Goal: Task Accomplishment & Management: Use online tool/utility

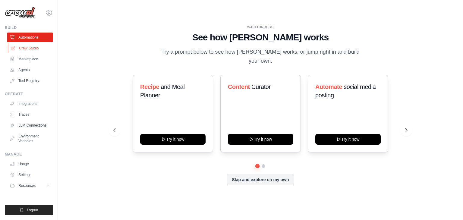
click at [34, 52] on link "Crew Studio" at bounding box center [31, 48] width 46 height 10
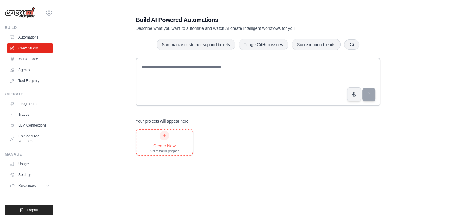
click at [153, 150] on div "Start fresh project" at bounding box center [164, 151] width 29 height 5
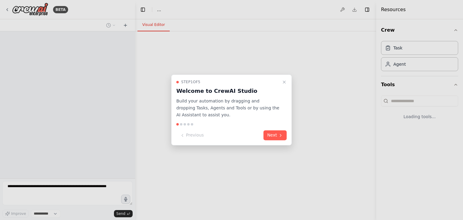
select select "****"
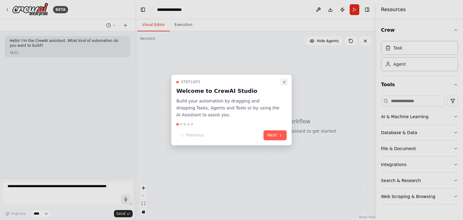
click at [285, 80] on icon "Close walkthrough" at bounding box center [284, 82] width 5 height 5
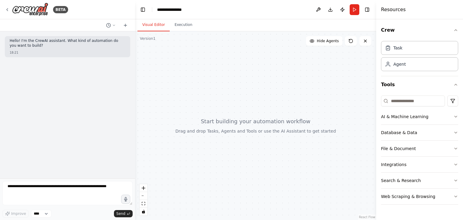
click at [77, 34] on div "Hello! I'm the CrewAI assistant. What kind of automation do you want to build? …" at bounding box center [67, 104] width 135 height 147
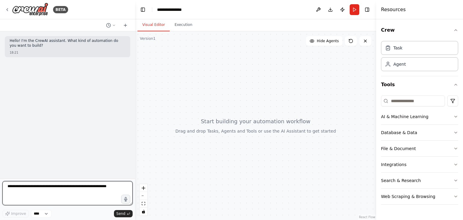
click at [18, 190] on textarea at bounding box center [67, 193] width 130 height 24
paste textarea "**********"
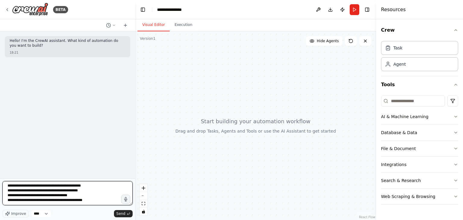
scroll to position [90, 0]
click at [43, 192] on textarea "**********" at bounding box center [67, 193] width 130 height 24
paste textarea "**********"
click at [54, 201] on textarea "**********" at bounding box center [67, 193] width 130 height 24
paste textarea "**********"
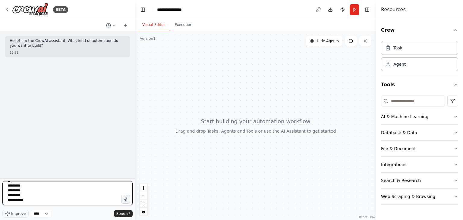
scroll to position [171, 0]
paste textarea "**********"
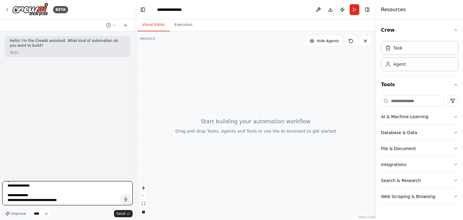
scroll to position [316, 0]
paste textarea "**********"
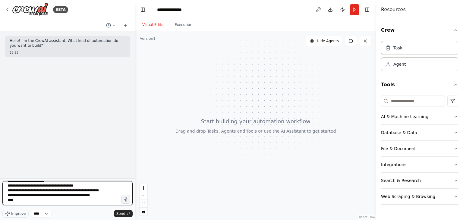
scroll to position [355, 0]
paste textarea "**********"
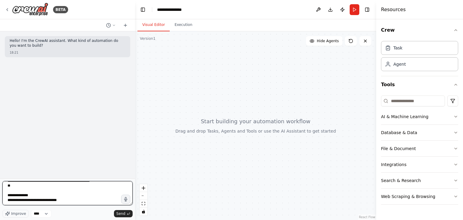
scroll to position [364, 0]
paste textarea "**********"
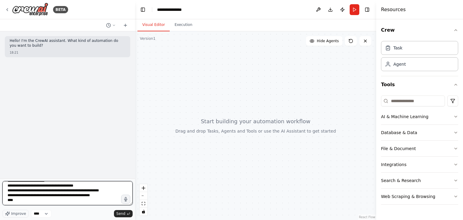
scroll to position [403, 0]
paste textarea "**********"
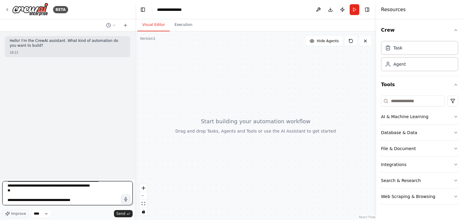
scroll to position [408, 0]
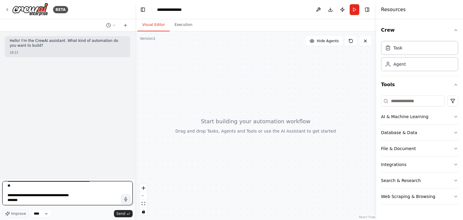
paste textarea "**********"
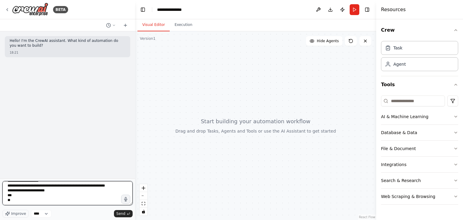
scroll to position [446, 0]
paste textarea "**********"
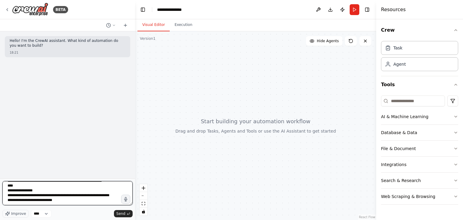
paste textarea "**********"
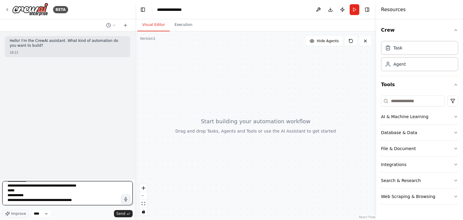
scroll to position [673, 0]
paste textarea "**********"
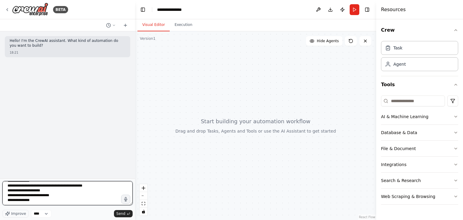
paste textarea "**********"
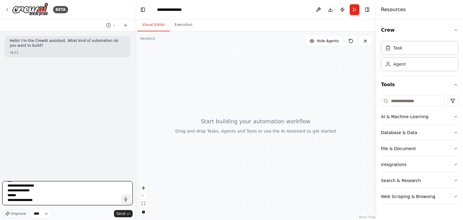
paste textarea "**********"
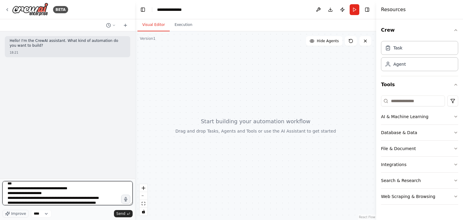
scroll to position [933, 0]
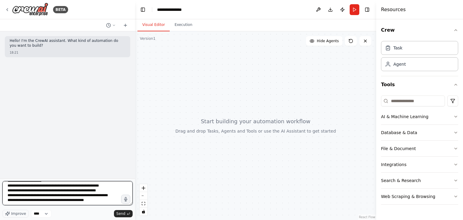
type textarea "**********"
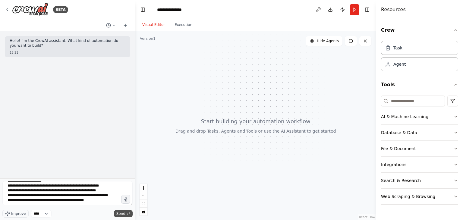
click at [124, 212] on span "Send" at bounding box center [120, 213] width 9 height 5
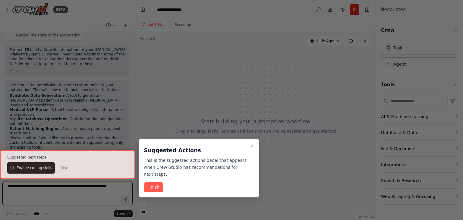
scroll to position [611, 0]
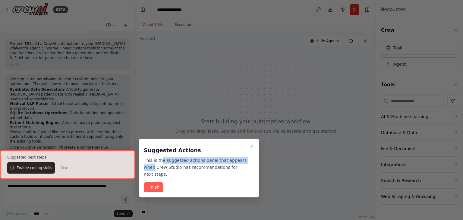
drag, startPoint x: 160, startPoint y: 159, endPoint x: 130, endPoint y: 167, distance: 30.7
click at [244, 162] on p "This is the suggested actions panel that appears when Crew Studio has recommend…" at bounding box center [195, 167] width 103 height 20
click at [155, 165] on p "This is the suggested actions panel that appears when Crew Studio has recommend…" at bounding box center [195, 167] width 103 height 20
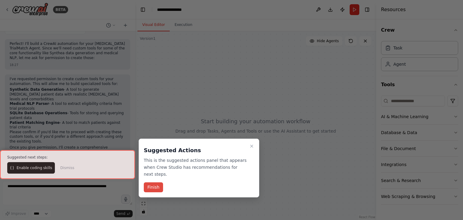
click at [155, 182] on button "Finish" at bounding box center [153, 187] width 19 height 10
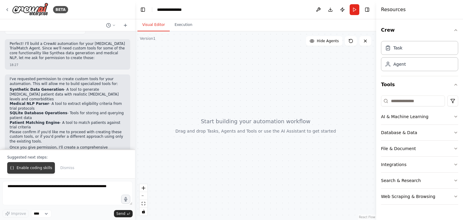
click at [40, 173] on button "Enable coding skills" at bounding box center [31, 167] width 48 height 11
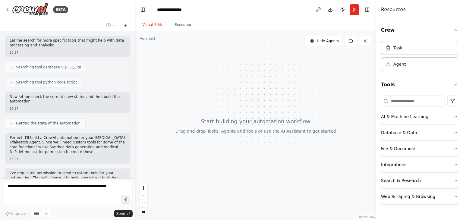
scroll to position [508, 0]
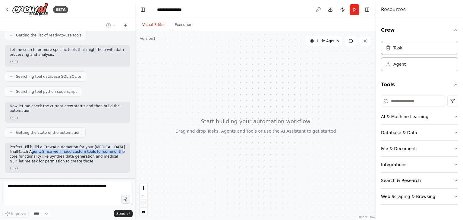
drag, startPoint x: 21, startPoint y: 111, endPoint x: 108, endPoint y: 111, distance: 86.5
click at [108, 145] on p "Perfect! I'll build a CrewAI automation for your [MEDICAL_DATA] TrialMatch Agen…" at bounding box center [68, 154] width 116 height 19
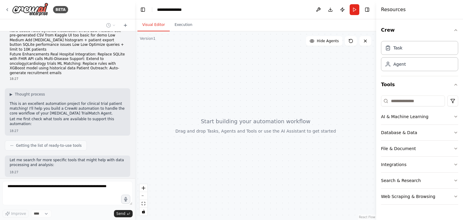
scroll to position [395, 0]
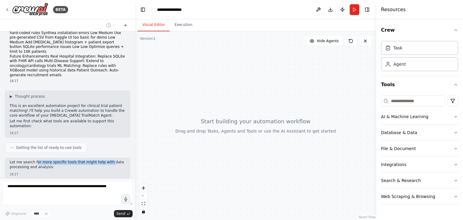
drag, startPoint x: 33, startPoint y: 121, endPoint x: 102, endPoint y: 121, distance: 69.3
click at [102, 160] on p "Let me search for more specific tools that might help with data processing and …" at bounding box center [68, 164] width 116 height 9
click at [21, 104] on p "This is an excellent automation project for clinical trial patient matching! I'…" at bounding box center [68, 111] width 116 height 14
drag, startPoint x: 70, startPoint y: 69, endPoint x: 107, endPoint y: 67, distance: 36.8
click at [107, 104] on p "This is an excellent automation project for clinical trial patient matching! I'…" at bounding box center [68, 111] width 116 height 14
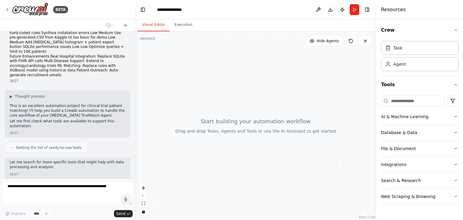
click at [35, 104] on p "This is an excellent automation project for clinical trial patient matching! I'…" at bounding box center [68, 111] width 116 height 14
drag, startPoint x: 29, startPoint y: 74, endPoint x: 33, endPoint y: 74, distance: 4.5
click at [33, 104] on p "This is an excellent automation project for clinical trial patient matching! I'…" at bounding box center [68, 111] width 116 height 14
click at [34, 104] on p "This is an excellent automation project for clinical trial patient matching! I'…" at bounding box center [68, 111] width 116 height 14
click at [33, 119] on p "Let me first check what tools are available to support this automation:" at bounding box center [68, 123] width 116 height 9
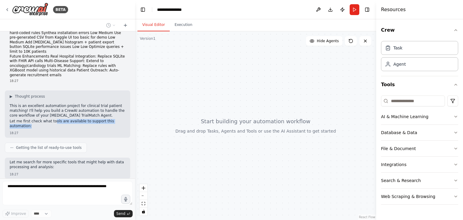
drag, startPoint x: 50, startPoint y: 86, endPoint x: 128, endPoint y: 87, distance: 78.4
click at [128, 87] on div "Hello! I'm the CrewAI assistant. What kind of automation do you want to build? …" at bounding box center [67, 104] width 135 height 147
click at [103, 131] on div "18:27" at bounding box center [68, 133] width 116 height 5
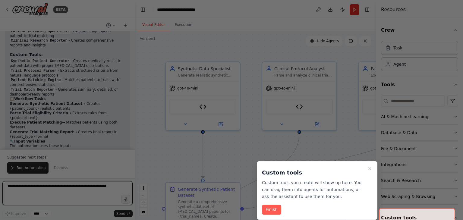
scroll to position [2062, 0]
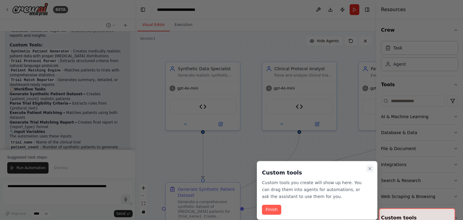
click at [368, 168] on icon "Close walkthrough" at bounding box center [369, 168] width 5 height 5
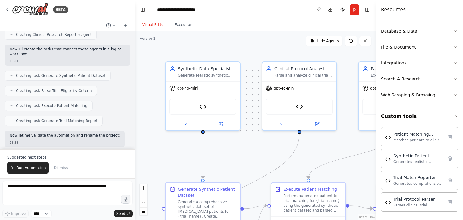
scroll to position [1851, 0]
click at [33, 185] on strong "[MEDICAL_DATA] TrialMatch Agent" at bounding box center [68, 187] width 70 height 4
drag, startPoint x: 23, startPoint y: 81, endPoint x: 82, endPoint y: 85, distance: 59.2
click at [82, 185] on p "Perfect! Your Diabetes TrialMatch Agent automation is now fully built and ready…" at bounding box center [68, 189] width 116 height 9
click at [93, 185] on p "Perfect! Your Diabetes TrialMatch Agent automation is now fully built and ready…" at bounding box center [68, 189] width 116 height 9
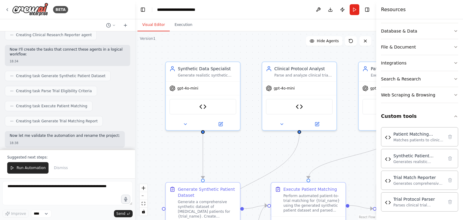
click at [86, 185] on p "Perfect! Your Diabetes TrialMatch Agent automation is now fully built and ready…" at bounding box center [68, 189] width 116 height 9
drag, startPoint x: 12, startPoint y: 86, endPoint x: 76, endPoint y: 89, distance: 64.0
click at [80, 196] on h2 "🤖 Agents & Custom Tools" at bounding box center [68, 198] width 116 height 5
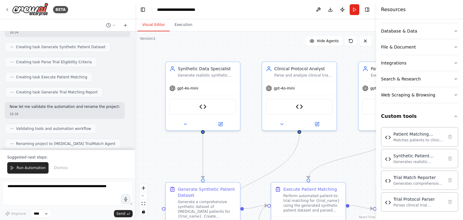
scroll to position [1881, 0]
click at [31, 181] on code "Synthetic Data Specialist" at bounding box center [38, 183] width 57 height 5
drag, startPoint x: 48, startPoint y: 85, endPoint x: 70, endPoint y: 90, distance: 22.5
click at [48, 190] on code "Clinical Protocol Analyst" at bounding box center [38, 192] width 57 height 5
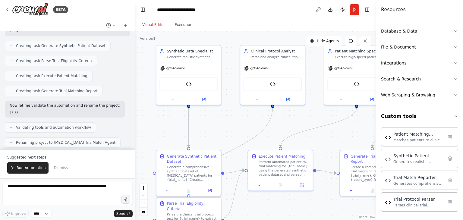
drag, startPoint x: 250, startPoint y: 92, endPoint x: 227, endPoint y: 74, distance: 29.2
click at [227, 74] on div ".deletable-edge-delete-btn { width: 20px; height: 20px; border: 0px solid #ffff…" at bounding box center [255, 125] width 241 height 189
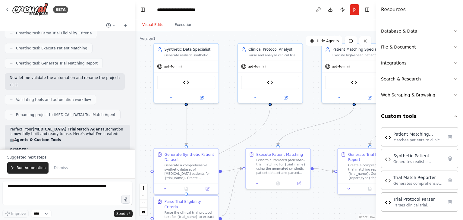
scroll to position [1911, 0]
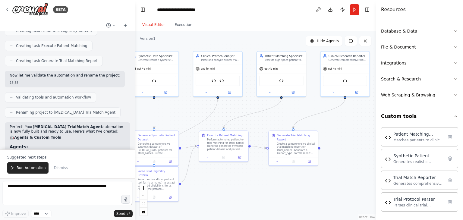
drag, startPoint x: 279, startPoint y: 126, endPoint x: 233, endPoint y: 114, distance: 47.7
click at [233, 114] on div ".deletable-edge-delete-btn { width: 20px; height: 20px; border: 0px solid #ffff…" at bounding box center [255, 125] width 241 height 189
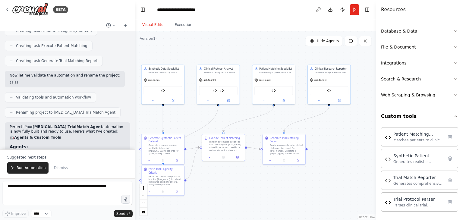
drag, startPoint x: 289, startPoint y: 114, endPoint x: 287, endPoint y: 120, distance: 6.8
click at [287, 120] on div ".deletable-edge-delete-btn { width: 20px; height: 20px; border: 0px solid #ffff…" at bounding box center [255, 125] width 241 height 189
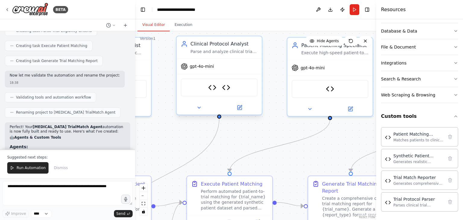
click at [230, 89] on div "Trial Protocol Parser Trial Match Reporter" at bounding box center [219, 88] width 77 height 18
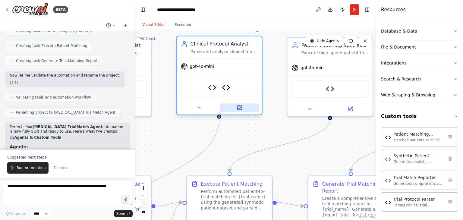
click at [243, 109] on button at bounding box center [239, 107] width 39 height 8
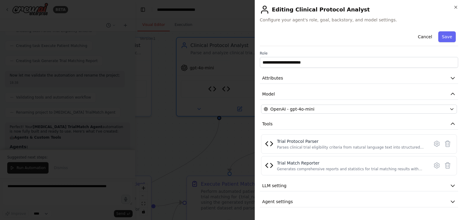
click at [230, 146] on div at bounding box center [231, 110] width 463 height 220
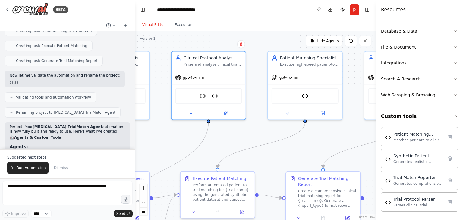
drag, startPoint x: 263, startPoint y: 122, endPoint x: 247, endPoint y: 124, distance: 15.6
click at [247, 124] on div ".deletable-edge-delete-btn { width: 20px; height: 20px; border: 0px solid #ffff…" at bounding box center [255, 125] width 241 height 189
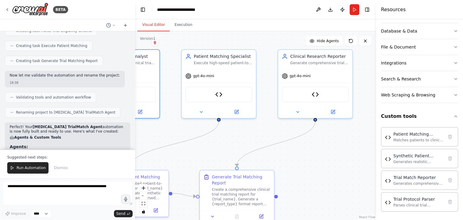
drag, startPoint x: 300, startPoint y: 138, endPoint x: 222, endPoint y: 137, distance: 78.1
click at [222, 137] on div ".deletable-edge-delete-btn { width: 20px; height: 20px; border: 0px solid #ffff…" at bounding box center [255, 125] width 241 height 189
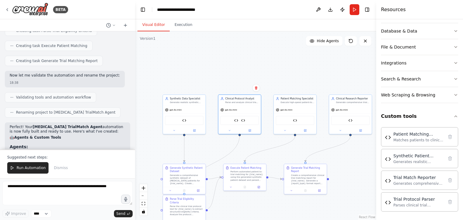
drag, startPoint x: 307, startPoint y: 164, endPoint x: 369, endPoint y: 173, distance: 62.7
click at [369, 173] on div ".deletable-edge-delete-btn { width: 20px; height: 20px; border: 0px solid #ffff…" at bounding box center [255, 125] width 241 height 189
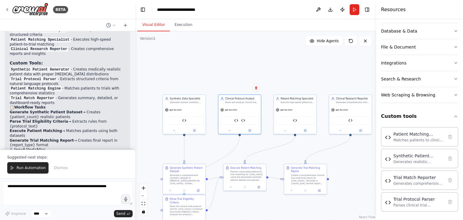
scroll to position [2062, 0]
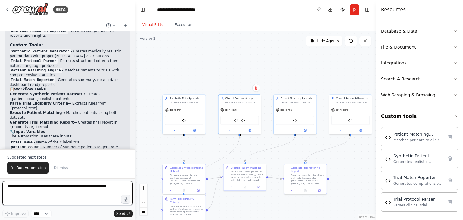
click at [61, 187] on textarea at bounding box center [67, 193] width 130 height 24
type textarea "**********"
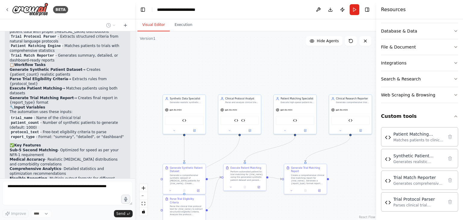
scroll to position [2122, 0]
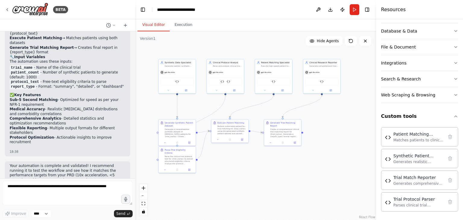
drag, startPoint x: 215, startPoint y: 172, endPoint x: 211, endPoint y: 134, distance: 38.5
click at [211, 134] on div ".deletable-edge-delete-btn { width: 20px; height: 20px; border: 0px solid #ffff…" at bounding box center [255, 125] width 241 height 189
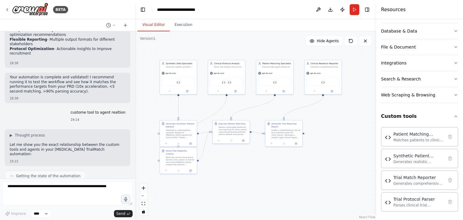
drag, startPoint x: 35, startPoint y: 129, endPoint x: 41, endPoint y: 146, distance: 17.6
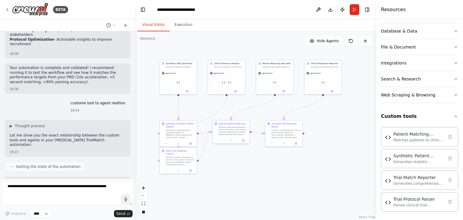
click at [120, 210] on li "Purpose : Generates realistic diabetes patient data with proper medical correla…" at bounding box center [68, 214] width 116 height 9
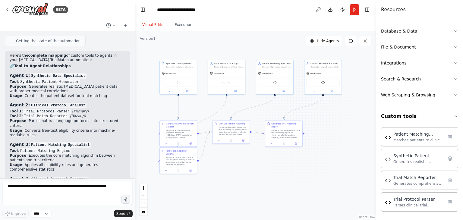
scroll to position [2364, 0]
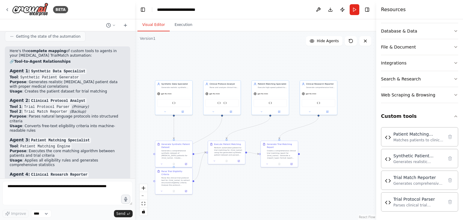
drag, startPoint x: 361, startPoint y: 76, endPoint x: 359, endPoint y: 94, distance: 18.2
click at [358, 96] on div ".deletable-edge-delete-btn { width: 20px; height: 20px; border: 0px solid #ffff…" at bounding box center [255, 125] width 241 height 189
click at [395, 80] on div "Search & Research" at bounding box center [401, 79] width 40 height 6
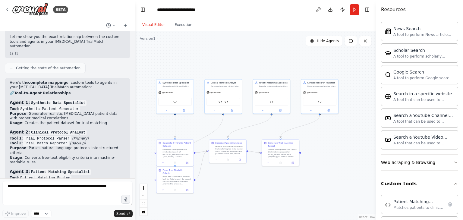
scroll to position [2334, 0]
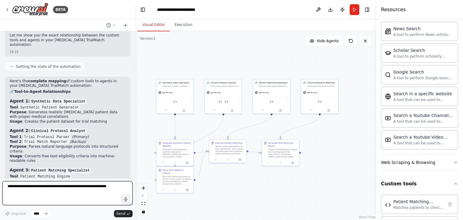
click at [64, 193] on textarea at bounding box center [67, 193] width 130 height 24
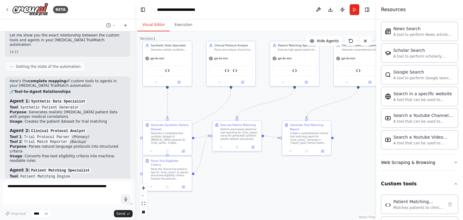
drag, startPoint x: 194, startPoint y: 124, endPoint x: 190, endPoint y: 103, distance: 21.8
click at [190, 103] on div ".deletable-edge-delete-btn { width: 20px; height: 20px; border: 0px solid #ffff…" at bounding box center [255, 125] width 241 height 189
drag, startPoint x: 222, startPoint y: 182, endPoint x: 253, endPoint y: 181, distance: 30.8
click at [253, 181] on div ".deletable-edge-delete-btn { width: 20px; height: 20px; border: 0px solid #ffff…" at bounding box center [255, 125] width 241 height 189
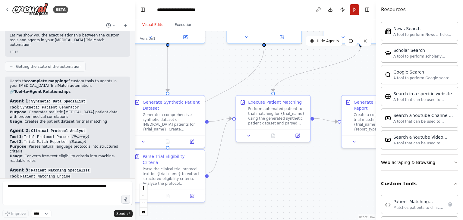
click at [357, 10] on button "Run" at bounding box center [355, 9] width 10 height 11
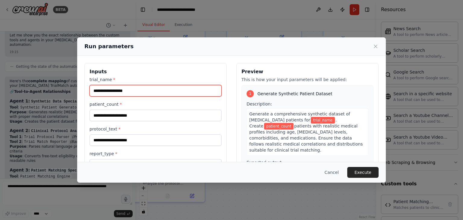
click at [137, 92] on input "trial_name *" at bounding box center [156, 90] width 132 height 11
type input "******"
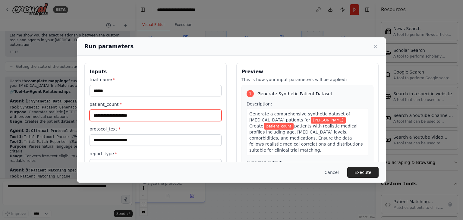
click at [138, 116] on input "patient_count *" at bounding box center [156, 115] width 132 height 11
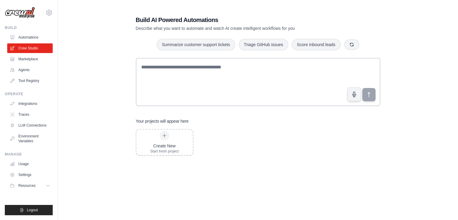
drag, startPoint x: 222, startPoint y: 167, endPoint x: 218, endPoint y: 167, distance: 4.3
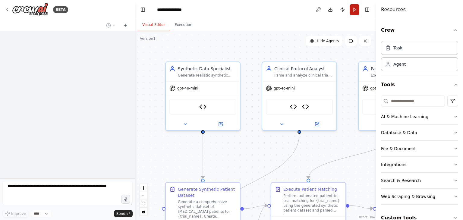
click at [354, 12] on button "Run" at bounding box center [355, 9] width 10 height 11
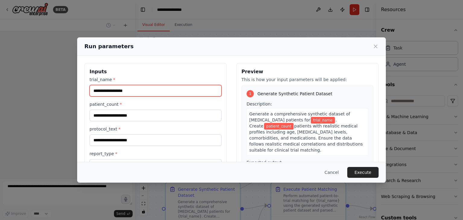
click at [127, 90] on input "trial_name *" at bounding box center [156, 90] width 132 height 11
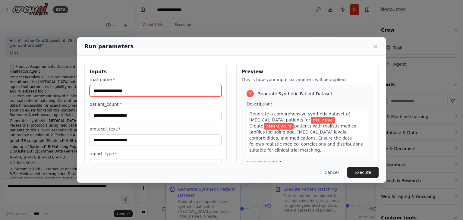
scroll to position [2364, 0]
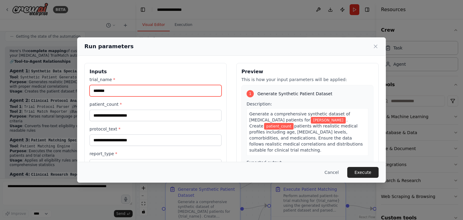
type input "******"
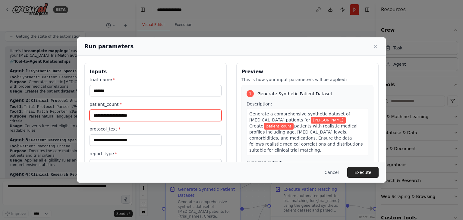
click at [121, 119] on input "patient_count *" at bounding box center [156, 115] width 132 height 11
type input "**"
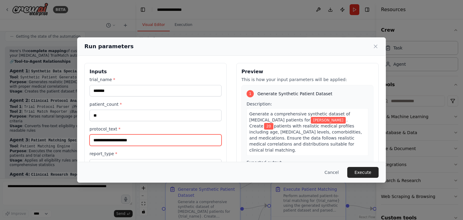
click at [118, 143] on input "protocol_text *" at bounding box center [156, 139] width 132 height 11
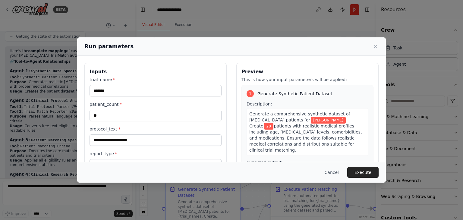
click at [41, 122] on div "Run parameters Inputs trial_name * ****** patient_count * ** protocol_text * re…" at bounding box center [231, 110] width 463 height 220
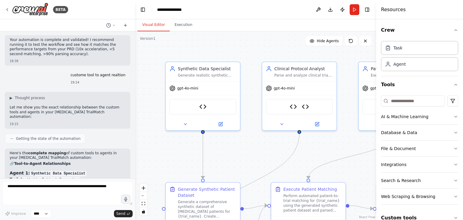
scroll to position [2264, 0]
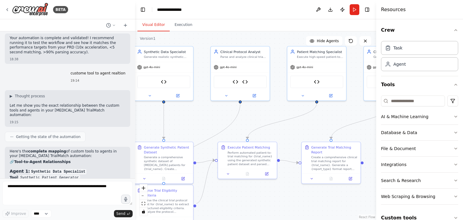
drag, startPoint x: 252, startPoint y: 140, endPoint x: 187, endPoint y: 110, distance: 71.0
click at [187, 110] on div ".deletable-edge-delete-btn { width: 20px; height: 20px; border: 0px solid #ffff…" at bounding box center [255, 125] width 241 height 189
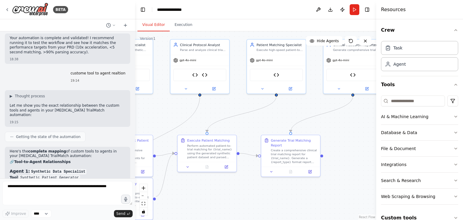
drag, startPoint x: 264, startPoint y: 114, endPoint x: 226, endPoint y: 109, distance: 38.4
click at [226, 109] on div ".deletable-edge-delete-btn { width: 20px; height: 20px; border: 0px solid #ffff…" at bounding box center [255, 125] width 241 height 189
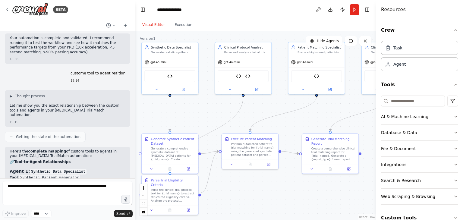
drag, startPoint x: 256, startPoint y: 126, endPoint x: 299, endPoint y: 126, distance: 43.4
click at [299, 126] on div ".deletable-edge-delete-btn { width: 20px; height: 20px; border: 0px solid #ffff…" at bounding box center [255, 125] width 241 height 189
drag, startPoint x: 220, startPoint y: 112, endPoint x: 217, endPoint y: 131, distance: 18.3
click at [220, 113] on div ".deletable-edge-delete-btn { width: 20px; height: 20px; border: 0px solid #ffff…" at bounding box center [255, 125] width 241 height 189
click at [428, 120] on button "AI & Machine Learning" at bounding box center [419, 117] width 77 height 16
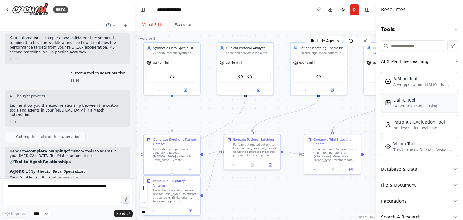
scroll to position [60, 0]
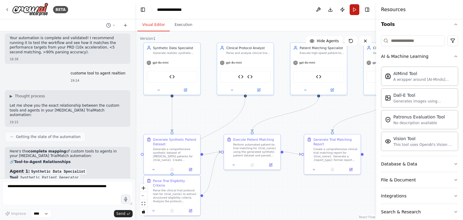
click at [353, 10] on button "Run" at bounding box center [355, 9] width 10 height 11
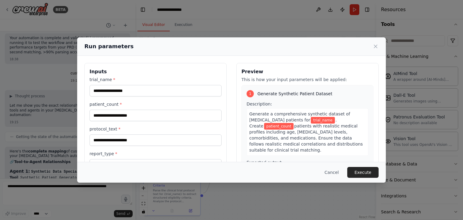
click at [341, 10] on div "Run parameters Inputs trial_name * patient_count * protocol_text * report_type …" at bounding box center [231, 110] width 463 height 220
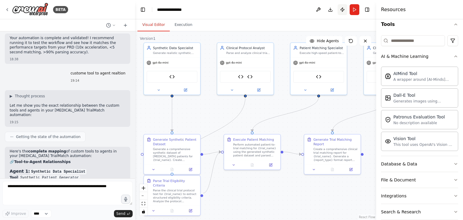
click at [341, 10] on button "Publish" at bounding box center [343, 9] width 10 height 11
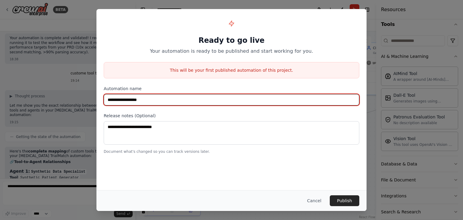
click at [158, 103] on input "**********" at bounding box center [232, 99] width 256 height 11
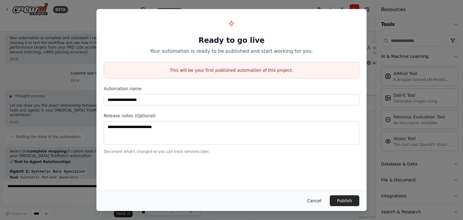
click at [321, 200] on button "Cancel" at bounding box center [314, 200] width 24 height 11
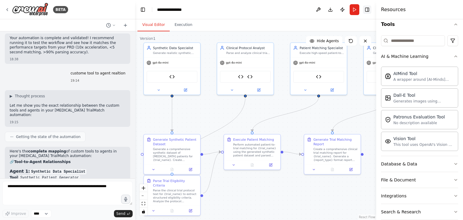
click at [364, 10] on button "Toggle Right Sidebar" at bounding box center [367, 9] width 8 height 8
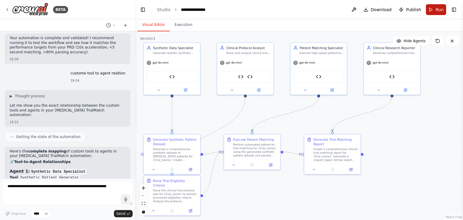
click at [429, 10] on button "Run" at bounding box center [436, 9] width 20 height 11
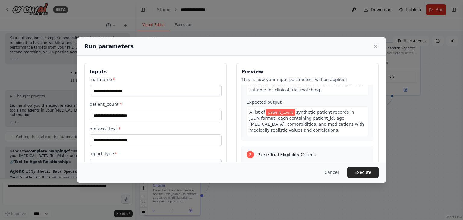
click at [280, 109] on span "patient_count" at bounding box center [281, 112] width 30 height 7
drag, startPoint x: 311, startPoint y: 107, endPoint x: 346, endPoint y: 107, distance: 35.6
click at [346, 110] on span "synthetic patient records in JSON format, each containing patient_id, age, hba1…" at bounding box center [306, 121] width 115 height 23
click at [352, 112] on div "A list of patient_count synthetic patient records in JSON format, each containi…" at bounding box center [308, 121] width 122 height 30
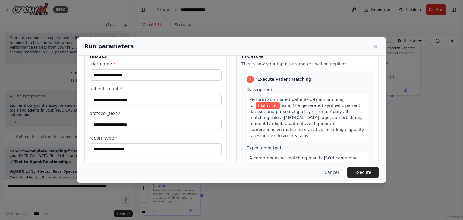
scroll to position [51, 0]
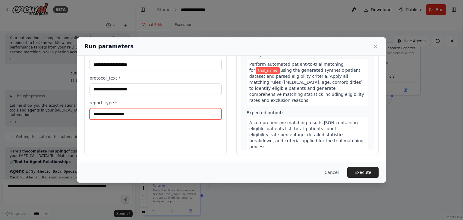
click at [142, 114] on input "report_type *" at bounding box center [156, 113] width 132 height 11
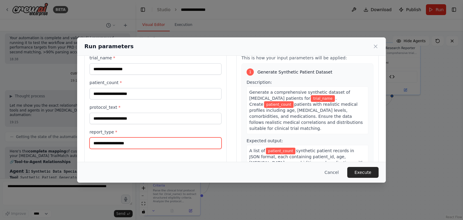
scroll to position [21, 0]
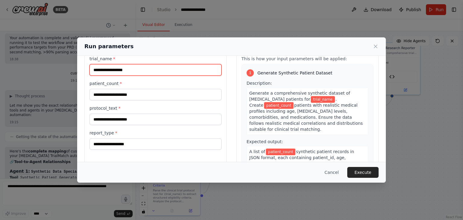
click at [137, 68] on input "trial_name *" at bounding box center [156, 69] width 132 height 11
type input "******"
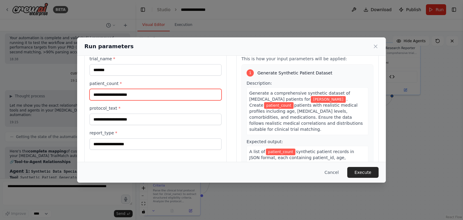
click at [139, 90] on input "patient_count *" at bounding box center [156, 94] width 132 height 11
type input "**"
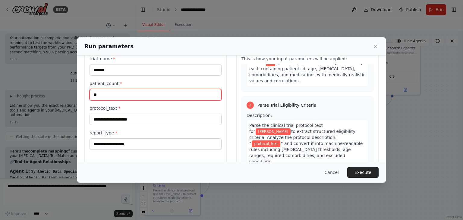
scroll to position [90, 0]
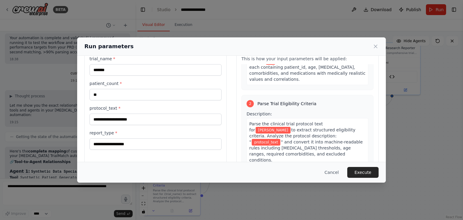
click at [278, 139] on span "protocol_text" at bounding box center [266, 142] width 29 height 7
click at [172, 122] on input "protocol_text *" at bounding box center [156, 119] width 132 height 11
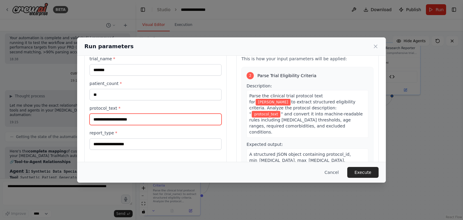
scroll to position [121, 0]
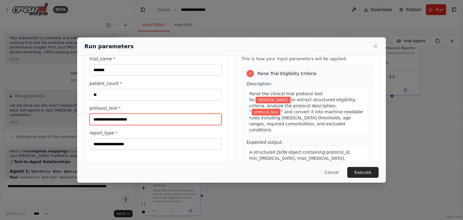
click at [117, 115] on input "protocol_text *" at bounding box center [156, 119] width 132 height 11
click at [78, 193] on div "Run parameters Inputs trial_name * ****** patient_count * ** protocol_text * re…" at bounding box center [231, 110] width 463 height 220
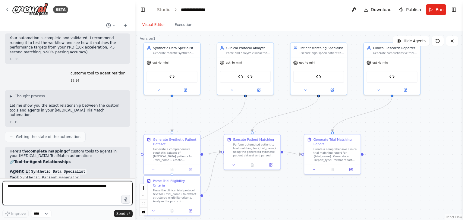
click at [72, 190] on textarea at bounding box center [67, 193] width 130 height 24
type textarea "**********"
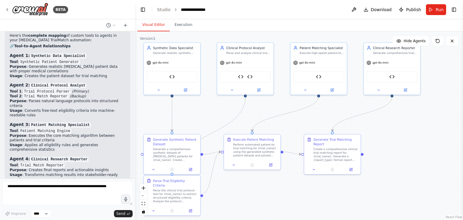
scroll to position [2402, 0]
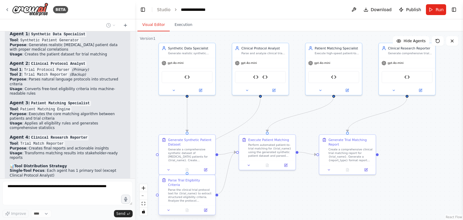
drag, startPoint x: 222, startPoint y: 184, endPoint x: 172, endPoint y: 181, distance: 49.8
click at [241, 184] on div ".deletable-edge-delete-btn { width: 20px; height: 20px; border: 0px solid #ffff…" at bounding box center [299, 125] width 328 height 189
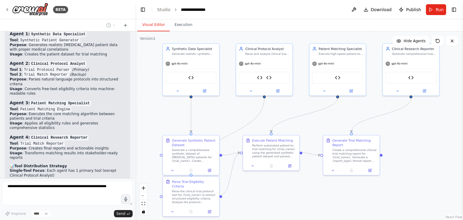
click at [331, 9] on header "**********" at bounding box center [299, 9] width 328 height 19
click at [455, 7] on button "Toggle Right Sidebar" at bounding box center [454, 9] width 8 height 8
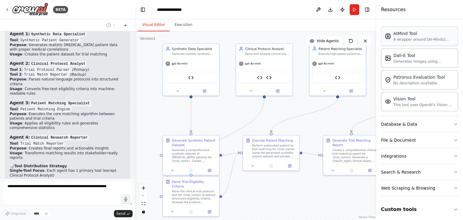
scroll to position [102, 0]
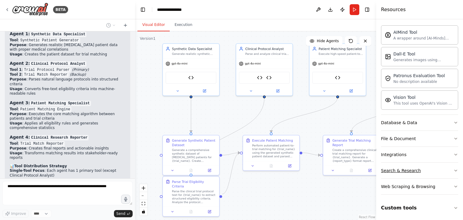
click at [412, 168] on div "Search & Research" at bounding box center [401, 171] width 40 height 6
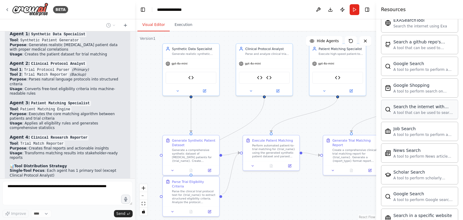
scroll to position [409, 0]
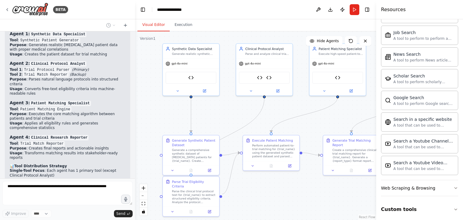
click at [443, 11] on div "Resources" at bounding box center [419, 9] width 87 height 19
click at [252, 13] on header "**********" at bounding box center [255, 9] width 241 height 19
click at [318, 8] on button at bounding box center [318, 9] width 10 height 11
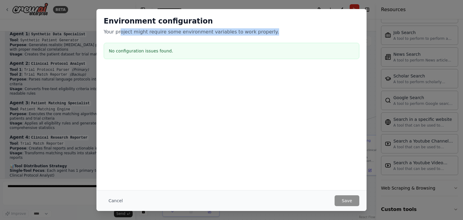
drag, startPoint x: 119, startPoint y: 32, endPoint x: 266, endPoint y: 32, distance: 146.2
click at [266, 32] on p "Your project might require some environment variables to work properly." at bounding box center [232, 31] width 256 height 7
click at [265, 32] on p "Your project might require some environment variables to work properly." at bounding box center [232, 31] width 256 height 7
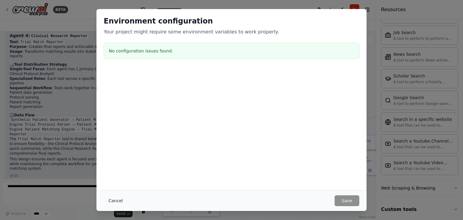
click at [111, 199] on button "Cancel" at bounding box center [116, 200] width 24 height 11
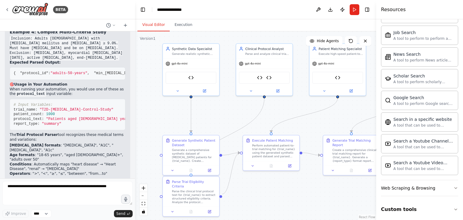
scroll to position [2899, 0]
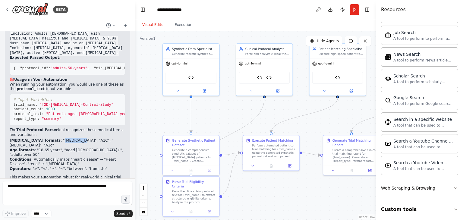
drag, startPoint x: 44, startPoint y: 130, endPoint x: 57, endPoint y: 131, distance: 12.4
click at [57, 138] on li "HbA1c formats : "HbA1c", "A1C", "hemoglobin A1c", "A1c"" at bounding box center [68, 142] width 116 height 9
click at [63, 112] on span ""Patients aged [DEMOGRAPHIC_DATA] years with [MEDICAL_DATA] and [MEDICAL_DATA] …" at bounding box center [320, 114] width 549 height 4
drag, startPoint x: 40, startPoint y: 90, endPoint x: 85, endPoint y: 93, distance: 45.3
click at [85, 94] on pre "# Input Variables: trial_name: "T2D-HbA1c-Control-Study" patient_count: 1000 pr…" at bounding box center [68, 109] width 116 height 31
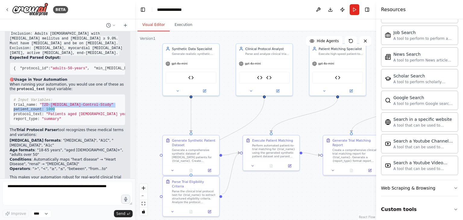
click at [83, 103] on span ""T2D-[MEDICAL_DATA]-Control-Study"" at bounding box center [76, 105] width 74 height 4
drag, startPoint x: 86, startPoint y: 91, endPoint x: 40, endPoint y: 89, distance: 45.9
click at [40, 103] on span ""T2D-[MEDICAL_DATA]-Control-Study"" at bounding box center [76, 105] width 74 height 4
copy span "T2D-[MEDICAL_DATA]-Control-Study"
click at [355, 10] on button "Run" at bounding box center [355, 9] width 10 height 11
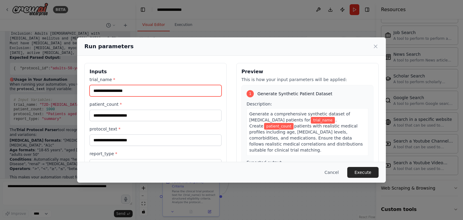
click at [171, 92] on input "trial_name *" at bounding box center [156, 90] width 132 height 11
paste input "**********"
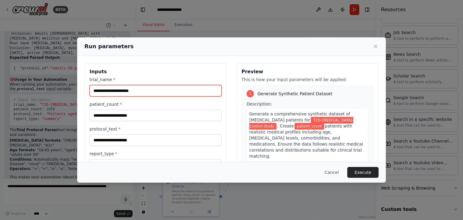
type input "**********"
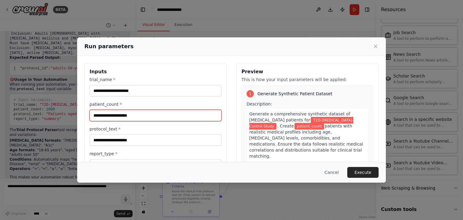
click at [150, 114] on input "patient_count *" at bounding box center [156, 115] width 132 height 11
click at [128, 116] on input "patient_count *" at bounding box center [156, 115] width 132 height 11
type input "****"
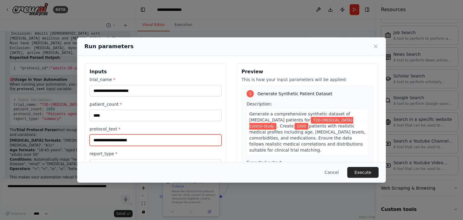
click at [131, 141] on input "protocol_text *" at bounding box center [156, 139] width 132 height 11
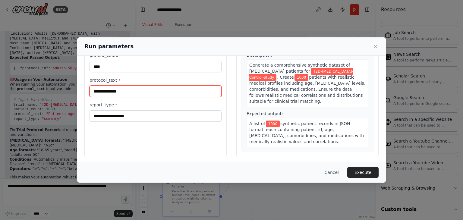
scroll to position [51, 0]
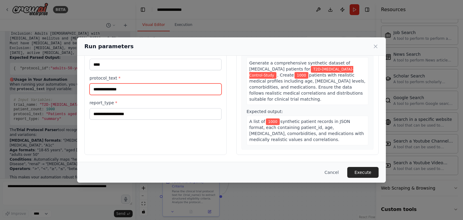
type input "**********"
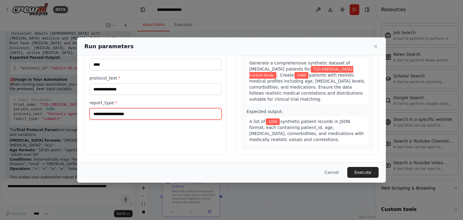
click at [157, 116] on input "report_type *" at bounding box center [156, 113] width 132 height 11
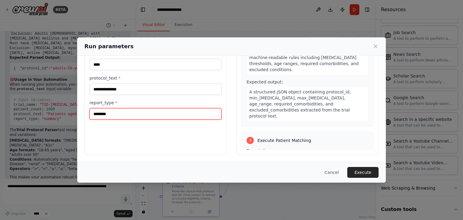
scroll to position [332, 0]
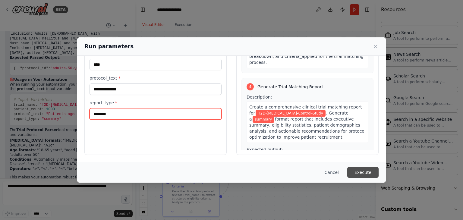
type input "*******"
click at [366, 171] on button "Execute" at bounding box center [362, 172] width 31 height 11
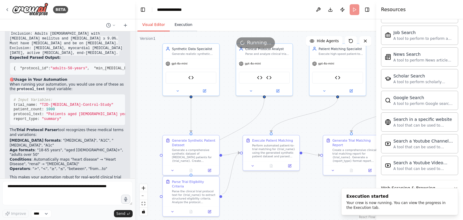
click at [176, 28] on button "Execution" at bounding box center [183, 25] width 27 height 13
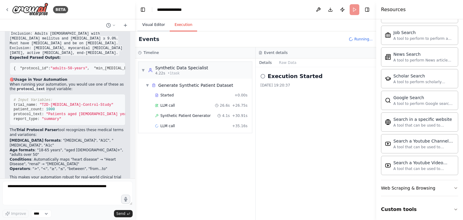
click at [146, 27] on button "Visual Editor" at bounding box center [153, 25] width 32 height 13
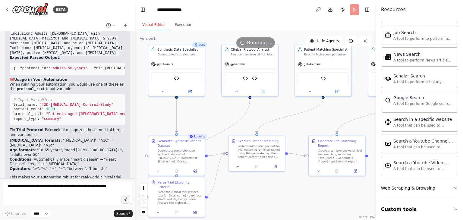
drag, startPoint x: 275, startPoint y: 111, endPoint x: 261, endPoint y: 111, distance: 14.5
click at [261, 111] on div ".deletable-edge-delete-btn { width: 20px; height: 20px; border: 0px solid #ffff…" at bounding box center [255, 125] width 241 height 189
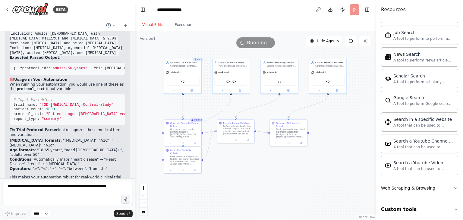
drag, startPoint x: 259, startPoint y: 186, endPoint x: 253, endPoint y: 166, distance: 21.1
click at [253, 166] on div ".deletable-edge-delete-btn { width: 20px; height: 20px; border: 0px solid #ffff…" at bounding box center [255, 125] width 241 height 189
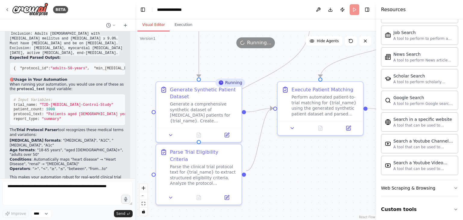
drag, startPoint x: 292, startPoint y: 192, endPoint x: 288, endPoint y: 181, distance: 11.7
click at [288, 181] on div ".deletable-edge-delete-btn { width: 20px; height: 20px; border: 0px solid #ffff…" at bounding box center [255, 125] width 241 height 189
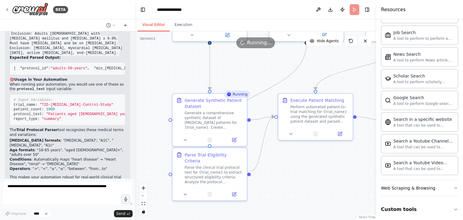
scroll to position [0, 96]
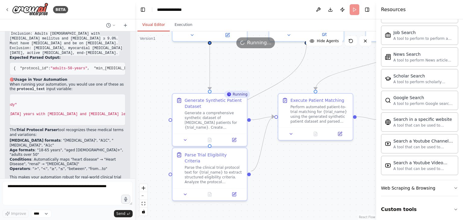
click at [99, 116] on div "Here are realistic protocol text examples that your automation can process: 📋 E…" at bounding box center [68, 5] width 116 height 362
click at [357, 13] on header "**********" at bounding box center [255, 9] width 241 height 19
click at [366, 43] on icon at bounding box center [365, 41] width 5 height 5
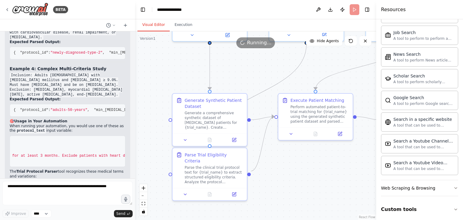
scroll to position [2809, 0]
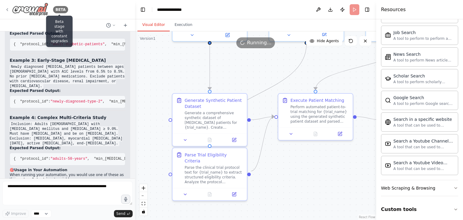
click at [60, 10] on div "BETA" at bounding box center [60, 9] width 15 height 7
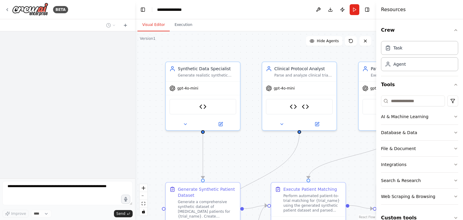
click at [81, 76] on div at bounding box center [67, 104] width 135 height 147
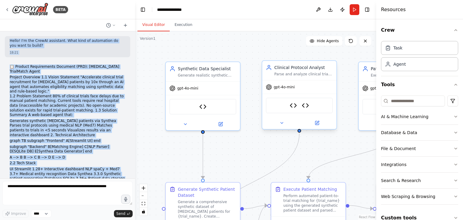
scroll to position [2899, 0]
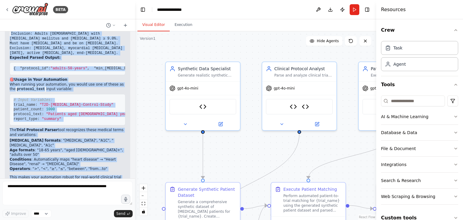
click at [148, 102] on div ".deletable-edge-delete-btn { width: 20px; height: 20px; border: 0px solid #ffff…" at bounding box center [255, 125] width 241 height 189
click at [118, 94] on pre "# Input Variables: trial_name: "T2D-HbA1c-Control-Study" patient_count: 1000 pr…" at bounding box center [68, 109] width 116 height 31
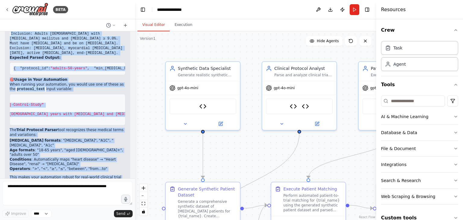
scroll to position [0, 96]
click at [85, 187] on div "19:19" at bounding box center [68, 189] width 116 height 5
click at [32, 128] on p "The Trial Protocol Parser tool recognizes these medical terms and variations:" at bounding box center [68, 132] width 116 height 9
click at [71, 128] on p "The Trial Protocol Parser tool recognizes these medical terms and variations:" at bounding box center [68, 132] width 116 height 9
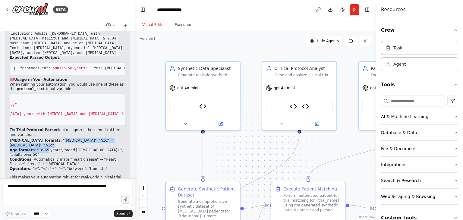
drag, startPoint x: 38, startPoint y: 128, endPoint x: 43, endPoint y: 134, distance: 7.7
click at [43, 138] on ul "HbA1c formats : "HbA1c", "A1C", "hemoglobin A1c", "A1c" Age formats : "18-65 ye…" at bounding box center [68, 154] width 116 height 33
click at [50, 157] on li "Conditions : Automatically maps "heart disease" → "Heart Disease", "renal" → "K…" at bounding box center [68, 161] width 116 height 9
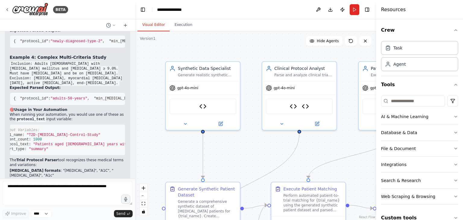
scroll to position [0, 0]
click at [415, 54] on div "Task" at bounding box center [419, 48] width 77 height 14
click at [429, 49] on div "Task" at bounding box center [419, 48] width 77 height 14
click at [453, 31] on icon "button" at bounding box center [455, 30] width 5 height 5
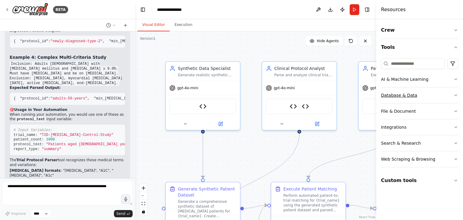
click at [442, 94] on button "Database & Data" at bounding box center [419, 95] width 77 height 16
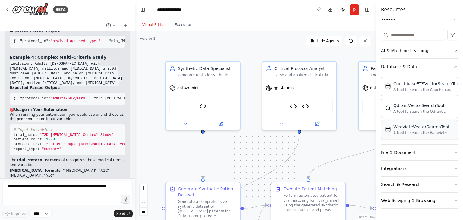
scroll to position [30, 0]
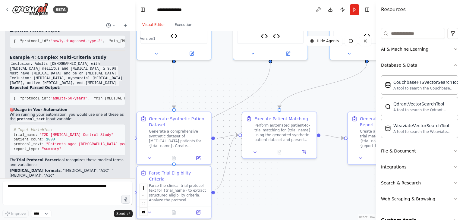
drag, startPoint x: 303, startPoint y: 158, endPoint x: 280, endPoint y: 96, distance: 66.5
click at [280, 96] on div ".deletable-edge-delete-btn { width: 20px; height: 20px; border: 0px solid #ffff…" at bounding box center [255, 125] width 241 height 189
click at [429, 149] on button "File & Document" at bounding box center [419, 151] width 77 height 16
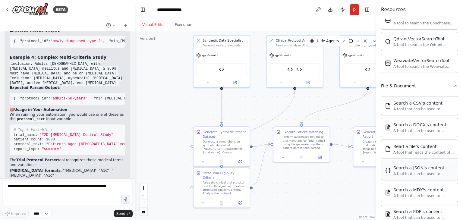
scroll to position [70, 0]
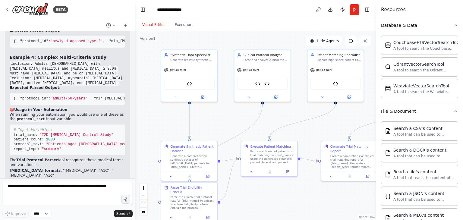
drag, startPoint x: 260, startPoint y: 98, endPoint x: 228, endPoint y: 113, distance: 35.3
click at [228, 113] on div ".deletable-edge-delete-btn { width: 20px; height: 20px; border: 0px solid #ffff…" at bounding box center [255, 125] width 241 height 189
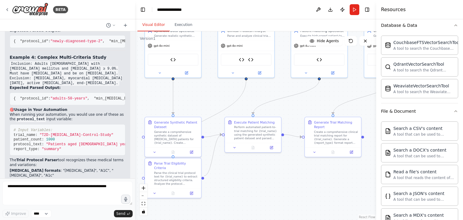
drag, startPoint x: 285, startPoint y: 110, endPoint x: 268, endPoint y: 86, distance: 29.1
click at [268, 86] on div ".deletable-edge-delete-btn { width: 20px; height: 20px; border: 0px solid #ffff…" at bounding box center [255, 125] width 241 height 189
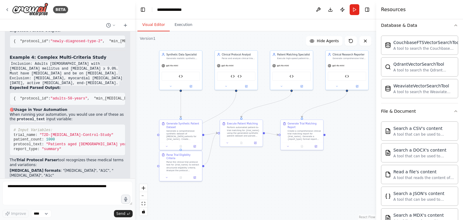
drag, startPoint x: 320, startPoint y: 94, endPoint x: 300, endPoint y: 101, distance: 20.9
click at [300, 101] on div ".deletable-edge-delete-btn { width: 20px; height: 20px; border: 0px solid #ffff…" at bounding box center [255, 125] width 241 height 189
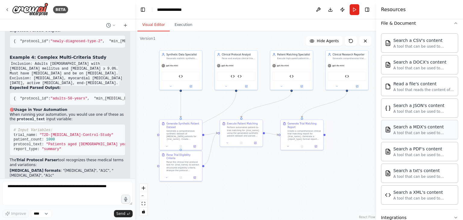
scroll to position [160, 0]
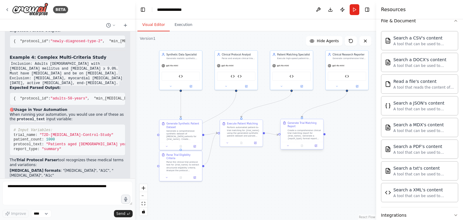
click at [301, 136] on div "Create a comprehensive clinical trial matching report for {trial_name}. Generat…" at bounding box center [304, 134] width 33 height 11
click at [328, 163] on div ".deletable-edge-delete-btn { width: 20px; height: 20px; border: 0px solid #ffff…" at bounding box center [255, 125] width 241 height 189
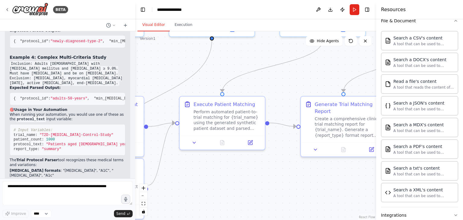
drag, startPoint x: 297, startPoint y: 162, endPoint x: 310, endPoint y: 173, distance: 16.6
click at [310, 173] on div ".deletable-edge-delete-btn { width: 20px; height: 20px; border: 0px solid #ffff…" at bounding box center [255, 125] width 241 height 189
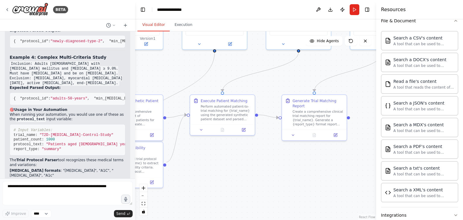
click at [112, 142] on span ""Patients aged [DEMOGRAPHIC_DATA] years with [MEDICAL_DATA] and [MEDICAL_DATA] …" at bounding box center [320, 144] width 549 height 4
click at [101, 142] on span ""Patients aged [DEMOGRAPHIC_DATA] years with [MEDICAL_DATA] and [MEDICAL_DATA] …" at bounding box center [320, 144] width 549 height 4
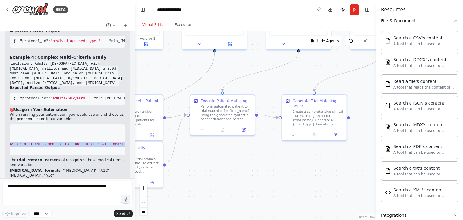
scroll to position [0, 362]
drag, startPoint x: 46, startPoint y: 129, endPoint x: 113, endPoint y: 131, distance: 67.2
copy span "Patients aged [DEMOGRAPHIC_DATA] years with [MEDICAL_DATA] and [MEDICAL_DATA] l…"
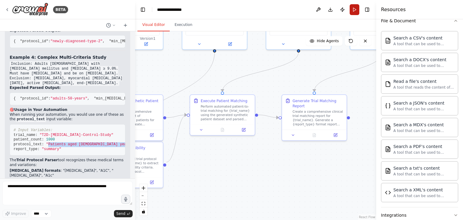
click at [355, 11] on button "Run" at bounding box center [355, 9] width 10 height 11
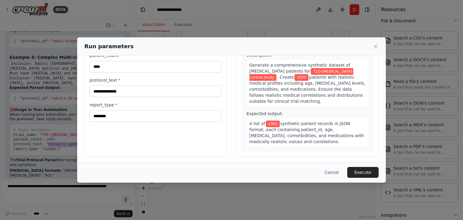
scroll to position [51, 0]
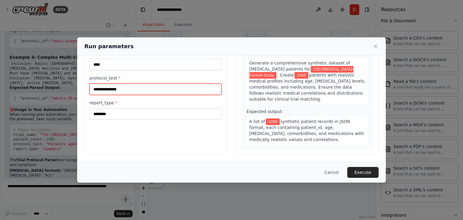
drag, startPoint x: 137, startPoint y: 87, endPoint x: 83, endPoint y: 92, distance: 53.5
click at [83, 92] on div "**********" at bounding box center [231, 83] width 309 height 157
paste input "**********"
type input "**********"
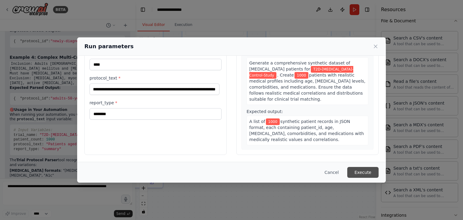
click at [360, 170] on button "Execute" at bounding box center [362, 172] width 31 height 11
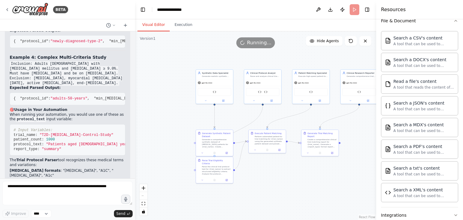
drag, startPoint x: 206, startPoint y: 154, endPoint x: 252, endPoint y: 197, distance: 62.5
click at [263, 200] on div ".deletable-edge-delete-btn { width: 20px; height: 20px; border: 0px solid #ffff…" at bounding box center [255, 125] width 241 height 189
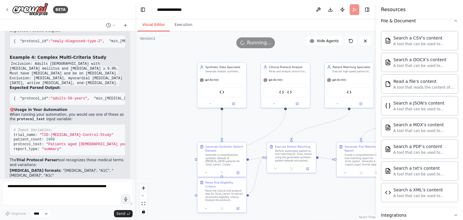
drag, startPoint x: 198, startPoint y: 126, endPoint x: 182, endPoint y: 134, distance: 17.9
click at [182, 134] on div ".deletable-edge-delete-btn { width: 20px; height: 20px; border: 0px solid #ffff…" at bounding box center [255, 125] width 241 height 189
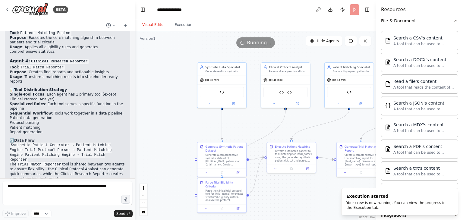
scroll to position [2477, 0]
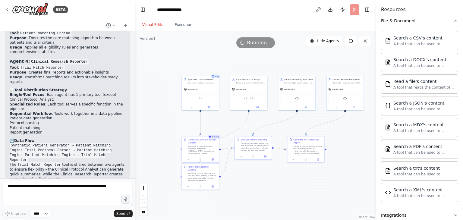
drag, startPoint x: 156, startPoint y: 116, endPoint x: 153, endPoint y: 116, distance: 3.6
click at [153, 116] on div ".deletable-edge-delete-btn { width: 20px; height: 20px; border: 0px solid #ffff…" at bounding box center [255, 125] width 241 height 189
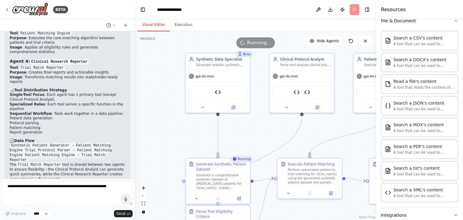
drag, startPoint x: 168, startPoint y: 114, endPoint x: 258, endPoint y: 97, distance: 91.4
click at [150, 121] on div ".deletable-edge-delete-btn { width: 20px; height: 20px; border: 0px solid #ffff…" at bounding box center [255, 125] width 241 height 189
drag, startPoint x: 175, startPoint y: 148, endPoint x: 171, endPoint y: 144, distance: 5.1
click at [174, 146] on div ".deletable-edge-delete-btn { width: 20px; height: 20px; border: 0px solid #ffff…" at bounding box center [255, 125] width 241 height 189
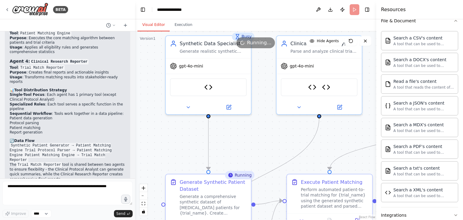
drag, startPoint x: 156, startPoint y: 149, endPoint x: 160, endPoint y: 129, distance: 19.9
click at [145, 150] on div ".deletable-edge-delete-btn { width: 20px; height: 20px; border: 0px solid #ffff…" at bounding box center [255, 125] width 241 height 189
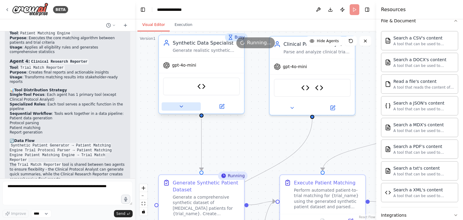
click at [181, 106] on icon at bounding box center [181, 107] width 3 height 2
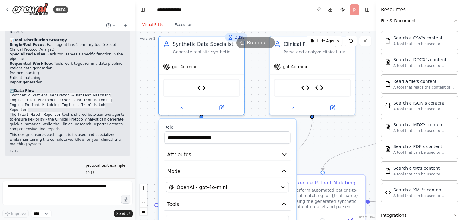
scroll to position [2538, 0]
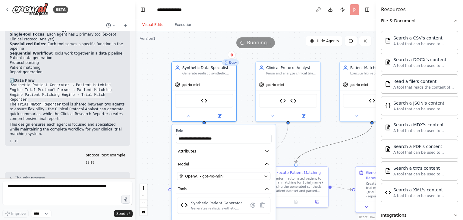
drag, startPoint x: 321, startPoint y: 146, endPoint x: 310, endPoint y: 125, distance: 23.1
click at [310, 125] on div ".deletable-edge-delete-btn { width: 20px; height: 20px; border: 0px solid #ffff…" at bounding box center [255, 125] width 241 height 189
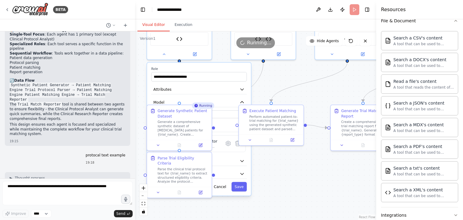
drag, startPoint x: 337, startPoint y: 162, endPoint x: 239, endPoint y: 194, distance: 103.6
click at [313, 102] on div ".deletable-edge-delete-btn { width: 20px; height: 20px; border: 0px solid #ffff…" at bounding box center [255, 125] width 241 height 189
click at [139, 64] on div ".deletable-edge-delete-btn { width: 20px; height: 20px; border: 0px solid #ffff…" at bounding box center [255, 125] width 241 height 189
click at [163, 53] on icon at bounding box center [164, 54] width 4 height 4
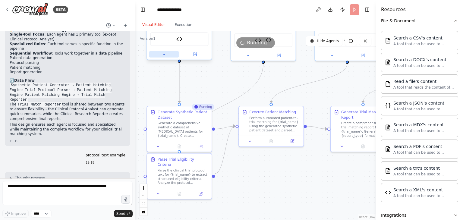
click at [163, 53] on icon at bounding box center [164, 54] width 4 height 4
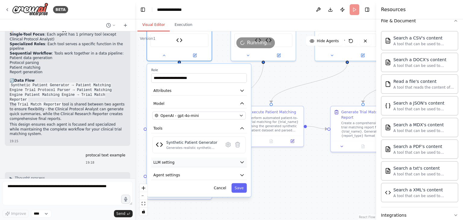
click at [192, 162] on button "LLM setting" at bounding box center [199, 163] width 96 height 10
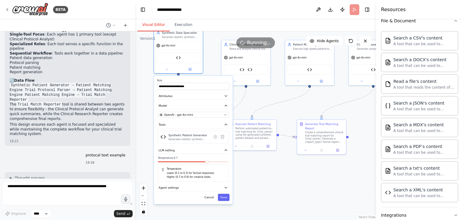
drag, startPoint x: 215, startPoint y: 189, endPoint x: 212, endPoint y: 178, distance: 11.3
click at [212, 178] on p "Higher (0.7 to 0.9) for creative tasks." at bounding box center [196, 177] width 58 height 4
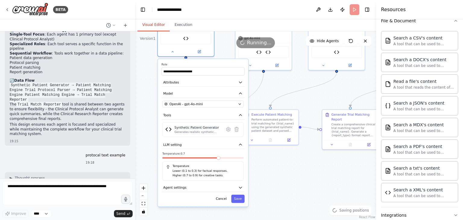
drag, startPoint x: 249, startPoint y: 180, endPoint x: 265, endPoint y: 180, distance: 16.3
click at [267, 179] on div ".deletable-edge-delete-btn { width: 20px; height: 20px; border: 0px solid #ffff…" at bounding box center [255, 125] width 241 height 189
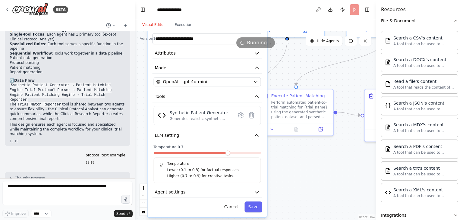
click at [322, 180] on div ".deletable-edge-delete-btn { width: 20px; height: 20px; border: 0px solid #ffff…" at bounding box center [255, 125] width 241 height 189
click at [259, 192] on icon "button" at bounding box center [258, 193] width 4 height 2
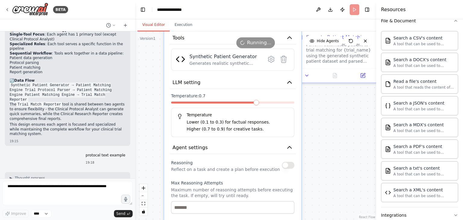
drag, startPoint x: 294, startPoint y: 180, endPoint x: 308, endPoint y: 165, distance: 20.7
click at [333, 133] on div ".deletable-edge-delete-btn { width: 20px; height: 20px; border: 0px solid #ffff…" at bounding box center [255, 125] width 241 height 189
click at [288, 167] on button "button" at bounding box center [289, 165] width 12 height 7
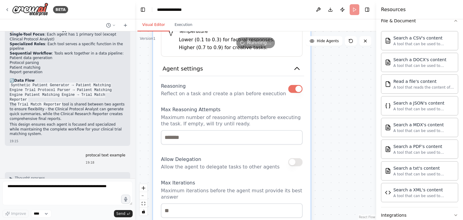
drag, startPoint x: 307, startPoint y: 178, endPoint x: 316, endPoint y: 101, distance: 78.3
click at [316, 101] on div ".deletable-edge-delete-btn { width: 20px; height: 20px; border: 0px solid #ffff…" at bounding box center [255, 125] width 241 height 189
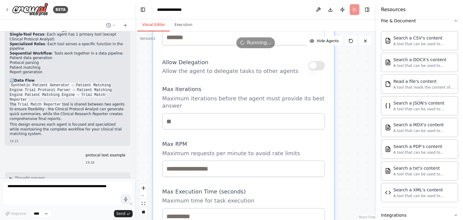
drag, startPoint x: 325, startPoint y: 165, endPoint x: 354, endPoint y: 151, distance: 32.4
click at [351, 72] on div ".deletable-edge-delete-btn { width: 20px; height: 20px; border: 0px solid #ffff…" at bounding box center [255, 125] width 241 height 189
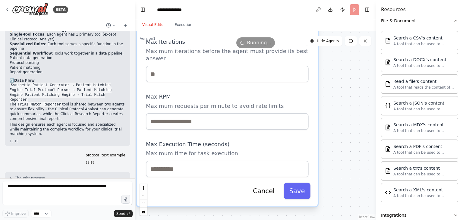
drag, startPoint x: 354, startPoint y: 132, endPoint x: 348, endPoint y: 104, distance: 28.6
click at [348, 104] on div ".deletable-edge-delete-btn { width: 20px; height: 20px; border: 0px solid #ffff…" at bounding box center [255, 125] width 241 height 189
click at [301, 185] on button "Save" at bounding box center [297, 191] width 27 height 17
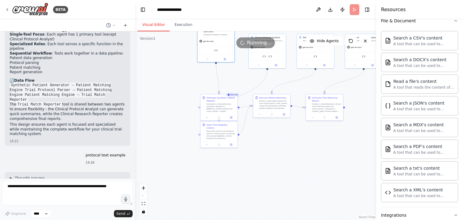
drag, startPoint x: 229, startPoint y: 136, endPoint x: 193, endPoint y: 201, distance: 74.5
click at [192, 207] on div ".deletable-edge-delete-btn { width: 20px; height: 20px; border: 0px solid #ffff…" at bounding box center [255, 125] width 241 height 189
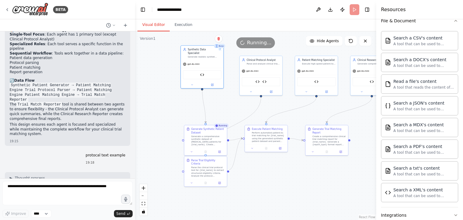
drag, startPoint x: 257, startPoint y: 187, endPoint x: 247, endPoint y: 207, distance: 22.4
click at [251, 219] on div ".deletable-edge-delete-btn { width: 20px; height: 20px; border: 0px solid #ffff…" at bounding box center [255, 125] width 241 height 189
click at [258, 188] on div ".deletable-edge-delete-btn { width: 20px; height: 20px; border: 0px solid #ffff…" at bounding box center [255, 125] width 241 height 189
click at [253, 93] on div at bounding box center [261, 91] width 42 height 7
click at [252, 91] on icon at bounding box center [251, 91] width 3 height 3
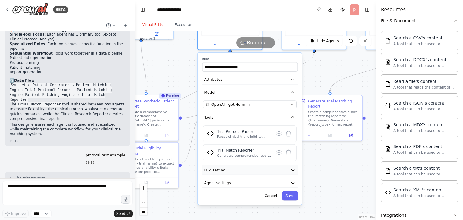
click at [289, 167] on button "LLM setting" at bounding box center [250, 170] width 96 height 10
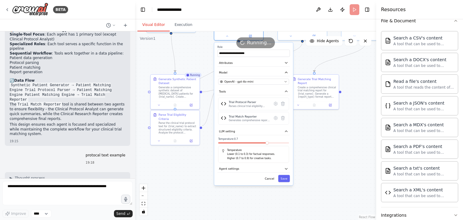
drag, startPoint x: 315, startPoint y: 190, endPoint x: 305, endPoint y: 148, distance: 42.4
click at [305, 148] on div ".deletable-edge-delete-btn { width: 20px; height: 20px; border: 0px solid #ffff…" at bounding box center [255, 125] width 241 height 189
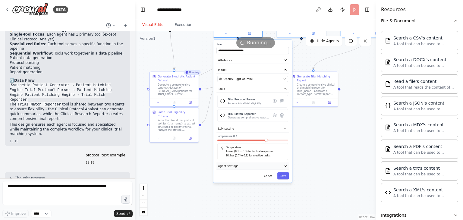
click at [286, 164] on icon "button" at bounding box center [285, 166] width 4 height 4
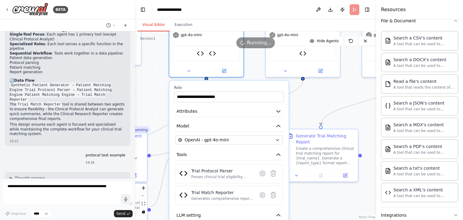
drag, startPoint x: 311, startPoint y: 118, endPoint x: 304, endPoint y: 215, distance: 96.7
click at [308, 220] on html "BETA Hello! I'm the CrewAI assistant. What kind of automation do you want to bu…" at bounding box center [231, 110] width 463 height 220
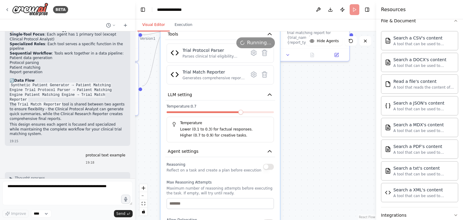
drag, startPoint x: 308, startPoint y: 185, endPoint x: 301, endPoint y: 67, distance: 118.0
click at [301, 67] on div ".deletable-edge-delete-btn { width: 20px; height: 20px; border: 0px solid #ffff…" at bounding box center [255, 125] width 241 height 189
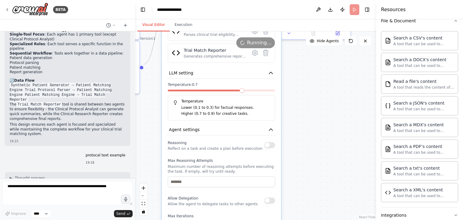
drag, startPoint x: 307, startPoint y: 102, endPoint x: 309, endPoint y: 80, distance: 21.7
click at [309, 80] on div ".deletable-edge-delete-btn { width: 20px; height: 20px; border: 0px solid #ffff…" at bounding box center [255, 125] width 241 height 189
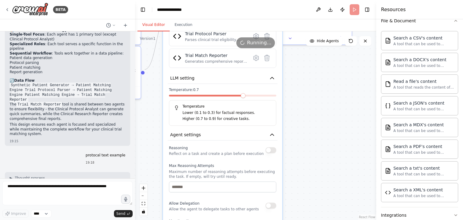
drag, startPoint x: 305, startPoint y: 112, endPoint x: 307, endPoint y: 124, distance: 12.2
click at [307, 123] on div ".deletable-edge-delete-btn { width: 20px; height: 20px; border: 0px solid #ffff…" at bounding box center [255, 125] width 241 height 189
drag, startPoint x: 307, startPoint y: 105, endPoint x: 308, endPoint y: 100, distance: 5.0
click at [308, 99] on div ".deletable-edge-delete-btn { width: 20px; height: 20px; border: 0px solid #ffff…" at bounding box center [255, 125] width 241 height 189
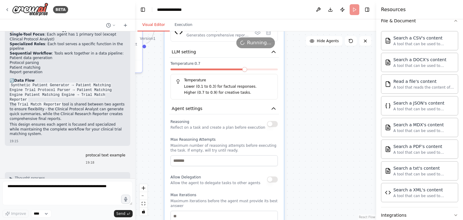
drag, startPoint x: 307, startPoint y: 132, endPoint x: 310, endPoint y: 110, distance: 21.6
click at [309, 103] on div ".deletable-edge-delete-btn { width: 20px; height: 20px; border: 0px solid #ffff…" at bounding box center [255, 125] width 241 height 189
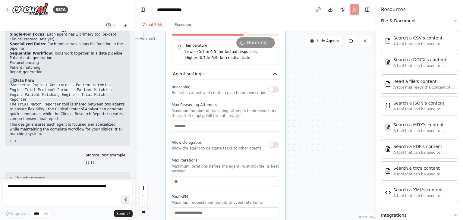
drag, startPoint x: 306, startPoint y: 138, endPoint x: 306, endPoint y: 132, distance: 5.7
click at [306, 114] on div ".deletable-edge-delete-btn { width: 20px; height: 20px; border: 0px solid #ffff…" at bounding box center [255, 125] width 241 height 189
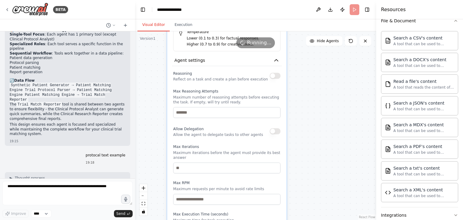
drag, startPoint x: 302, startPoint y: 127, endPoint x: 301, endPoint y: 124, distance: 3.0
click at [301, 124] on div ".deletable-edge-delete-btn { width: 20px; height: 20px; border: 0px solid #ffff…" at bounding box center [255, 125] width 241 height 189
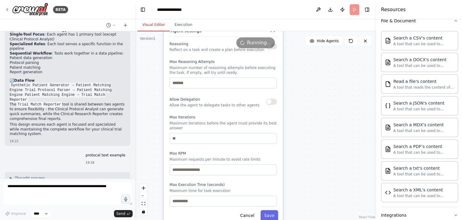
drag, startPoint x: 306, startPoint y: 159, endPoint x: 307, endPoint y: 131, distance: 27.8
click at [307, 133] on div ".deletable-edge-delete-btn { width: 20px; height: 20px; border: 0px solid #ffff…" at bounding box center [255, 125] width 241 height 189
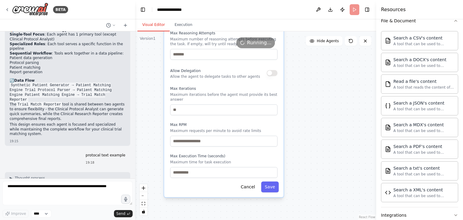
drag, startPoint x: 309, startPoint y: 159, endPoint x: 307, endPoint y: 142, distance: 16.9
click at [307, 142] on div ".deletable-edge-delete-btn { width: 20px; height: 20px; border: 0px solid #ffff…" at bounding box center [255, 125] width 241 height 189
drag, startPoint x: 307, startPoint y: 161, endPoint x: 306, endPoint y: 150, distance: 10.9
click at [306, 150] on div ".deletable-edge-delete-btn { width: 20px; height: 20px; border: 0px solid #ffff…" at bounding box center [255, 125] width 241 height 189
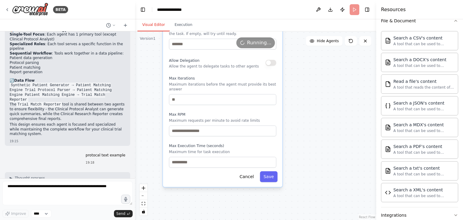
drag, startPoint x: 306, startPoint y: 168, endPoint x: 306, endPoint y: 142, distance: 26.2
click at [306, 142] on div ".deletable-edge-delete-btn { width: 20px; height: 20px; border: 0px solid #ffff…" at bounding box center [255, 125] width 241 height 189
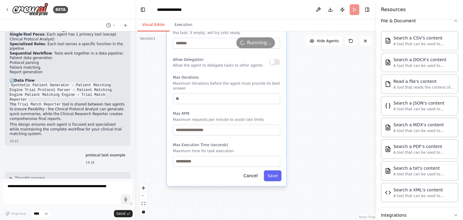
drag, startPoint x: 307, startPoint y: 136, endPoint x: 309, endPoint y: 161, distance: 24.8
click at [311, 161] on div ".deletable-edge-delete-btn { width: 20px; height: 20px; border: 0px solid #ffff…" at bounding box center [255, 125] width 241 height 189
click at [268, 171] on button "Save" at bounding box center [272, 175] width 17 height 11
click at [276, 173] on button "Save" at bounding box center [272, 175] width 17 height 11
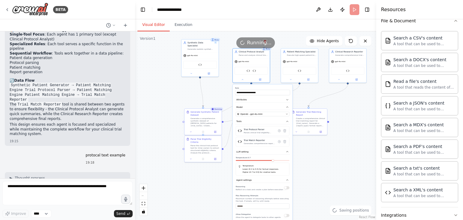
drag, startPoint x: 335, startPoint y: 234, endPoint x: 332, endPoint y: 225, distance: 9.3
click at [332, 220] on html "BETA Hello! I'm the CrewAI assistant. What kind of automation do you want to bu…" at bounding box center [231, 110] width 463 height 220
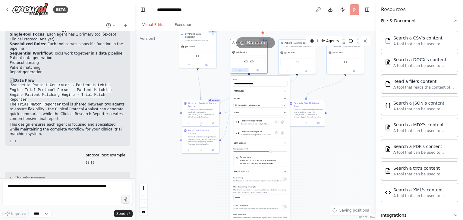
click at [237, 70] on button at bounding box center [239, 70] width 17 height 4
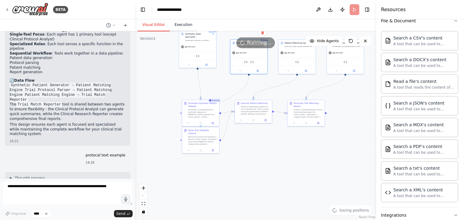
click at [179, 24] on button "Execution" at bounding box center [183, 25] width 27 height 13
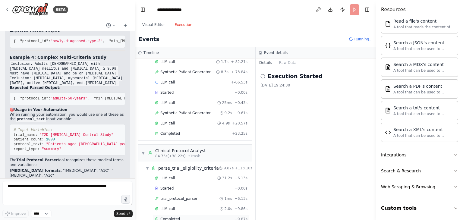
scroll to position [0, 0]
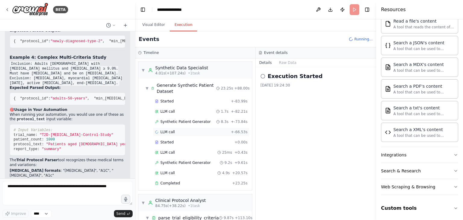
click at [232, 131] on span "+ -66.53s" at bounding box center [239, 132] width 17 height 5
click at [300, 118] on div "LLM call 14/09/2025, 19:24:51 Running Started 19:24:51" at bounding box center [316, 143] width 121 height 153
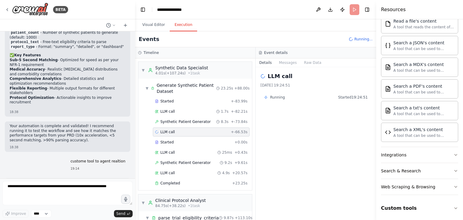
scroll to position [2176, 0]
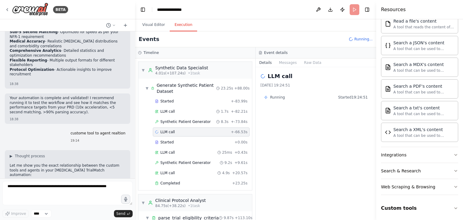
scroll to position [2206, 0]
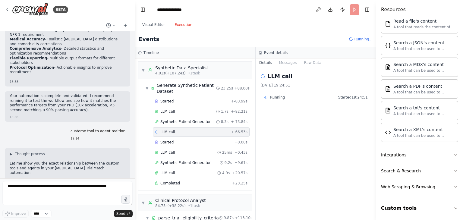
drag, startPoint x: 20, startPoint y: 122, endPoint x: 100, endPoint y: 121, distance: 80.5
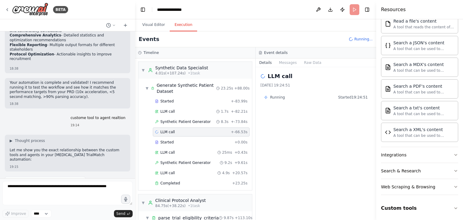
scroll to position [2236, 0]
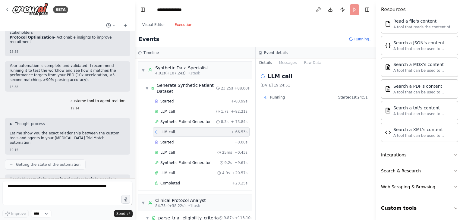
drag, startPoint x: 30, startPoint y: 120, endPoint x: 80, endPoint y: 117, distance: 50.4
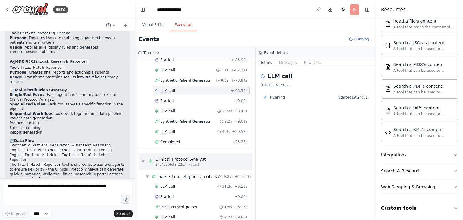
scroll to position [115, 0]
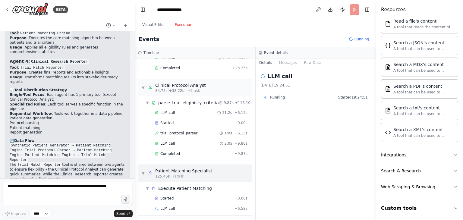
click at [143, 171] on span "▼" at bounding box center [143, 173] width 4 height 5
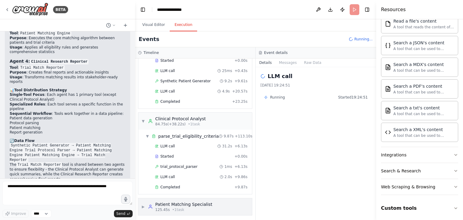
click at [144, 205] on span "▶" at bounding box center [143, 206] width 4 height 5
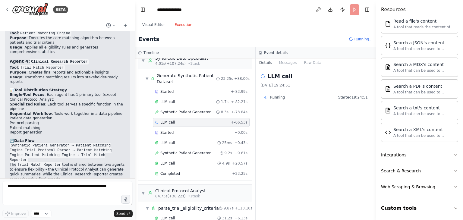
scroll to position [0, 0]
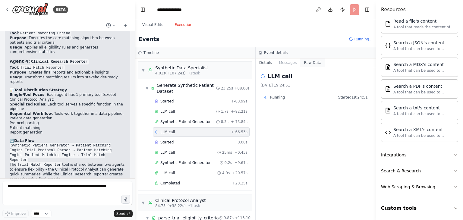
click at [306, 65] on button "Raw Data" at bounding box center [312, 62] width 25 height 8
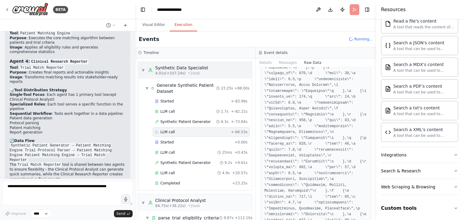
scroll to position [58558, 0]
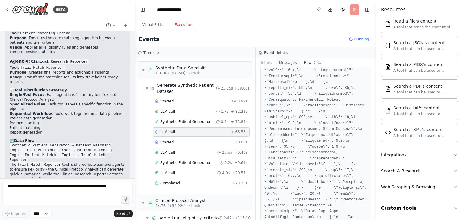
click at [279, 64] on button "Messages" at bounding box center [287, 62] width 25 height 8
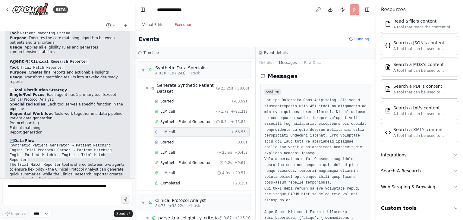
click at [375, 78] on button "Toggle Sidebar" at bounding box center [376, 110] width 5 height 220
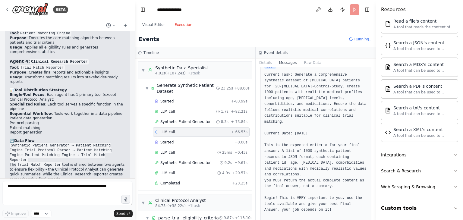
scroll to position [355, 0]
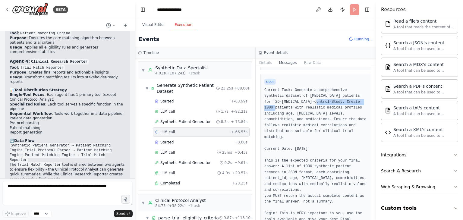
drag, startPoint x: 294, startPoint y: 101, endPoint x: 346, endPoint y: 100, distance: 52.5
click at [346, 100] on pre "Current Task: Generate a comprehensive synthetic dataset of [MEDICAL_DATA] pati…" at bounding box center [315, 163] width 103 height 153
click at [270, 111] on pre "Current Task: Generate a comprehensive synthetic dataset of [MEDICAL_DATA] pati…" at bounding box center [315, 163] width 103 height 153
drag, startPoint x: 280, startPoint y: 107, endPoint x: 344, endPoint y: 106, distance: 63.6
click at [344, 106] on pre "Current Task: Generate a comprehensive synthetic dataset of [MEDICAL_DATA] pati…" at bounding box center [315, 163] width 103 height 153
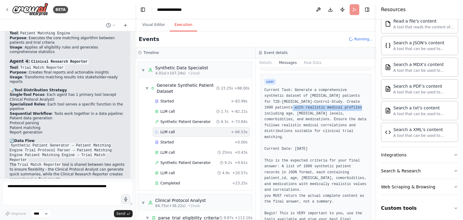
click at [353, 108] on pre "Current Task: Generate a comprehensive synthetic dataset of [MEDICAL_DATA] pati…" at bounding box center [315, 163] width 103 height 153
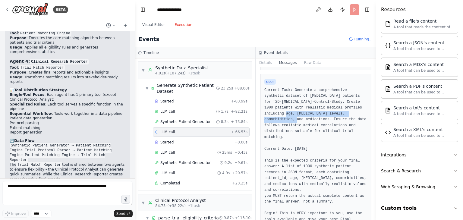
drag, startPoint x: 269, startPoint y: 113, endPoint x: 355, endPoint y: 115, distance: 85.6
click at [355, 115] on pre "Current Task: Generate a comprehensive synthetic dataset of [MEDICAL_DATA] pati…" at bounding box center [315, 163] width 103 height 153
click at [356, 115] on pre "Current Task: Generate a comprehensive synthetic dataset of [MEDICAL_DATA] pati…" at bounding box center [315, 163] width 103 height 153
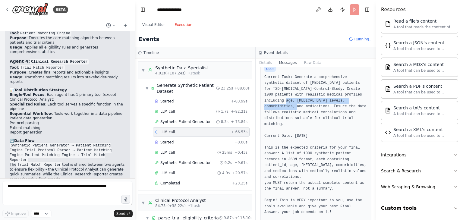
scroll to position [385, 0]
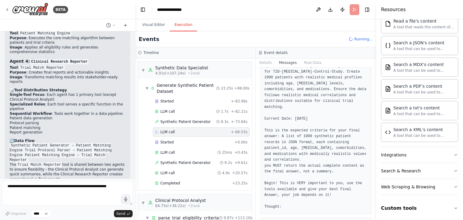
click at [319, 90] on pre "Current Task: Generate a comprehensive synthetic dataset of [MEDICAL_DATA] pati…" at bounding box center [315, 133] width 103 height 153
click at [296, 98] on pre "Current Task: Generate a comprehensive synthetic dataset of [MEDICAL_DATA] pati…" at bounding box center [315, 133] width 103 height 153
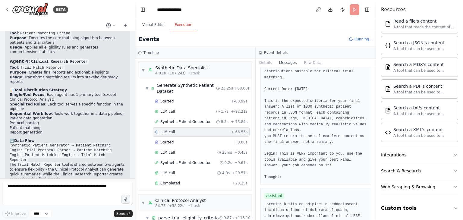
scroll to position [415, 0]
drag, startPoint x: 266, startPoint y: 95, endPoint x: 352, endPoint y: 96, distance: 85.6
click at [352, 96] on pre "Current Task: Generate a comprehensive synthetic dataset of [MEDICAL_DATA] pati…" at bounding box center [315, 103] width 103 height 153
drag, startPoint x: 279, startPoint y: 100, endPoint x: 340, endPoint y: 105, distance: 60.8
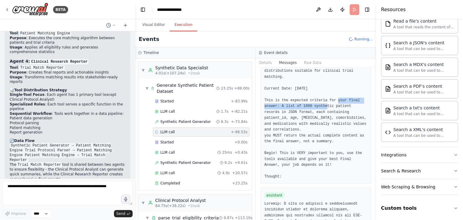
click at [359, 100] on pre "Current Task: Generate a comprehensive synthetic dataset of [MEDICAL_DATA] pati…" at bounding box center [315, 103] width 103 height 153
click at [324, 105] on pre "Current Task: Generate a comprehensive synthetic dataset of [MEDICAL_DATA] pati…" at bounding box center [315, 103] width 103 height 153
drag, startPoint x: 301, startPoint y: 105, endPoint x: 354, endPoint y: 105, distance: 53.3
click at [354, 105] on pre "Current Task: Generate a comprehensive synthetic dataset of [MEDICAL_DATA] pati…" at bounding box center [315, 103] width 103 height 153
click at [355, 105] on pre "Current Task: Generate a comprehensive synthetic dataset of [MEDICAL_DATA] pati…" at bounding box center [315, 103] width 103 height 153
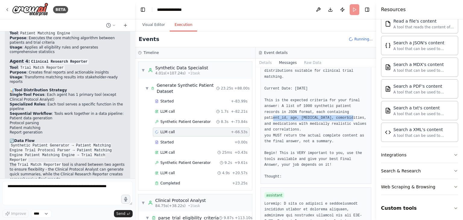
drag, startPoint x: 276, startPoint y: 111, endPoint x: 360, endPoint y: 111, distance: 84.7
click at [360, 111] on pre "Current Task: Generate a comprehensive synthetic dataset of [MEDICAL_DATA] pati…" at bounding box center [315, 103] width 103 height 153
drag, startPoint x: 276, startPoint y: 117, endPoint x: 342, endPoint y: 116, distance: 65.7
click at [342, 116] on pre "Current Task: Generate a comprehensive synthetic dataset of [MEDICAL_DATA] pati…" at bounding box center [315, 103] width 103 height 153
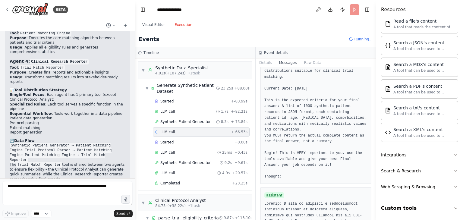
click at [321, 123] on pre "Current Task: Generate a comprehensive synthetic dataset of [MEDICAL_DATA] pati…" at bounding box center [315, 103] width 103 height 153
drag, startPoint x: 291, startPoint y: 127, endPoint x: 323, endPoint y: 125, distance: 32.6
click at [323, 125] on pre "Current Task: Generate a comprehensive synthetic dataset of [MEDICAL_DATA] pati…" at bounding box center [315, 103] width 103 height 153
click at [324, 126] on pre "Current Task: Generate a comprehensive synthetic dataset of [MEDICAL_DATA] pati…" at bounding box center [315, 103] width 103 height 153
click at [323, 130] on pre "Current Task: Generate a comprehensive synthetic dataset of [MEDICAL_DATA] pati…" at bounding box center [315, 103] width 103 height 153
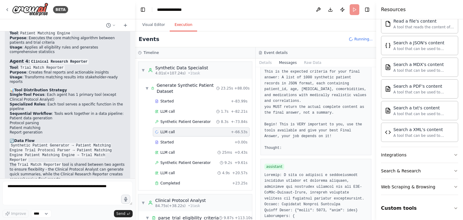
scroll to position [445, 0]
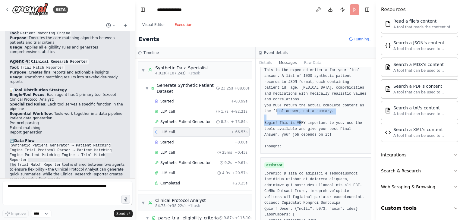
drag, startPoint x: 263, startPoint y: 110, endPoint x: 353, endPoint y: 110, distance: 90.4
click at [353, 110] on div "user Current Task: Generate a comprehensive synthetic dataset of diabetes patie…" at bounding box center [315, 68] width 111 height 170
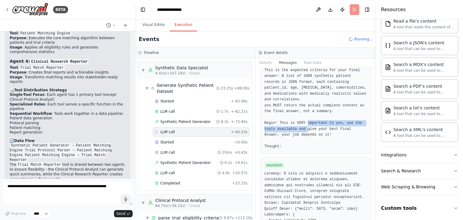
drag, startPoint x: 267, startPoint y: 117, endPoint x: 360, endPoint y: 119, distance: 92.5
click at [360, 119] on pre "Current Task: Generate a comprehensive synthetic dataset of [MEDICAL_DATA] pati…" at bounding box center [315, 73] width 103 height 153
click at [323, 127] on pre "Current Task: Generate a comprehensive synthetic dataset of [MEDICAL_DATA] pati…" at bounding box center [315, 73] width 103 height 153
drag, startPoint x: 267, startPoint y: 122, endPoint x: 315, endPoint y: 122, distance: 48.2
click at [315, 122] on pre "Current Task: Generate a comprehensive synthetic dataset of [MEDICAL_DATA] pati…" at bounding box center [315, 73] width 103 height 153
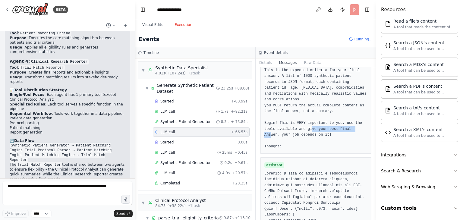
click at [316, 121] on pre "Current Task: Generate a comprehensive synthetic dataset of [MEDICAL_DATA] pati…" at bounding box center [315, 73] width 103 height 153
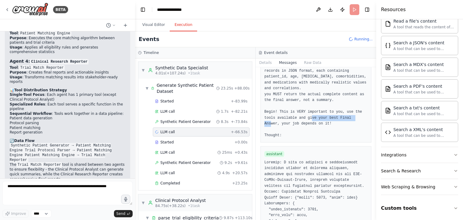
scroll to position [505, 0]
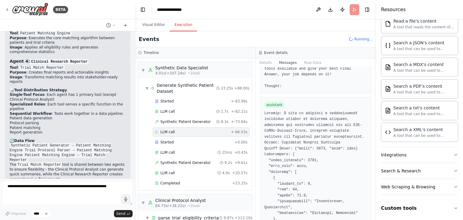
drag, startPoint x: 282, startPoint y: 103, endPoint x: 356, endPoint y: 105, distance: 73.6
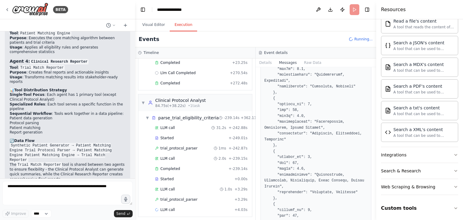
scroll to position [176, 0]
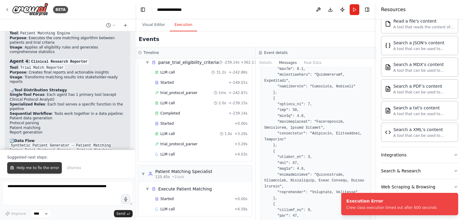
click at [35, 171] on button "Help me to fix the error" at bounding box center [34, 167] width 55 height 11
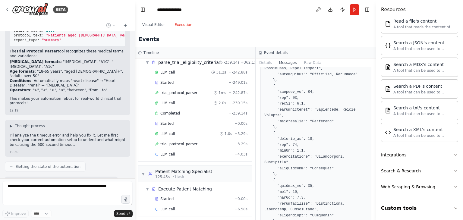
scroll to position [2978, 0]
drag, startPoint x: 52, startPoint y: 121, endPoint x: 61, endPoint y: 124, distance: 9.9
click at [61, 134] on p "I'll analyze the timeout error and help you fix it. Let me first check your cur…" at bounding box center [68, 141] width 116 height 14
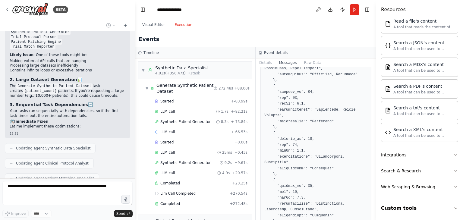
scroll to position [3225, 0]
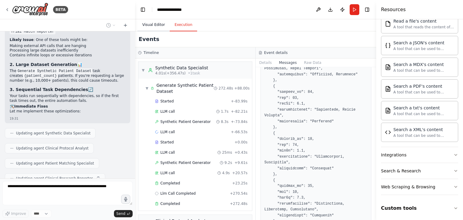
click at [156, 27] on button "Visual Editor" at bounding box center [153, 25] width 32 height 13
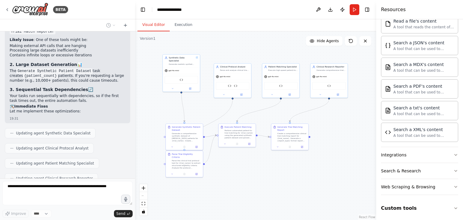
drag, startPoint x: 268, startPoint y: 77, endPoint x: 248, endPoint y: 105, distance: 34.4
click at [250, 106] on div ".deletable-edge-delete-btn { width: 20px; height: 20px; border: 0px solid #ffff…" at bounding box center [255, 125] width 241 height 189
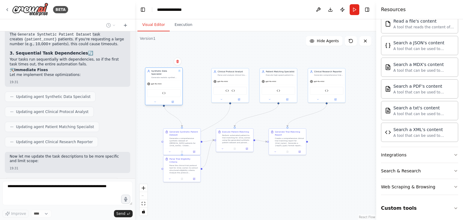
scroll to position [3266, 0]
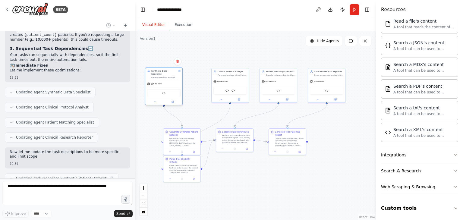
drag, startPoint x: 176, startPoint y: 73, endPoint x: 171, endPoint y: 78, distance: 7.2
click at [164, 80] on div "gpt-4o-mini" at bounding box center [163, 83] width 37 height 7
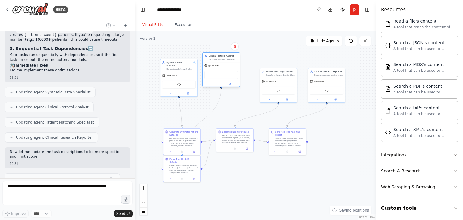
drag, startPoint x: 225, startPoint y: 77, endPoint x: 217, endPoint y: 62, distance: 16.7
click at [217, 62] on div "Clinical Protocol Analyst Parse and analyze clinical trial protocols to extract…" at bounding box center [221, 69] width 38 height 35
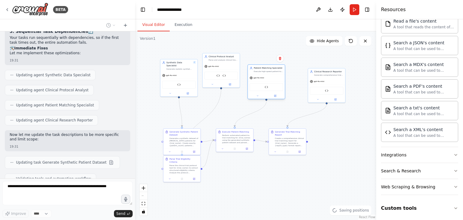
drag, startPoint x: 276, startPoint y: 81, endPoint x: 264, endPoint y: 79, distance: 12.0
click at [264, 79] on div "gpt-4o-mini" at bounding box center [266, 77] width 37 height 7
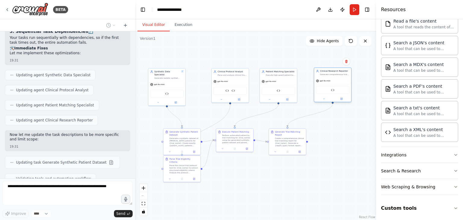
click at [331, 80] on div "gpt-4o-mini" at bounding box center [332, 80] width 37 height 7
click at [346, 116] on div ".deletable-edge-delete-btn { width: 20px; height: 20px; border: 0px solid #ffff…" at bounding box center [255, 125] width 241 height 189
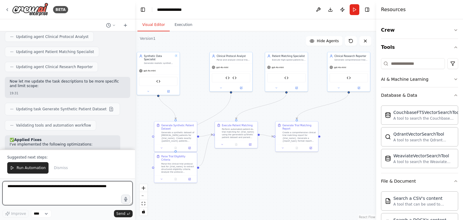
scroll to position [3382, 0]
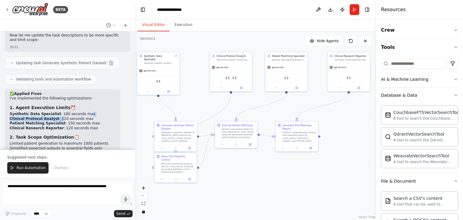
drag, startPoint x: 54, startPoint y: 92, endPoint x: 78, endPoint y: 90, distance: 24.2
click at [78, 112] on ul "Synthetic Data Specialist : 180 seconds max Clinical Protocol Analyst : 120 sec…" at bounding box center [63, 121] width 106 height 19
click at [78, 121] on li "Patient Matching Specialist : 150 seconds max" at bounding box center [63, 123] width 106 height 5
click at [79, 121] on li "Patient Matching Specialist : 150 seconds max" at bounding box center [63, 123] width 106 height 5
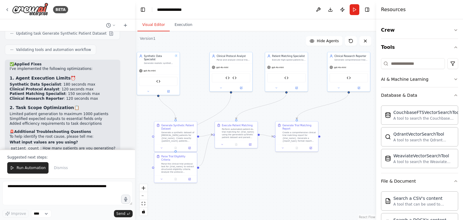
scroll to position [3412, 0]
drag, startPoint x: 13, startPoint y: 90, endPoint x: 93, endPoint y: 89, distance: 79.3
click at [93, 111] on li "Limited patient generation to maximum 1000 patients" at bounding box center [63, 113] width 106 height 5
click at [28, 121] on li "Added efficiency requirements to task descriptions" at bounding box center [63, 123] width 106 height 5
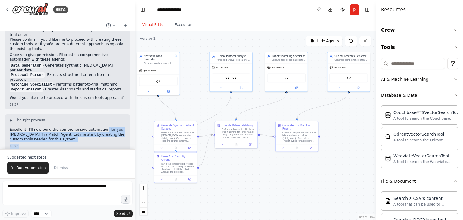
scroll to position [700, 0]
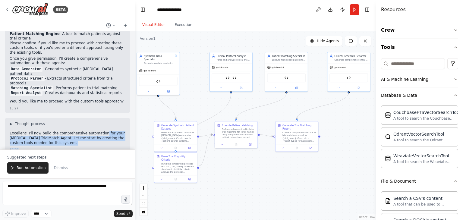
drag, startPoint x: 9, startPoint y: 53, endPoint x: 96, endPoint y: 70, distance: 89.3
click at [96, 70] on div "Hello! I'm the CrewAI assistant. What kind of automation do you want to build? …" at bounding box center [67, 90] width 135 height 118
click at [80, 118] on div "▶ Thought process Excellent! I'll now build the comprehensive automation for yo…" at bounding box center [67, 136] width 125 height 37
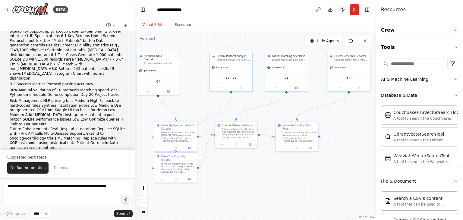
scroll to position [398, 0]
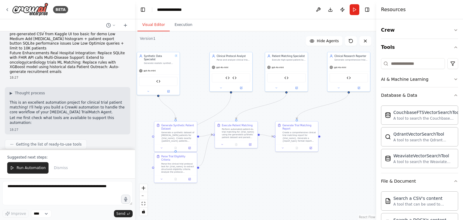
click at [28, 142] on span "Getting the list of ready-to-use tools" at bounding box center [49, 144] width 66 height 5
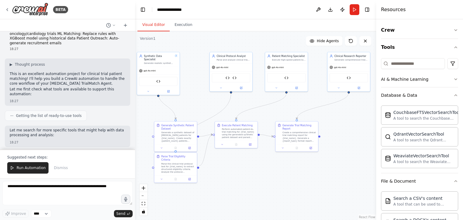
scroll to position [429, 0]
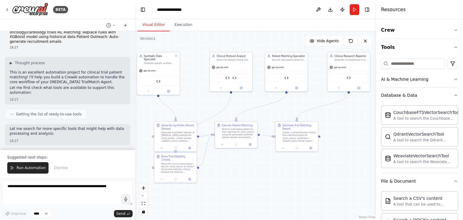
click at [35, 127] on p "Let me search for more specific tools that might help with data processing and …" at bounding box center [68, 131] width 116 height 9
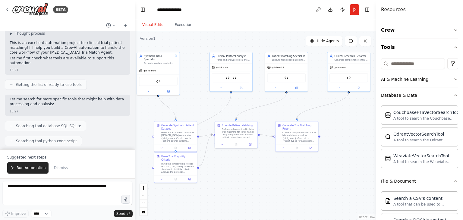
scroll to position [459, 0]
click at [66, 120] on div "Searching tool database SQL SQLite" at bounding box center [45, 125] width 81 height 10
click at [44, 138] on span "Searching tool python code script" at bounding box center [46, 140] width 61 height 5
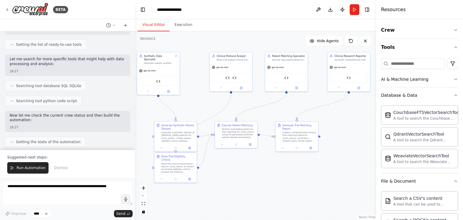
scroll to position [519, 0]
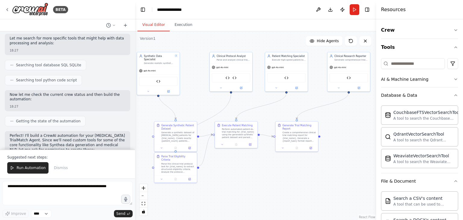
click at [95, 104] on div "18:27" at bounding box center [68, 106] width 116 height 5
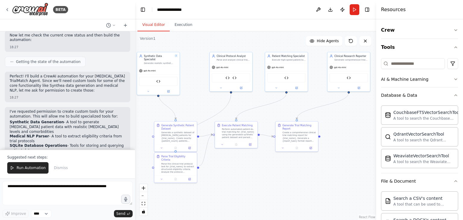
scroll to position [579, 0]
click at [29, 164] on button "Run Automation" at bounding box center [27, 167] width 41 height 11
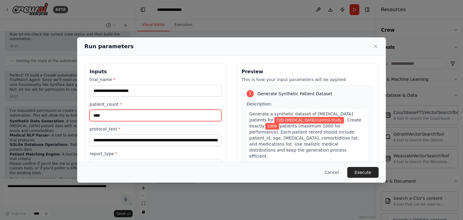
click at [144, 112] on input "****" at bounding box center [156, 115] width 132 height 11
type input "**"
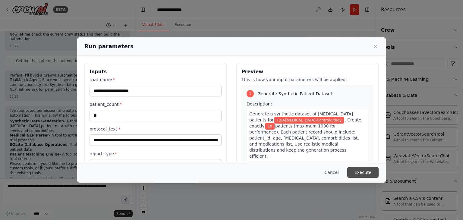
click at [362, 174] on button "Execute" at bounding box center [362, 172] width 31 height 11
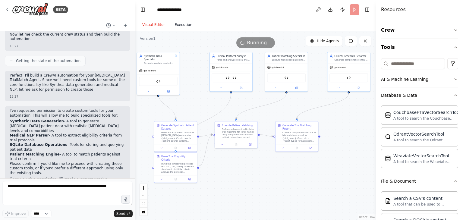
click at [179, 26] on button "Execution" at bounding box center [183, 25] width 27 height 13
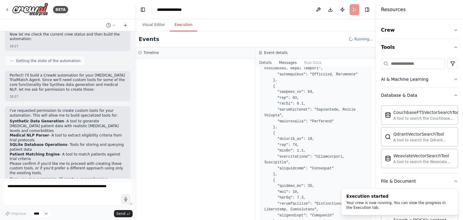
click at [266, 62] on button "Details" at bounding box center [266, 62] width 20 height 8
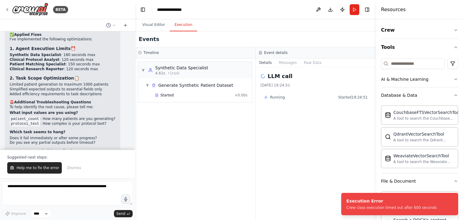
scroll to position [3473, 0]
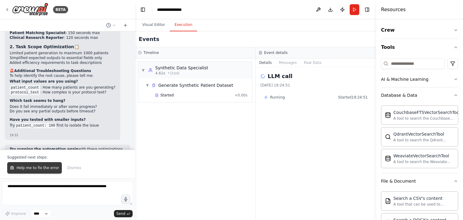
click at [41, 166] on span "Help me to fix the error" at bounding box center [38, 167] width 42 height 5
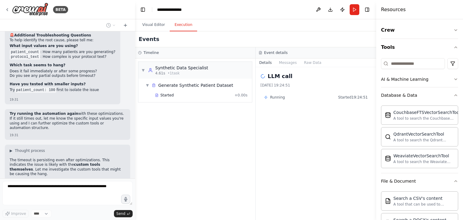
scroll to position [3486, 0]
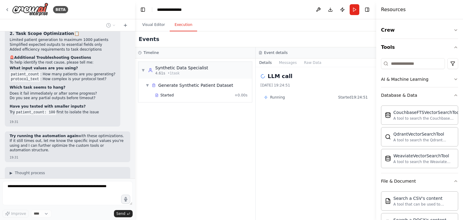
drag, startPoint x: 45, startPoint y: 153, endPoint x: 96, endPoint y: 152, distance: 51.9
click at [96, 180] on p "The timeout is persisting even after optimizations. This indicates the issue is…" at bounding box center [68, 189] width 116 height 19
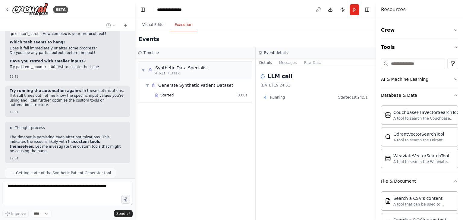
click at [49, 183] on div "Getting state of the Trial Protocol Parser tool" at bounding box center [57, 188] width 104 height 10
click at [452, 99] on button "Database & Data" at bounding box center [419, 95] width 77 height 16
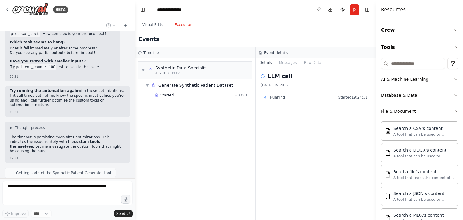
drag, startPoint x: 421, startPoint y: 112, endPoint x: 430, endPoint y: 114, distance: 9.2
click at [421, 112] on button "File & Document" at bounding box center [419, 111] width 77 height 16
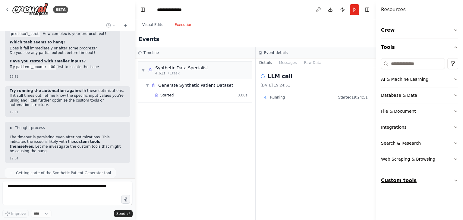
drag, startPoint x: 418, startPoint y: 178, endPoint x: 422, endPoint y: 177, distance: 3.9
click at [419, 178] on button "Custom tools" at bounding box center [419, 180] width 77 height 17
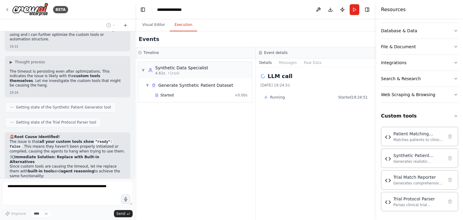
scroll to position [3602, 0]
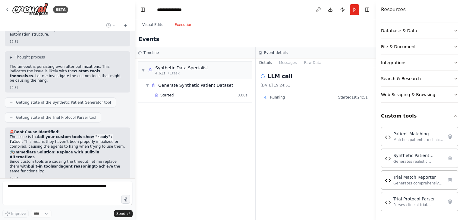
click at [53, 135] on p "The issue is that all your custom tools show "ready": false . This means they h…" at bounding box center [68, 142] width 116 height 14
drag, startPoint x: 53, startPoint y: 102, endPoint x: 89, endPoint y: 103, distance: 35.6
click at [89, 135] on strong "all your custom tools show "ready": false" at bounding box center [61, 139] width 103 height 9
click at [31, 135] on p "The issue is that all your custom tools show "ready": false . This means they h…" at bounding box center [68, 142] width 116 height 14
drag, startPoint x: 31, startPoint y: 108, endPoint x: 96, endPoint y: 112, distance: 65.9
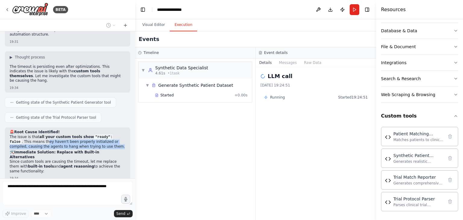
click at [96, 135] on p "The issue is that all your custom tools show "ready": false . This means they h…" at bounding box center [68, 142] width 116 height 14
click at [92, 135] on p "The issue is that all your custom tools show "ready": false . This means they h…" at bounding box center [68, 142] width 116 height 14
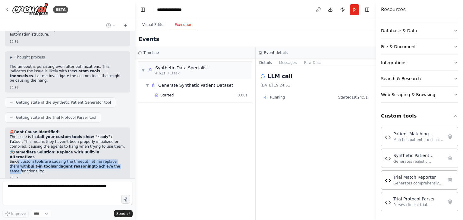
drag, startPoint x: 16, startPoint y: 121, endPoint x: 109, endPoint y: 126, distance: 93.3
click at [109, 159] on p "Since custom tools are causing the timeout, let me replace them with built-in t…" at bounding box center [68, 166] width 116 height 14
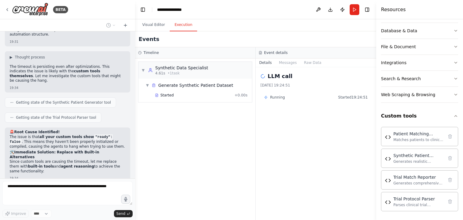
click at [77, 159] on p "Since custom tools are causing the timeout, let me replace them with built-in t…" at bounding box center [68, 166] width 116 height 14
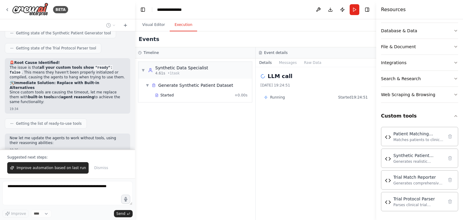
scroll to position [3673, 0]
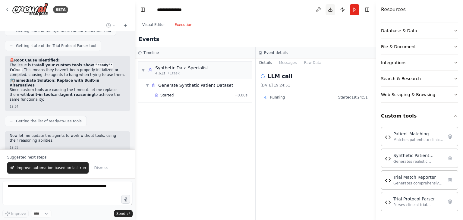
click at [330, 10] on button "Download" at bounding box center [331, 9] width 10 height 11
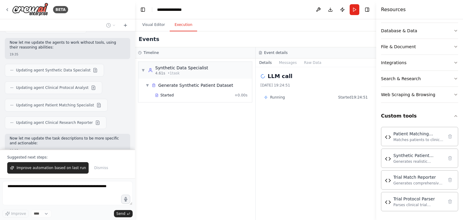
scroll to position [3769, 0]
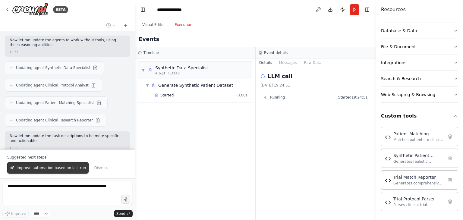
click at [61, 171] on button "Improve automation based on last run" at bounding box center [47, 167] width 81 height 11
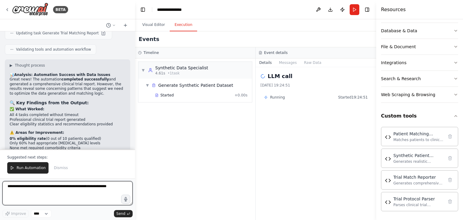
scroll to position [3958, 0]
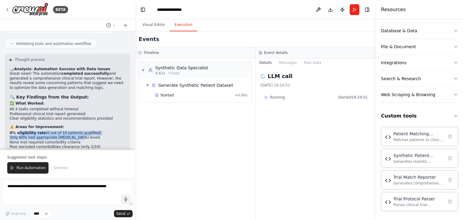
drag, startPoint x: 17, startPoint y: 93, endPoint x: 77, endPoint y: 96, distance: 59.8
click at [77, 131] on ul "0% eligibility rate (0 out of 10 patients qualified) Only 60% had appropriate H…" at bounding box center [68, 140] width 116 height 19
click at [21, 140] on li "None met required comorbidity criteria" at bounding box center [68, 142] width 116 height 5
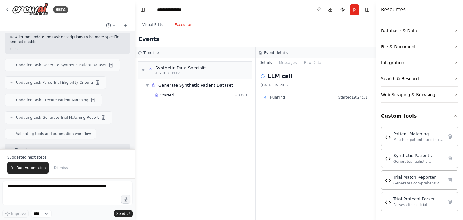
scroll to position [3868, 0]
drag, startPoint x: 31, startPoint y: 119, endPoint x: 125, endPoint y: 124, distance: 93.9
click at [125, 144] on div "▶ Thought process 📊 Analysis: Automation Success with Data Issues Great news! T…" at bounding box center [67, 208] width 125 height 128
drag, startPoint x: 294, startPoint y: 64, endPoint x: 305, endPoint y: 64, distance: 10.3
click at [295, 64] on button "Messages" at bounding box center [287, 62] width 25 height 8
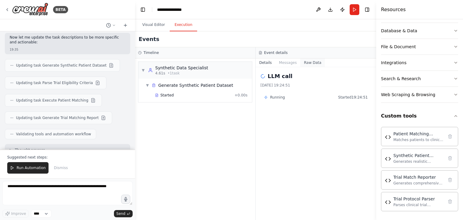
click at [305, 64] on button "Raw Data" at bounding box center [312, 62] width 25 height 8
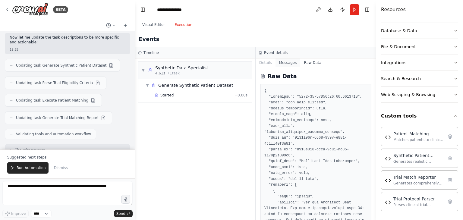
click at [291, 62] on button "Messages" at bounding box center [287, 62] width 25 height 8
click at [289, 63] on button "Messages" at bounding box center [287, 62] width 25 height 8
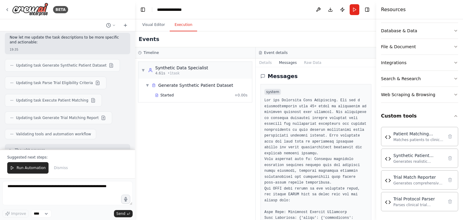
click at [282, 64] on button "Messages" at bounding box center [287, 62] width 25 height 8
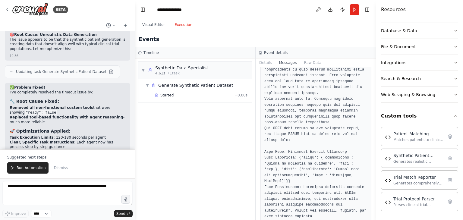
scroll to position [4350, 0]
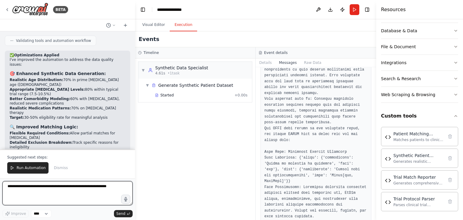
click at [41, 198] on textarea at bounding box center [67, 193] width 130 height 24
type textarea "*"
type textarea "**********"
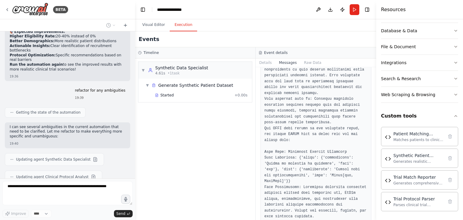
scroll to position [4490, 0]
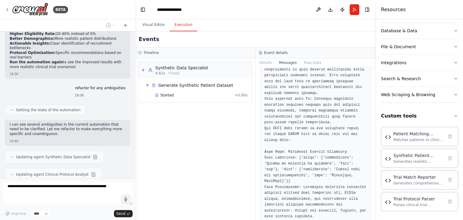
click at [150, 17] on header "**********" at bounding box center [255, 9] width 241 height 19
click at [151, 23] on button "Visual Editor" at bounding box center [153, 25] width 32 height 13
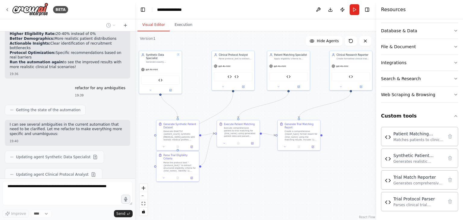
click at [263, 165] on div ".deletable-edge-delete-btn { width: 20px; height: 20px; border: 0px solid #ffff…" at bounding box center [255, 125] width 241 height 189
click at [165, 175] on button at bounding box center [164, 177] width 12 height 4
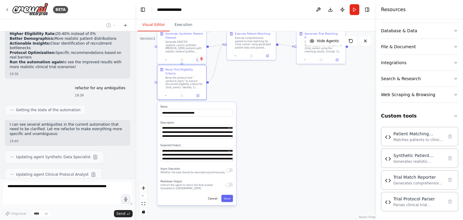
drag, startPoint x: 236, startPoint y: 188, endPoint x: 251, endPoint y: 102, distance: 87.7
click at [251, 101] on div ".deletable-edge-delete-btn { width: 20px; height: 20px; border: 0px solid #ffff…" at bounding box center [255, 125] width 241 height 189
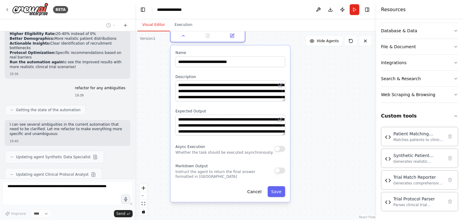
drag, startPoint x: 255, startPoint y: 149, endPoint x: 316, endPoint y: 125, distance: 65.7
click at [316, 125] on div ".deletable-edge-delete-btn { width: 20px; height: 20px; border: 0px solid #ffff…" at bounding box center [255, 125] width 241 height 189
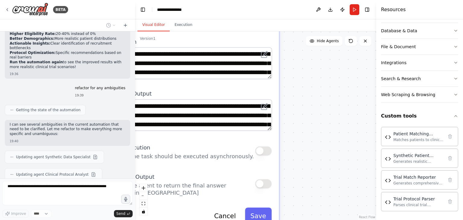
scroll to position [4505, 0]
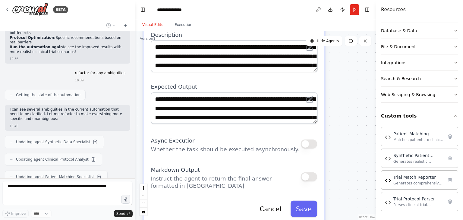
drag, startPoint x: 311, startPoint y: 145, endPoint x: 357, endPoint y: 138, distance: 46.0
click at [357, 138] on div ".deletable-edge-delete-btn { width: 20px; height: 20px; border: 0px solid #ffff…" at bounding box center [255, 125] width 241 height 189
type textarea "**********"
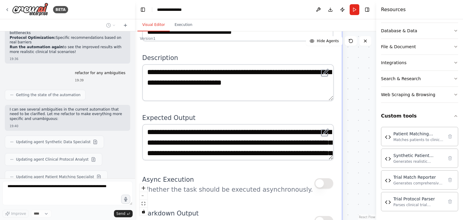
drag, startPoint x: 357, startPoint y: 102, endPoint x: 373, endPoint y: 125, distance: 28.4
click at [373, 125] on div ".deletable-edge-delete-btn { width: 20px; height: 20px; border: 0px solid #ffff…" at bounding box center [255, 125] width 241 height 189
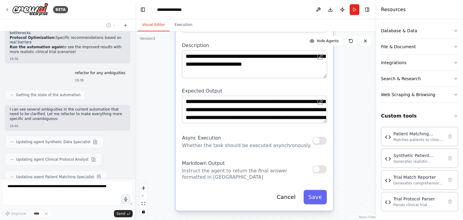
drag, startPoint x: 358, startPoint y: 131, endPoint x: 336, endPoint y: 96, distance: 41.2
click at [336, 96] on div ".deletable-edge-delete-btn { width: 20px; height: 20px; border: 0px solid #ffff…" at bounding box center [255, 125] width 241 height 189
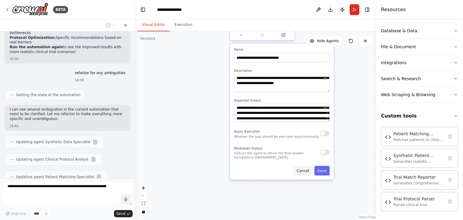
click at [302, 166] on button "Cancel" at bounding box center [303, 170] width 19 height 9
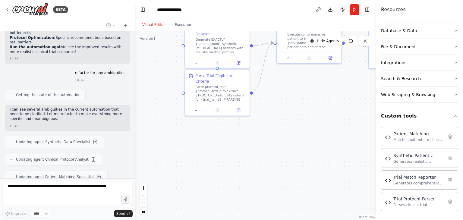
drag, startPoint x: 331, startPoint y: 131, endPoint x: 285, endPoint y: 206, distance: 87.3
click at [288, 208] on div ".deletable-edge-delete-btn { width: 20px; height: 20px; border: 0px solid #ffff…" at bounding box center [255, 125] width 241 height 189
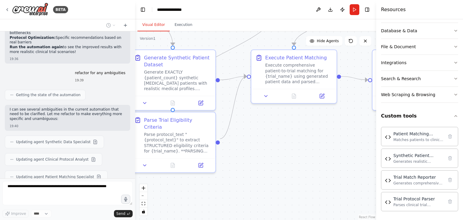
drag, startPoint x: 275, startPoint y: 153, endPoint x: 229, endPoint y: 204, distance: 68.9
click at [230, 211] on div ".deletable-edge-delete-btn { width: 20px; height: 20px; border: 0px solid #ffff…" at bounding box center [255, 125] width 241 height 189
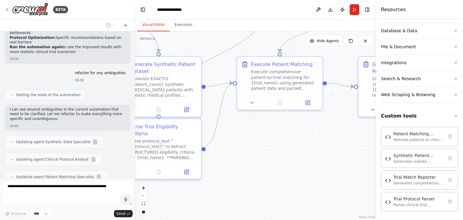
scroll to position [4522, 0]
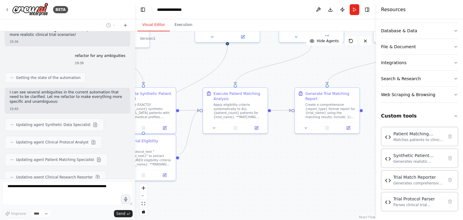
drag, startPoint x: 256, startPoint y: 154, endPoint x: 241, endPoint y: 154, distance: 15.4
click at [238, 158] on div ".deletable-edge-delete-btn { width: 20px; height: 20px; border: 0px solid #ffff…" at bounding box center [255, 125] width 241 height 189
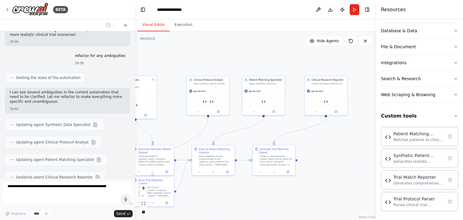
drag, startPoint x: 282, startPoint y: 175, endPoint x: 326, endPoint y: 175, distance: 43.1
click at [269, 194] on div ".deletable-edge-delete-btn { width: 20px; height: 20px; border: 0px solid #ffff…" at bounding box center [255, 125] width 241 height 189
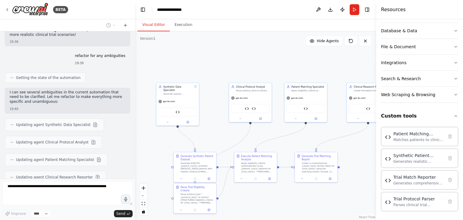
drag, startPoint x: 322, startPoint y: 133, endPoint x: 364, endPoint y: 140, distance: 42.5
click at [364, 140] on div ".deletable-edge-delete-btn { width: 20px; height: 20px; border: 0px solid #ffff…" at bounding box center [255, 125] width 241 height 189
drag, startPoint x: 177, startPoint y: 91, endPoint x: 198, endPoint y: 96, distance: 21.7
click at [198, 96] on div "Synthetic Data Specialist Generate exactly {patient_count} synthetic diabetes p…" at bounding box center [198, 93] width 42 height 14
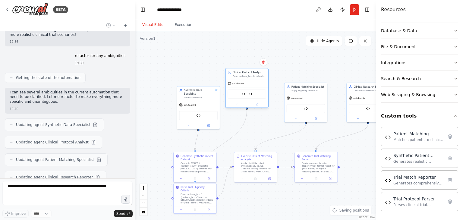
drag, startPoint x: 246, startPoint y: 88, endPoint x: 242, endPoint y: 75, distance: 13.8
click at [242, 75] on div "Parse protocol_text to extract EXACT numerical eligibility criteria for {trial_…" at bounding box center [248, 76] width 33 height 3
drag, startPoint x: 305, startPoint y: 96, endPoint x: 295, endPoint y: 99, distance: 10.7
click at [293, 100] on div "gpt-4o-mini" at bounding box center [295, 101] width 42 height 8
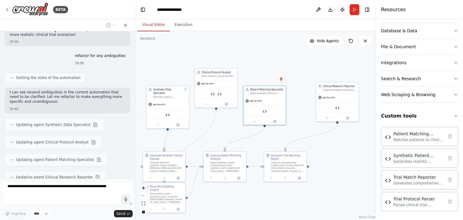
click at [267, 67] on div ".deletable-edge-delete-btn { width: 20px; height: 20px; border: 0px solid #ffff…" at bounding box center [255, 125] width 241 height 189
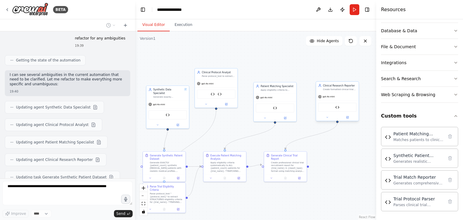
drag, startPoint x: 321, startPoint y: 91, endPoint x: 325, endPoint y: 93, distance: 4.5
click at [325, 93] on div "Clinical Research Reporter Create formatted clinical trial recruitment report f…" at bounding box center [337, 101] width 43 height 40
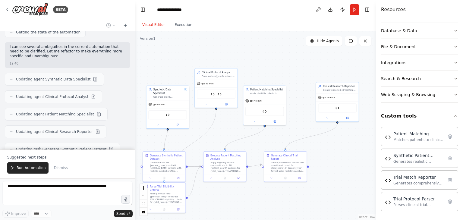
scroll to position [4586, 0]
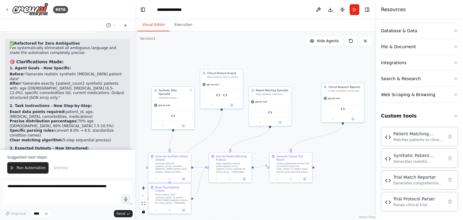
drag, startPoint x: 269, startPoint y: 54, endPoint x: 275, endPoint y: 55, distance: 5.5
click at [275, 55] on div ".deletable-edge-delete-btn { width: 20px; height: 20px; border: 0px solid #ffff…" at bounding box center [255, 125] width 241 height 189
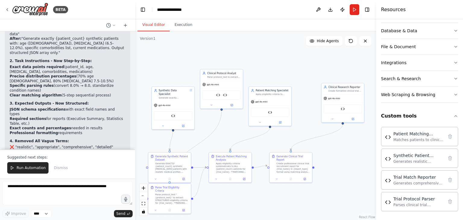
scroll to position [4807, 0]
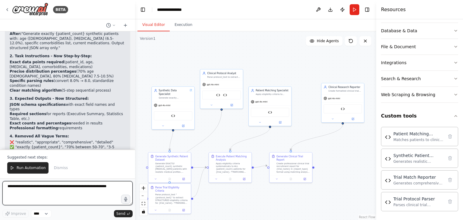
click at [30, 196] on textarea at bounding box center [67, 193] width 130 height 24
type textarea "**********"
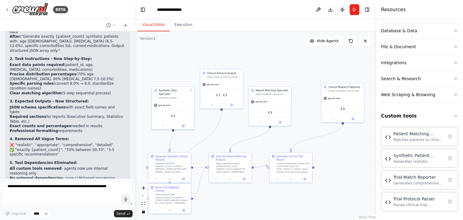
scroll to position [4820, 0]
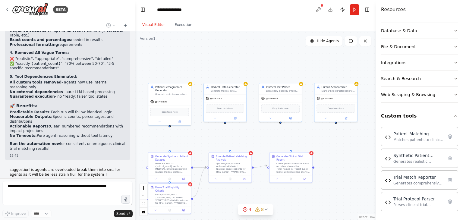
scroll to position [5026, 0]
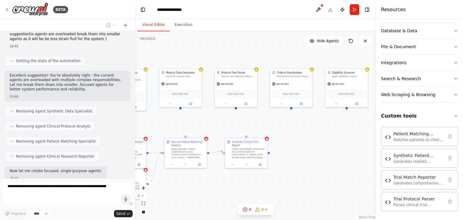
drag, startPoint x: 332, startPoint y: 144, endPoint x: 288, endPoint y: 130, distance: 46.2
click at [288, 130] on div ".deletable-edge-delete-btn { width: 20px; height: 20px; border: 0px solid #ffff…" at bounding box center [255, 125] width 241 height 189
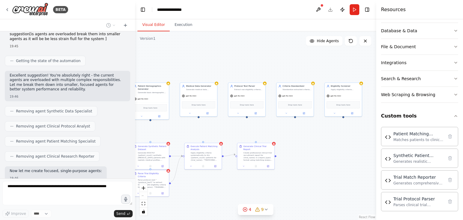
drag, startPoint x: 319, startPoint y: 139, endPoint x: 325, endPoint y: 148, distance: 10.4
click at [325, 148] on div ".deletable-edge-delete-btn { width: 20px; height: 20px; border: 0px solid #ffff…" at bounding box center [255, 125] width 241 height 189
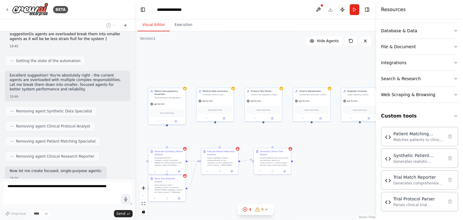
drag, startPoint x: 279, startPoint y: 140, endPoint x: 295, endPoint y: 143, distance: 16.9
click at [295, 143] on div ".deletable-edge-delete-btn { width: 20px; height: 20px; border: 0px solid #ffff…" at bounding box center [255, 125] width 241 height 189
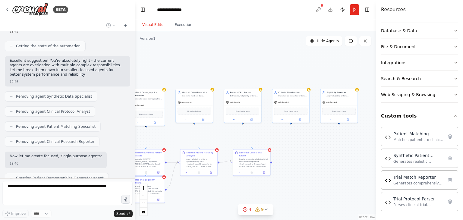
drag, startPoint x: 345, startPoint y: 135, endPoint x: 324, endPoint y: 137, distance: 20.8
click at [324, 137] on div ".deletable-edge-delete-btn { width: 20px; height: 20px; border: 0px solid #ffff…" at bounding box center [255, 125] width 241 height 189
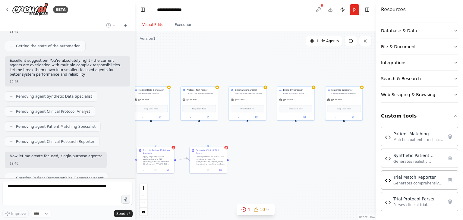
drag, startPoint x: 308, startPoint y: 142, endPoint x: 257, endPoint y: 138, distance: 50.8
click at [258, 138] on div ".deletable-edge-delete-btn { width: 20px; height: 20px; border: 0px solid #ffff…" at bounding box center [255, 125] width 241 height 189
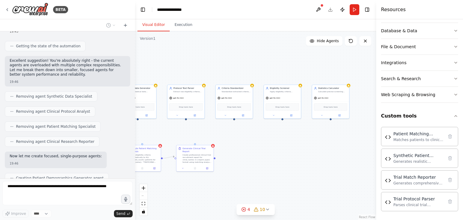
scroll to position [5056, 0]
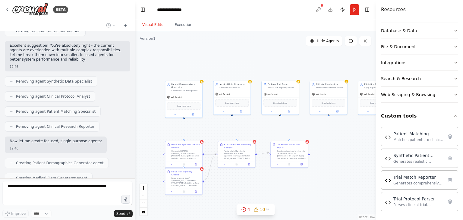
drag, startPoint x: 240, startPoint y: 135, endPoint x: 330, endPoint y: 131, distance: 90.5
click at [330, 131] on div ".deletable-edge-delete-btn { width: 20px; height: 20px; border: 0px solid #ffff…" at bounding box center [255, 125] width 241 height 189
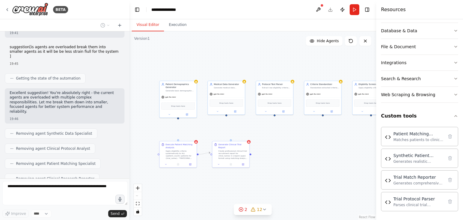
scroll to position [5221, 0]
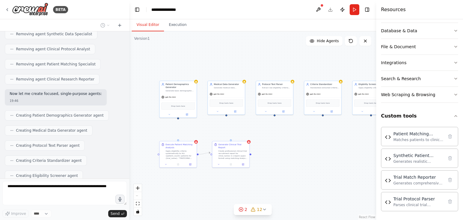
drag, startPoint x: 133, startPoint y: 171, endPoint x: 129, endPoint y: 159, distance: 12.8
click at [129, 159] on div "BETA Hello! I'm the CrewAI assistant. What kind of automation do you want to bu…" at bounding box center [231, 110] width 463 height 220
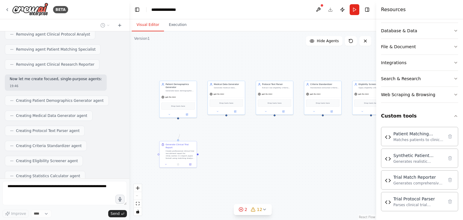
drag, startPoint x: 179, startPoint y: 140, endPoint x: 180, endPoint y: 134, distance: 5.5
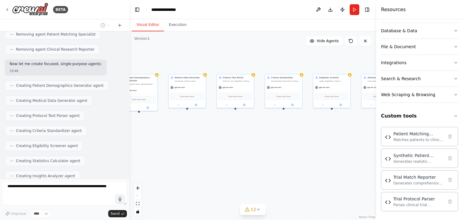
drag, startPoint x: 186, startPoint y: 149, endPoint x: 173, endPoint y: 148, distance: 12.4
click at [173, 148] on div "Patient Demographics Generator Generate basic demographic data (patient_id, age…" at bounding box center [252, 125] width 247 height 189
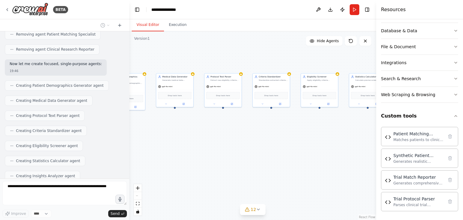
click at [254, 136] on div "Patient Demographics Generator Generate basic demographic data (patient_id, age…" at bounding box center [252, 125] width 247 height 189
click at [137, 196] on div "React Flow controls" at bounding box center [138, 199] width 8 height 31
click at [137, 195] on div "React Flow controls" at bounding box center [138, 199] width 8 height 31
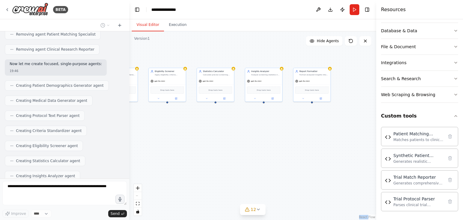
drag, startPoint x: 310, startPoint y: 143, endPoint x: 209, endPoint y: 126, distance: 102.8
click at [145, 136] on div "Patient Demographics Generator Generate basic demographic data (patient_id, age…" at bounding box center [252, 125] width 247 height 189
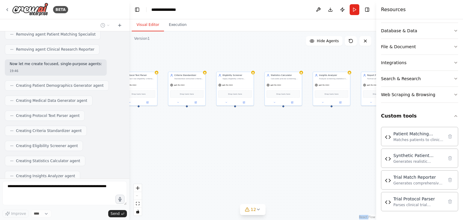
drag, startPoint x: 194, startPoint y: 129, endPoint x: 179, endPoint y: 138, distance: 17.3
click at [265, 138] on div "Patient Demographics Generator Generate basic demographic data (patient_id, age…" at bounding box center [252, 125] width 247 height 189
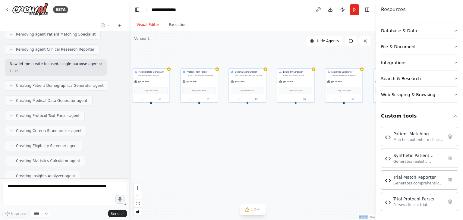
drag, startPoint x: 173, startPoint y: 136, endPoint x: 248, endPoint y: 132, distance: 75.2
click at [248, 132] on div "Patient Demographics Generator Generate basic demographic data (patient_id, age…" at bounding box center [252, 125] width 247 height 189
drag, startPoint x: 171, startPoint y: 143, endPoint x: 231, endPoint y: 147, distance: 59.9
click at [237, 145] on div "Patient Demographics Generator Generate basic demographic data (patient_id, age…" at bounding box center [252, 125] width 247 height 189
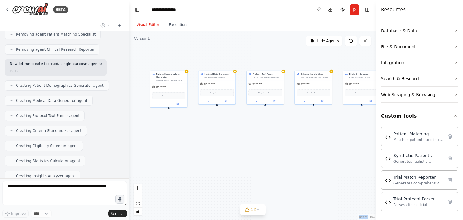
click at [257, 153] on div "Patient Demographics Generator Generate basic demographic data (patient_id, age…" at bounding box center [252, 125] width 247 height 189
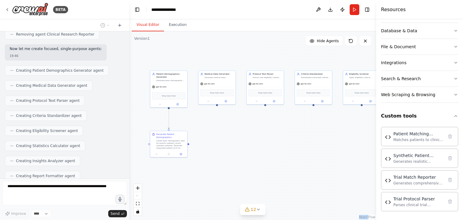
click at [354, 212] on div ".deletable-edge-delete-btn { width: 20px; height: 20px; border: 0px solid #ffff…" at bounding box center [252, 125] width 247 height 189
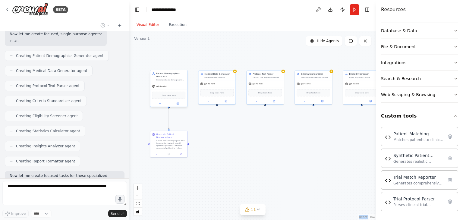
click at [181, 106] on div at bounding box center [168, 104] width 37 height 6
click at [180, 104] on button at bounding box center [177, 104] width 17 height 4
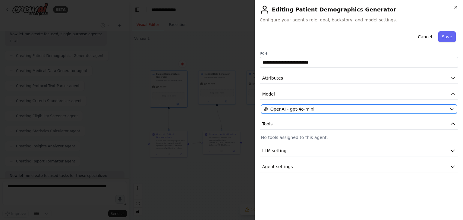
click at [346, 109] on div "OpenAI - gpt-4o-mini" at bounding box center [355, 109] width 183 height 6
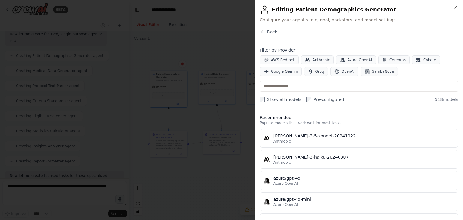
scroll to position [5296, 0]
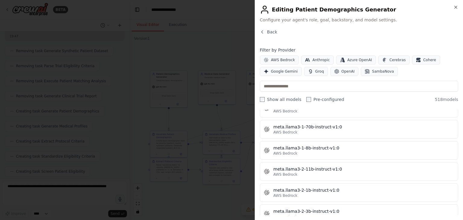
scroll to position [2924, 0]
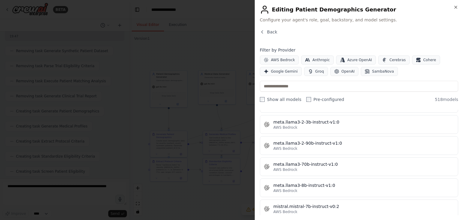
click at [190, 193] on div at bounding box center [231, 110] width 463 height 220
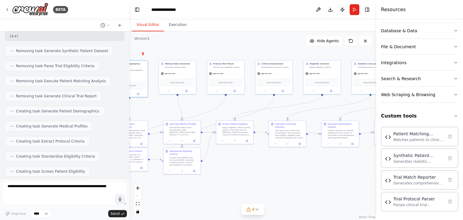
drag, startPoint x: 272, startPoint y: 168, endPoint x: 256, endPoint y: 156, distance: 19.4
click at [256, 156] on div ".deletable-edge-delete-btn { width: 20px; height: 20px; border: 0px solid #ffff…" at bounding box center [252, 125] width 247 height 189
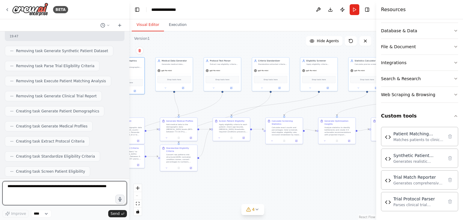
click at [42, 191] on textarea at bounding box center [64, 193] width 124 height 24
type textarea "********"
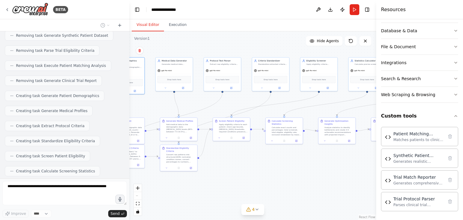
scroll to position [5469, 0]
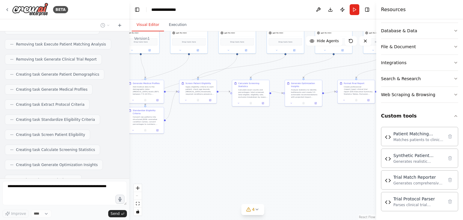
drag, startPoint x: 247, startPoint y: 171, endPoint x: 217, endPoint y: 138, distance: 44.4
click at [217, 138] on div ".deletable-edge-delete-btn { width: 20px; height: 20px; border: 0px solid #ffff…" at bounding box center [252, 125] width 247 height 189
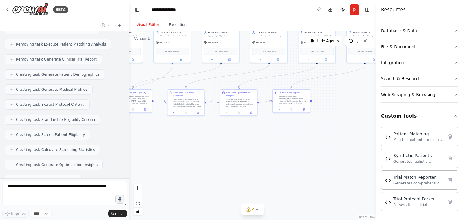
drag, startPoint x: 299, startPoint y: 134, endPoint x: 211, endPoint y: 150, distance: 89.1
click at [211, 150] on div ".deletable-edge-delete-btn { width: 20px; height: 20px; border: 0px solid #ffff…" at bounding box center [252, 125] width 247 height 189
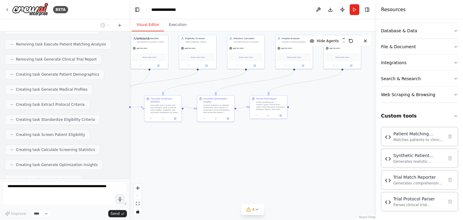
click at [138, 196] on div "React Flow controls" at bounding box center [138, 199] width 8 height 31
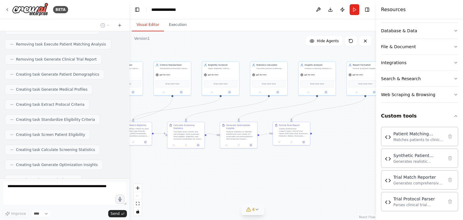
drag, startPoint x: 220, startPoint y: 169, endPoint x: 257, endPoint y: 209, distance: 55.0
click at [247, 196] on div ".deletable-edge-delete-btn { width: 20px; height: 20px; border: 0px solid #ffff…" at bounding box center [252, 125] width 247 height 189
click at [259, 211] on icon at bounding box center [257, 209] width 5 height 5
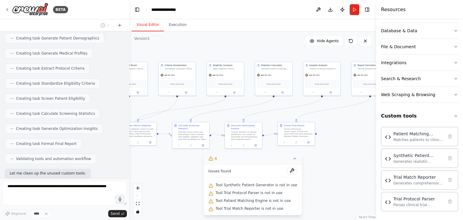
scroll to position [5510, 0]
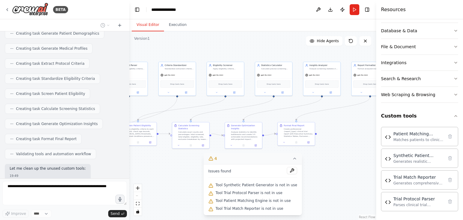
click at [316, 163] on div ".deletable-edge-delete-btn { width: 20px; height: 20px; border: 0px solid #ffff…" at bounding box center [252, 125] width 247 height 189
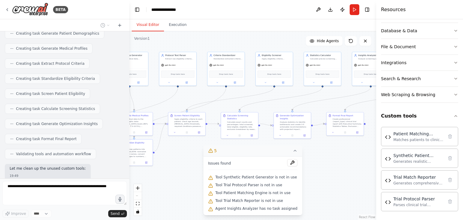
scroll to position [5530, 0]
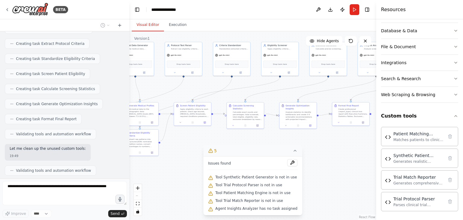
drag, startPoint x: 152, startPoint y: 163, endPoint x: 206, endPoint y: 143, distance: 58.2
click at [206, 143] on div ".deletable-edge-delete-btn { width: 20px; height: 20px; border: 0px solid #ffff…" at bounding box center [252, 125] width 247 height 189
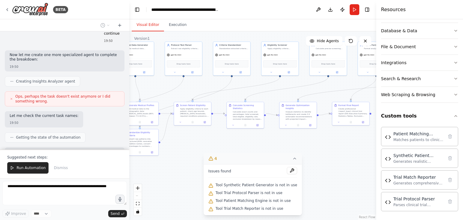
scroll to position [5709, 0]
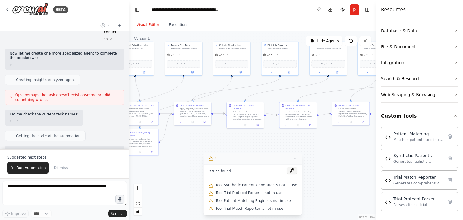
click at [287, 171] on button at bounding box center [292, 170] width 10 height 7
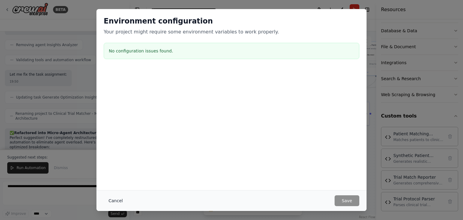
click at [115, 200] on button "Cancel" at bounding box center [116, 200] width 24 height 11
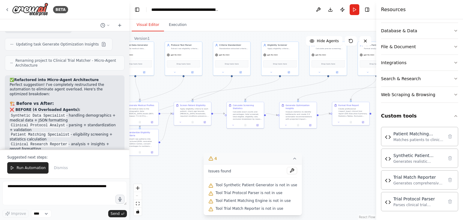
click at [294, 162] on button "4" at bounding box center [252, 158] width 99 height 11
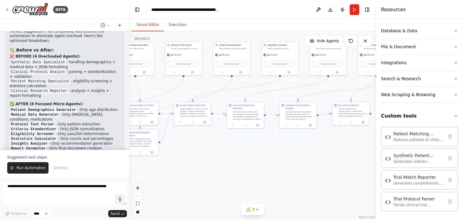
scroll to position [5952, 0]
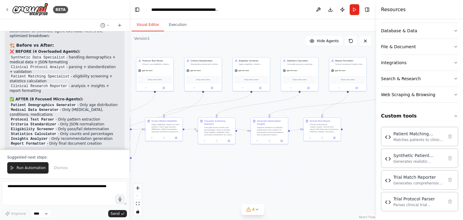
drag, startPoint x: 259, startPoint y: 151, endPoint x: 214, endPoint y: 173, distance: 50.4
click at [215, 173] on div ".deletable-edge-delete-btn { width: 20px; height: 20px; border: 0px solid #ffff…" at bounding box center [252, 125] width 247 height 189
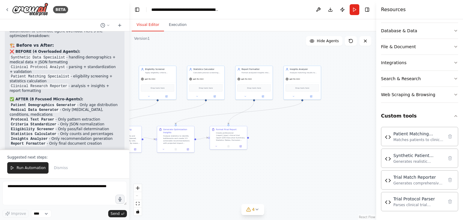
drag, startPoint x: 246, startPoint y: 167, endPoint x: 187, endPoint y: 167, distance: 59.1
click at [187, 167] on div ".deletable-edge-delete-btn { width: 20px; height: 20px; border: 0px solid #ffff…" at bounding box center [252, 125] width 247 height 189
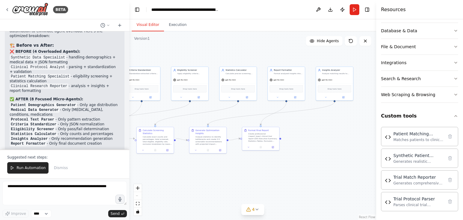
drag, startPoint x: 245, startPoint y: 168, endPoint x: 345, endPoint y: 163, distance: 99.6
click at [367, 164] on div ".deletable-edge-delete-btn { width: 20px; height: 20px; border: 0px solid #ffff…" at bounding box center [252, 125] width 247 height 189
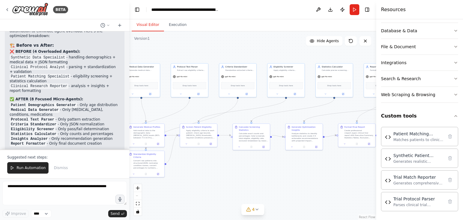
drag, startPoint x: 270, startPoint y: 169, endPoint x: 332, endPoint y: 173, distance: 62.8
click at [344, 172] on div ".deletable-edge-delete-btn { width: 20px; height: 20px; border: 0px solid #ffff…" at bounding box center [252, 125] width 247 height 189
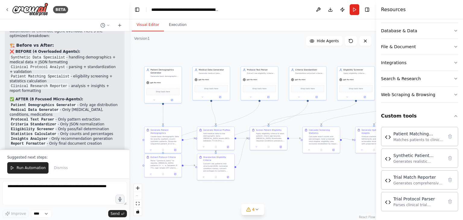
click at [268, 186] on div ".deletable-edge-delete-btn { width: 20px; height: 20px; border: 0px solid #ffff…" at bounding box center [252, 125] width 247 height 189
click at [168, 189] on div ".deletable-edge-delete-btn { width: 20px; height: 20px; border: 0px solid #ffff…" at bounding box center [252, 125] width 247 height 189
click at [174, 192] on div ".deletable-edge-delete-btn { width: 20px; height: 20px; border: 0px solid #ffff…" at bounding box center [252, 125] width 247 height 189
drag, startPoint x: 163, startPoint y: 161, endPoint x: 164, endPoint y: 199, distance: 38.0
click at [164, 199] on div "Extract Protocol Criteria" at bounding box center [162, 198] width 25 height 3
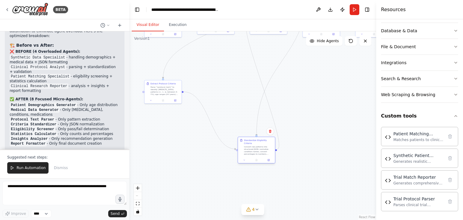
drag, startPoint x: 216, startPoint y: 171, endPoint x: 257, endPoint y: 153, distance: 44.7
click at [257, 153] on div "Standardize Eligibility Criteria Convert raw patterns into structured JSON: nor…" at bounding box center [257, 150] width 38 height 27
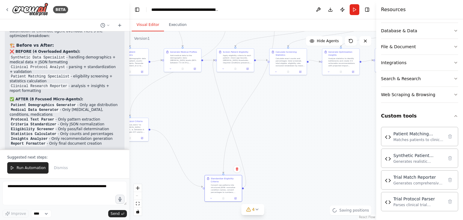
drag, startPoint x: 332, startPoint y: 151, endPoint x: 298, endPoint y: 189, distance: 50.2
click at [298, 189] on div ".deletable-edge-delete-btn { width: 20px; height: 20px; border: 0px solid #ffff…" at bounding box center [252, 125] width 247 height 189
drag, startPoint x: 286, startPoint y: 71, endPoint x: 283, endPoint y: 114, distance: 42.9
click at [283, 114] on div "Calculate exact counts and percentages: total screened, total eligible, eligibi…" at bounding box center [288, 113] width 29 height 10
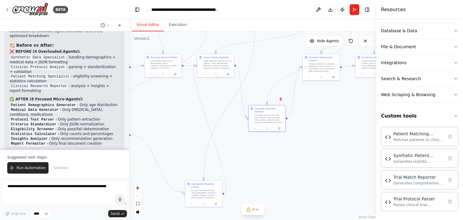
drag, startPoint x: 328, startPoint y: 112, endPoint x: 304, endPoint y: 104, distance: 25.6
click at [300, 117] on div ".deletable-edge-delete-btn { width: 20px; height: 20px; border: 0px solid #ffff…" at bounding box center [252, 125] width 247 height 189
drag, startPoint x: 328, startPoint y: 68, endPoint x: 330, endPoint y: 139, distance: 70.9
click at [330, 139] on div "Analyze statistics to identify bottlenecks and create 3-5 actionable recommenda…" at bounding box center [318, 136] width 29 height 10
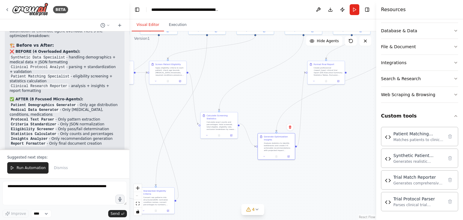
drag, startPoint x: 354, startPoint y: 121, endPoint x: 293, endPoint y: 93, distance: 67.3
click at [295, 127] on div ".deletable-edge-delete-btn { width: 20px; height: 20px; border: 0px solid #ffff…" at bounding box center [252, 125] width 247 height 189
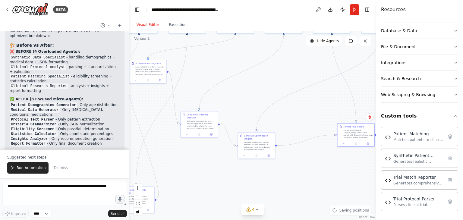
drag, startPoint x: 300, startPoint y: 77, endPoint x: 334, endPoint y: 147, distance: 78.0
click at [345, 139] on div "Format Final Report Create professional {report_type} clinical trial report wit…" at bounding box center [355, 132] width 37 height 17
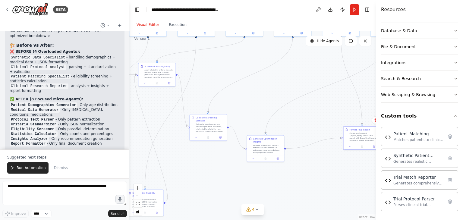
drag, startPoint x: 315, startPoint y: 165, endPoint x: 328, endPoint y: 161, distance: 13.6
click at [332, 164] on div ".deletable-edge-delete-btn { width: 20px; height: 20px; border: 0px solid #ffff…" at bounding box center [252, 125] width 247 height 189
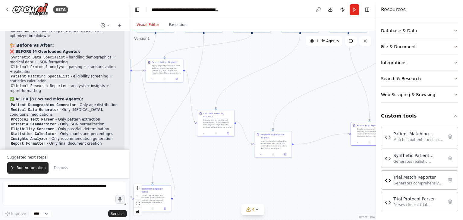
click at [139, 194] on div "React Flow controls" at bounding box center [138, 199] width 8 height 31
click at [137, 197] on div "React Flow controls" at bounding box center [138, 199] width 8 height 31
click at [140, 187] on button "zoom in" at bounding box center [138, 188] width 8 height 8
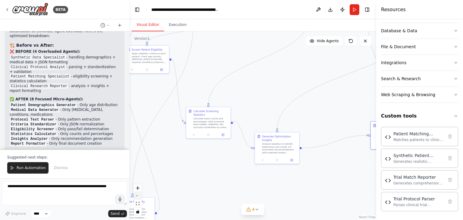
click at [137, 194] on button "zoom out" at bounding box center [138, 196] width 8 height 8
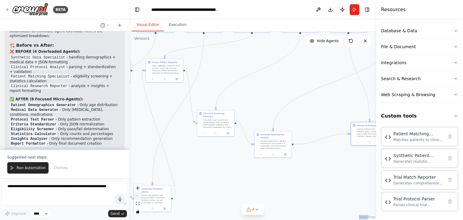
click at [137, 194] on div "React Flow controls" at bounding box center [138, 199] width 8 height 31
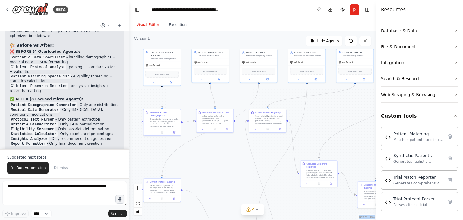
drag, startPoint x: 215, startPoint y: 171, endPoint x: 276, endPoint y: 197, distance: 66.8
click at [288, 202] on div ".deletable-edge-delete-btn { width: 20px; height: 20px; border: 0px solid #ffff…" at bounding box center [252, 125] width 247 height 189
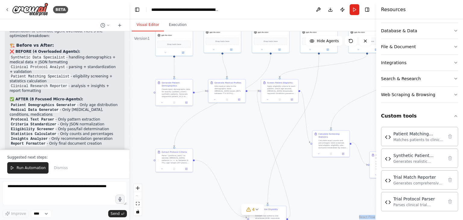
drag, startPoint x: 195, startPoint y: 185, endPoint x: 203, endPoint y: 151, distance: 34.8
click at [203, 151] on div ".deletable-edge-delete-btn { width: 20px; height: 20px; border: 0px solid #ffff…" at bounding box center [252, 125] width 247 height 189
drag, startPoint x: 222, startPoint y: 88, endPoint x: 219, endPoint y: 130, distance: 42.0
click at [219, 130] on div "Add medical data to the demographic data: [MEDICAL_DATA] levels (80% between 7.…" at bounding box center [227, 131] width 29 height 10
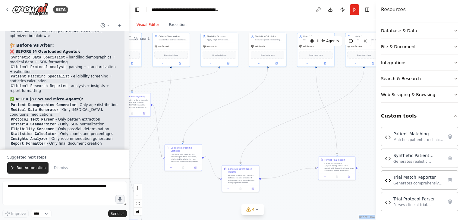
drag, startPoint x: 313, startPoint y: 165, endPoint x: 278, endPoint y: 180, distance: 37.7
click at [165, 180] on div ".deletable-edge-delete-btn { width: 20px; height: 20px; border: 0px solid #ffff…" at bounding box center [252, 125] width 247 height 189
click at [353, 145] on div ".deletable-edge-delete-btn { width: 20px; height: 20px; border: 0px solid #ffff…" at bounding box center [252, 125] width 247 height 189
drag, startPoint x: 336, startPoint y: 165, endPoint x: 348, endPoint y: 118, distance: 48.0
click at [348, 118] on div "Create professional {report_type} clinical trial report with Executive Summary,…" at bounding box center [347, 121] width 29 height 10
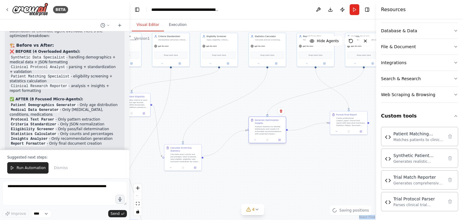
drag, startPoint x: 244, startPoint y: 181, endPoint x: 189, endPoint y: 164, distance: 57.0
click at [272, 132] on div "Analyze statistics to identify bottlenecks and create 3-5 actionable recommenda…" at bounding box center [269, 131] width 29 height 10
drag, startPoint x: 179, startPoint y: 159, endPoint x: 198, endPoint y: 129, distance: 35.1
click at [198, 129] on div "Calculate Screening Statistics Calculate exact counts and percentages: total sc…" at bounding box center [200, 124] width 37 height 20
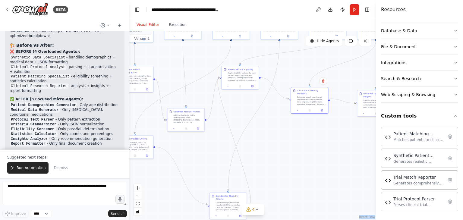
drag, startPoint x: 182, startPoint y: 190, endPoint x: 304, endPoint y: 159, distance: 125.8
click at [304, 159] on div ".deletable-edge-delete-btn { width: 20px; height: 20px; border: 0px solid #ffff…" at bounding box center [252, 125] width 247 height 189
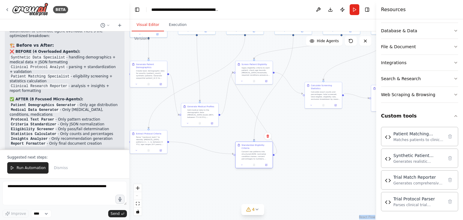
drag, startPoint x: 247, startPoint y: 196, endPoint x: 259, endPoint y: 154, distance: 43.0
click at [259, 154] on div "Convert raw patterns into structured JSON: normalize condition names, convert p…" at bounding box center [255, 155] width 29 height 10
drag, startPoint x: 198, startPoint y: 118, endPoint x: 181, endPoint y: 112, distance: 18.8
click at [195, 61] on div "Generate Medical Profiles Add medical data to the demographic data: [MEDICAL_DA…" at bounding box center [196, 54] width 37 height 17
click at [177, 124] on div ".deletable-edge-delete-btn { width: 20px; height: 20px; border: 0px solid #ffff…" at bounding box center [252, 125] width 247 height 189
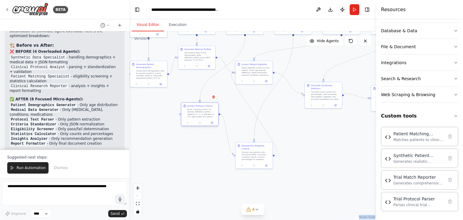
drag, startPoint x: 151, startPoint y: 140, endPoint x: 203, endPoint y: 112, distance: 58.4
click at [203, 112] on div "Parse "{protocol_text}" to identify: [MEDICAL_DATA] patterns (>, <, ≥, between …" at bounding box center [201, 113] width 29 height 10
click at [316, 120] on div ".deletable-edge-delete-btn { width: 20px; height: 20px; border: 0px solid #ffff…" at bounding box center [252, 125] width 247 height 189
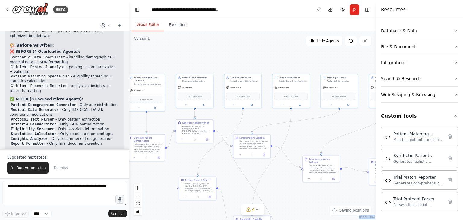
drag, startPoint x: 317, startPoint y: 129, endPoint x: 313, endPoint y: 202, distance: 73.3
click at [314, 203] on div ".deletable-edge-delete-btn { width: 20px; height: 20px; border: 0px solid #ffff…" at bounding box center [252, 125] width 247 height 189
click at [37, 169] on span "Run Automation" at bounding box center [31, 167] width 29 height 5
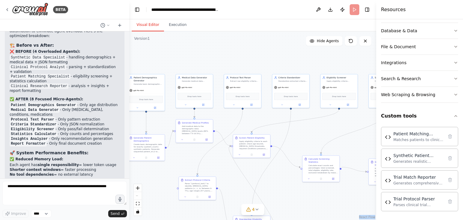
scroll to position [5924, 0]
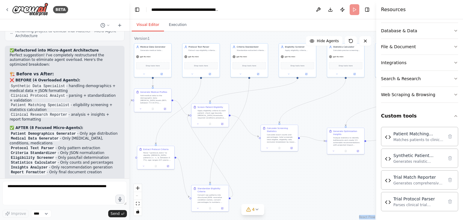
drag, startPoint x: 283, startPoint y: 131, endPoint x: 320, endPoint y: 94, distance: 51.8
click at [241, 96] on div ".deletable-edge-delete-btn { width: 20px; height: 20px; border: 0px solid #ffff…" at bounding box center [252, 125] width 247 height 189
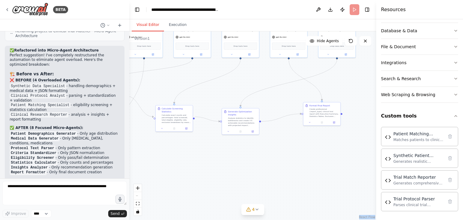
drag, startPoint x: 295, startPoint y: 170, endPoint x: 200, endPoint y: 158, distance: 96.0
click at [200, 158] on div ".deletable-edge-delete-btn { width: 20px; height: 20px; border: 0px solid #ffff…" at bounding box center [252, 125] width 247 height 189
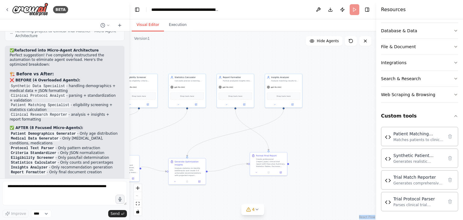
drag, startPoint x: 281, startPoint y: 170, endPoint x: 231, endPoint y: 219, distance: 69.1
click at [223, 220] on html "BETA Hello! I'm the CrewAI assistant. What kind of automation do you want to bu…" at bounding box center [231, 110] width 463 height 220
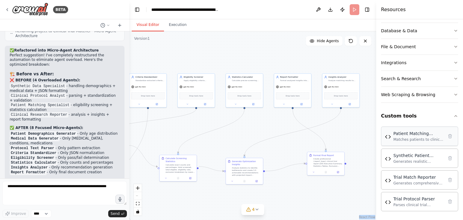
drag, startPoint x: 316, startPoint y: 140, endPoint x: 381, endPoint y: 135, distance: 65.0
click at [382, 135] on div "BETA Hello! I'm the CrewAI assistant. What kind of automation do you want to bu…" at bounding box center [231, 110] width 463 height 220
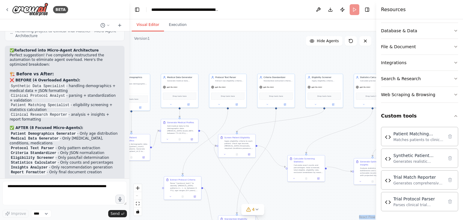
drag, startPoint x: 235, startPoint y: 125, endPoint x: 359, endPoint y: 126, distance: 123.9
click at [359, 126] on div ".deletable-edge-delete-btn { width: 20px; height: 20px; border: 0px solid #ffff…" at bounding box center [252, 125] width 247 height 189
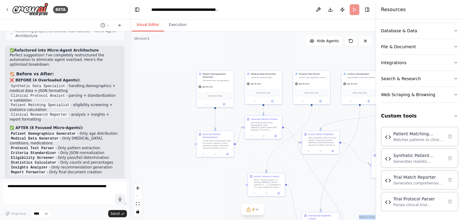
drag, startPoint x: 341, startPoint y: 134, endPoint x: 372, endPoint y: 132, distance: 30.5
click at [372, 132] on div ".deletable-edge-delete-btn { width: 20px; height: 20px; border: 0px solid #ffff…" at bounding box center [252, 125] width 247 height 189
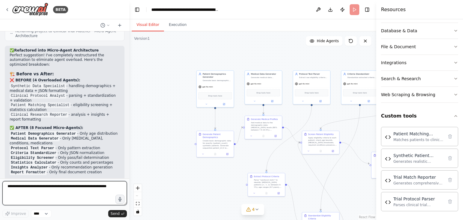
click at [33, 190] on textarea at bounding box center [64, 193] width 124 height 24
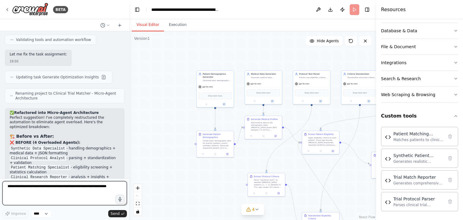
scroll to position [5833, 0]
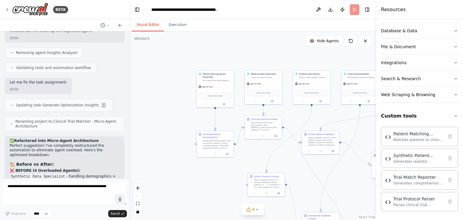
click at [358, 9] on header "**********" at bounding box center [252, 9] width 247 height 19
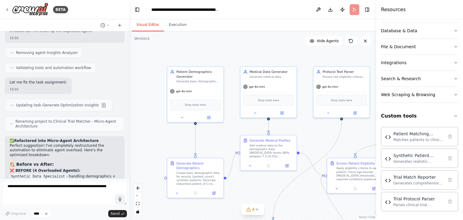
drag, startPoint x: 187, startPoint y: 112, endPoint x: 160, endPoint y: 120, distance: 28.2
click at [160, 120] on div ".deletable-edge-delete-btn { width: 20px; height: 20px; border: 0px solid #ffff…" at bounding box center [252, 125] width 247 height 189
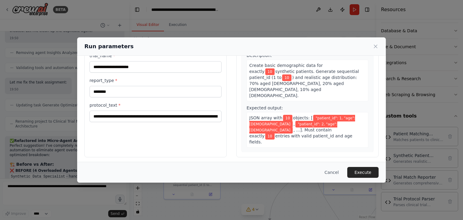
scroll to position [51, 0]
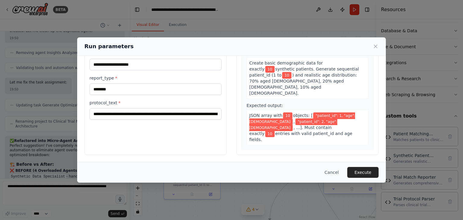
click at [371, 173] on button "Execute" at bounding box center [362, 172] width 31 height 11
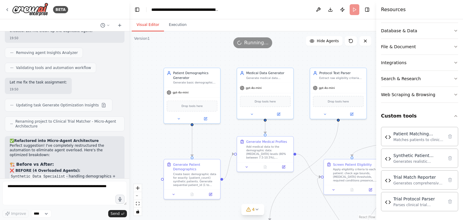
scroll to position [5924, 0]
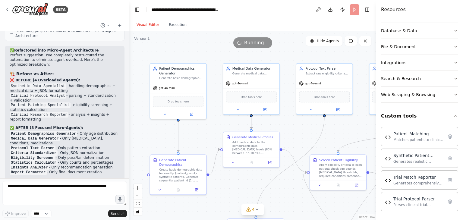
drag, startPoint x: 312, startPoint y: 126, endPoint x: 298, endPoint y: 121, distance: 14.6
click at [298, 121] on div ".deletable-edge-delete-btn { width: 20px; height: 20px; border: 0px solid #ffff…" at bounding box center [252, 125] width 247 height 189
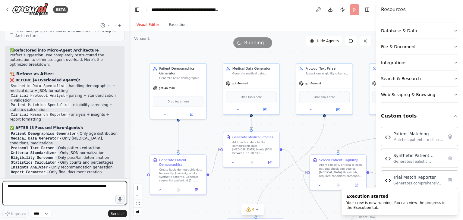
click at [74, 187] on textarea at bounding box center [64, 193] width 124 height 24
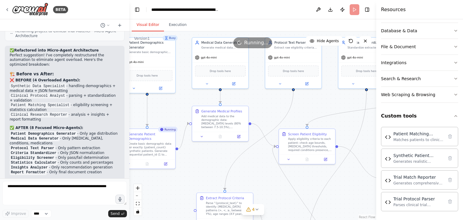
drag, startPoint x: 203, startPoint y: 136, endPoint x: 172, endPoint y: 110, distance: 40.4
click at [172, 110] on div ".deletable-edge-delete-btn { width: 20px; height: 20px; border: 0px solid #ffff…" at bounding box center [252, 125] width 247 height 189
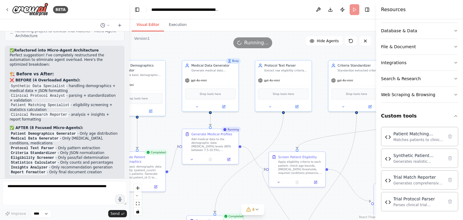
drag, startPoint x: 263, startPoint y: 99, endPoint x: 253, endPoint y: 121, distance: 25.0
click at [253, 121] on div ".deletable-edge-delete-btn { width: 20px; height: 20px; border: 0px solid #ffff…" at bounding box center [252, 125] width 247 height 189
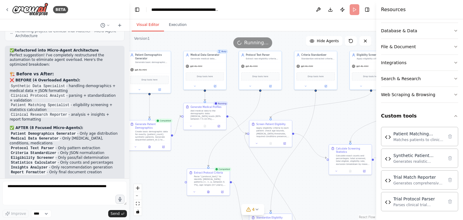
drag, startPoint x: 245, startPoint y: 114, endPoint x: 237, endPoint y: 100, distance: 15.8
click at [237, 100] on div ".deletable-edge-delete-btn { width: 20px; height: 20px; border: 0px solid #ffff…" at bounding box center [252, 125] width 247 height 189
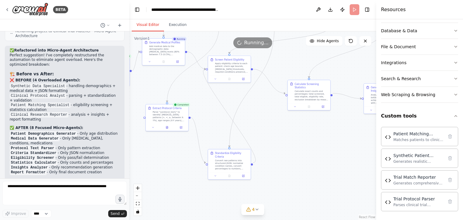
drag, startPoint x: 256, startPoint y: 166, endPoint x: 214, endPoint y: 103, distance: 75.5
click at [214, 103] on div ".deletable-edge-delete-btn { width: 20px; height: 20px; border: 0px solid #ffff…" at bounding box center [252, 125] width 247 height 189
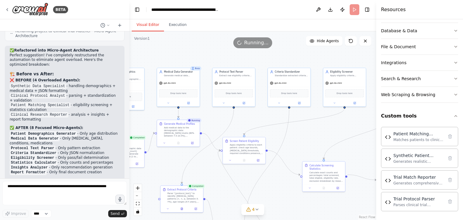
drag, startPoint x: 204, startPoint y: 115, endPoint x: 218, endPoint y: 190, distance: 76.6
click at [218, 191] on div ".deletable-edge-delete-btn { width: 20px; height: 20px; border: 0px solid #ffff…" at bounding box center [252, 125] width 247 height 189
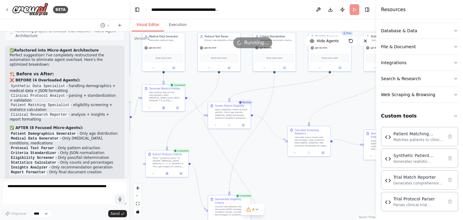
drag, startPoint x: 261, startPoint y: 110, endPoint x: 247, endPoint y: 80, distance: 33.2
click at [247, 80] on div ".deletable-edge-delete-btn { width: 20px; height: 20px; border: 0px solid #ffff…" at bounding box center [252, 125] width 247 height 189
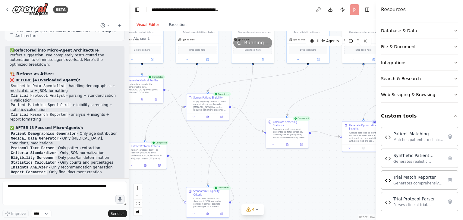
drag, startPoint x: 160, startPoint y: 131, endPoint x: 135, endPoint y: 113, distance: 30.8
click at [135, 114] on div ".deletable-edge-delete-btn { width: 20px; height: 20px; border: 0px solid #ffff…" at bounding box center [252, 125] width 247 height 189
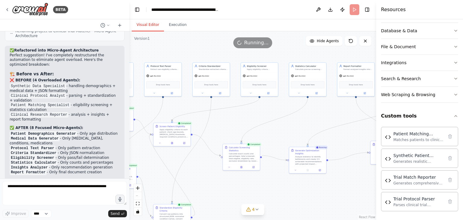
drag, startPoint x: 289, startPoint y: 156, endPoint x: 271, endPoint y: 191, distance: 39.6
click at [272, 193] on div ".deletable-edge-delete-btn { width: 20px; height: 20px; border: 0px solid #ffff…" at bounding box center [252, 125] width 247 height 189
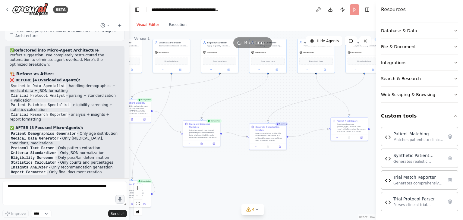
drag, startPoint x: 272, startPoint y: 176, endPoint x: 234, endPoint y: 148, distance: 47.3
click at [234, 148] on div ".deletable-edge-delete-btn { width: 20px; height: 20px; border: 0px solid #ffff…" at bounding box center [252, 125] width 247 height 189
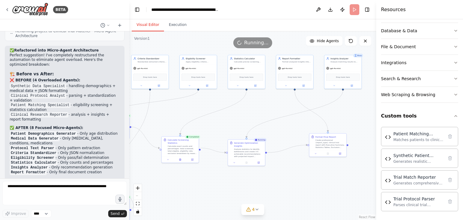
drag, startPoint x: 226, startPoint y: 162, endPoint x: 203, endPoint y: 181, distance: 29.8
click at [203, 181] on div ".deletable-edge-delete-btn { width: 20px; height: 20px; border: 0px solid #ffff…" at bounding box center [252, 125] width 247 height 189
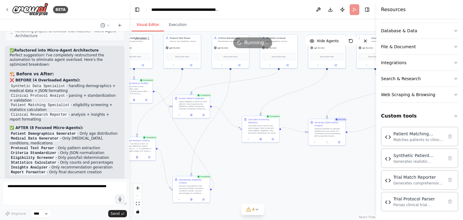
drag, startPoint x: 275, startPoint y: 184, endPoint x: 357, endPoint y: 161, distance: 85.1
click at [357, 161] on div ".deletable-edge-delete-btn { width: 20px; height: 20px; border: 0px solid #ffff…" at bounding box center [252, 125] width 247 height 189
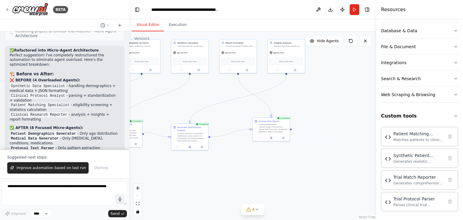
drag, startPoint x: 274, startPoint y: 167, endPoint x: 151, endPoint y: 168, distance: 123.3
click at [138, 171] on div ".deletable-edge-delete-btn { width: 20px; height: 20px; border: 0px solid #ffff…" at bounding box center [252, 125] width 247 height 189
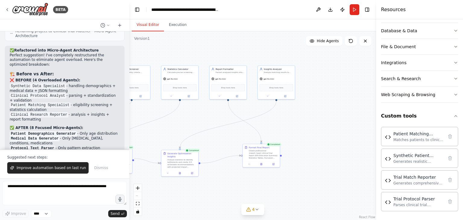
drag, startPoint x: 308, startPoint y: 126, endPoint x: 313, endPoint y: 136, distance: 11.3
click at [297, 151] on div ".deletable-edge-delete-btn { width: 20px; height: 20px; border: 0px solid #ffff…" at bounding box center [252, 125] width 247 height 189
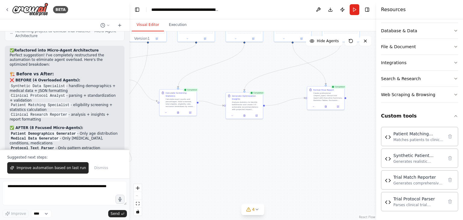
drag, startPoint x: 225, startPoint y: 188, endPoint x: 290, endPoint y: 131, distance: 86.3
click at [290, 131] on div ".deletable-edge-delete-btn { width: 20px; height: 20px; border: 0px solid #ffff…" at bounding box center [252, 125] width 247 height 189
click at [179, 24] on button "Execution" at bounding box center [177, 25] width 27 height 13
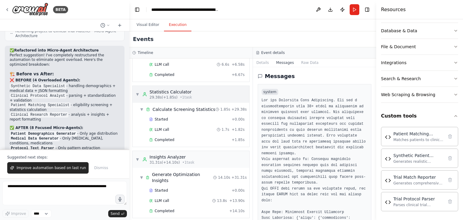
scroll to position [361, 0]
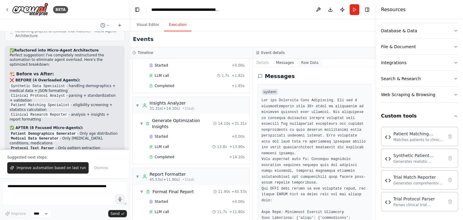
click at [307, 62] on button "Raw Data" at bounding box center [309, 62] width 25 height 8
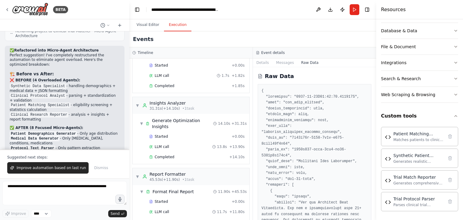
scroll to position [271, 0]
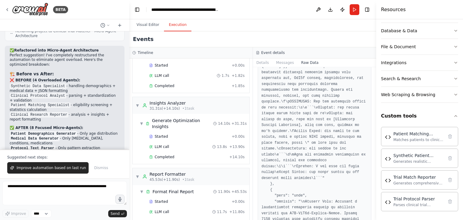
click at [374, 73] on button "Toggle Sidebar" at bounding box center [376, 110] width 5 height 220
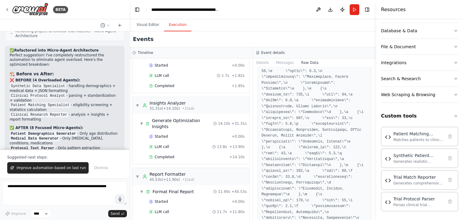
scroll to position [19942, 0]
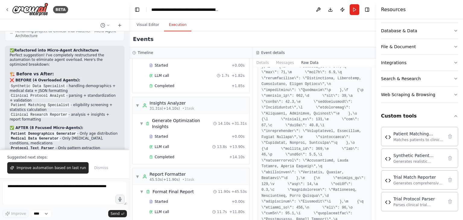
drag, startPoint x: 374, startPoint y: 104, endPoint x: 373, endPoint y: 109, distance: 4.9
click at [370, 119] on div "BETA Hello! I'm the CrewAI assistant. What kind of automation do you want to bu…" at bounding box center [231, 110] width 463 height 220
click at [375, 107] on button "Toggle Sidebar" at bounding box center [376, 110] width 5 height 220
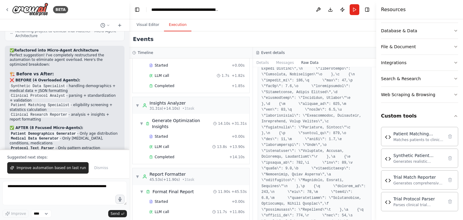
scroll to position [20485, 0]
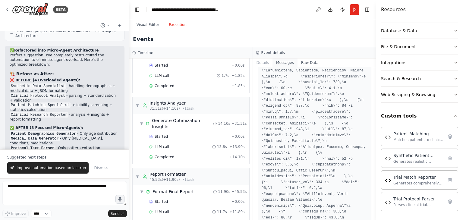
click at [283, 63] on button "Messages" at bounding box center [284, 62] width 25 height 8
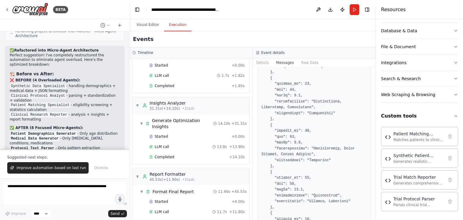
drag, startPoint x: 335, startPoint y: 163, endPoint x: 325, endPoint y: 197, distance: 35.2
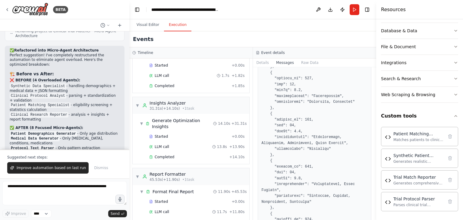
scroll to position [46023, 0]
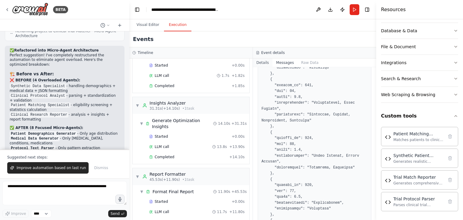
click at [264, 63] on button "Details" at bounding box center [263, 62] width 20 height 8
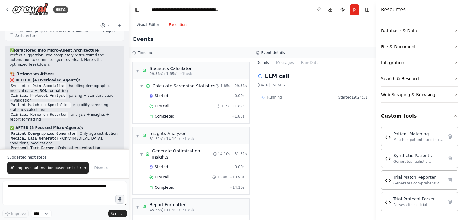
scroll to position [361, 0]
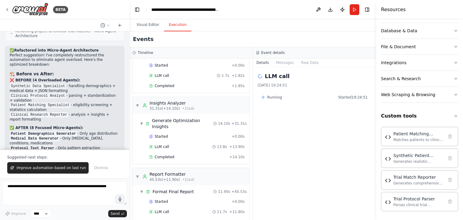
drag, startPoint x: 61, startPoint y: 169, endPoint x: 55, endPoint y: 181, distance: 12.9
click at [55, 181] on div "BETA Hello! I'm the CrewAI assistant. What kind of automation do you want to bu…" at bounding box center [64, 110] width 129 height 220
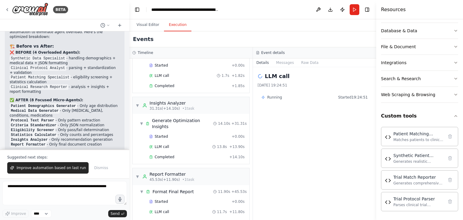
scroll to position [5952, 0]
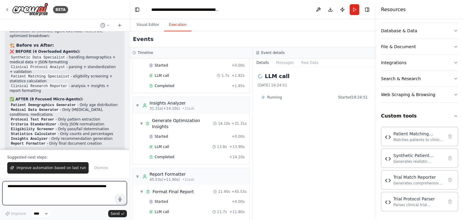
click at [57, 192] on textarea at bounding box center [64, 193] width 124 height 24
type textarea "**********"
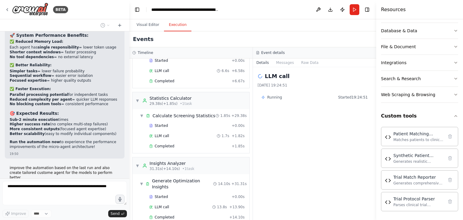
scroll to position [6085, 0]
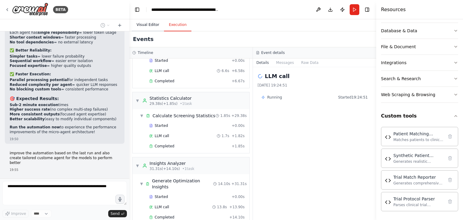
click at [144, 24] on button "Visual Editor" at bounding box center [148, 25] width 32 height 13
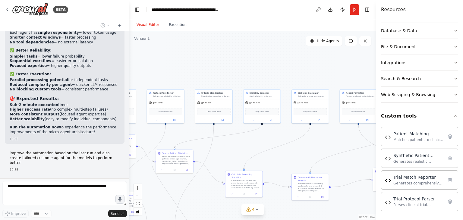
drag, startPoint x: 199, startPoint y: 156, endPoint x: 257, endPoint y: 234, distance: 97.6
click at [257, 220] on html "BETA Hello! I'm the CrewAI assistant. What kind of automation do you want to bu…" at bounding box center [231, 110] width 463 height 220
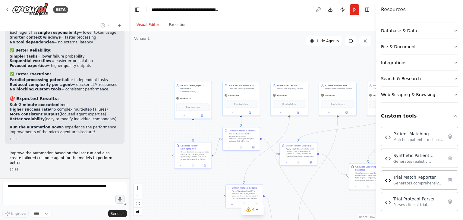
drag, startPoint x: 263, startPoint y: 156, endPoint x: 327, endPoint y: 151, distance: 64.4
click at [351, 146] on div ".deletable-edge-delete-btn { width: 20px; height: 20px; border: 0px solid #ffff…" at bounding box center [252, 125] width 247 height 189
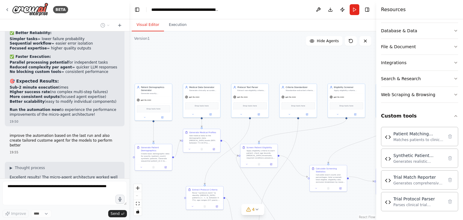
drag, startPoint x: 144, startPoint y: 129, endPoint x: 120, endPoint y: 130, distance: 23.8
click at [120, 130] on div "BETA Hello! I'm the CrewAI assistant. What kind of automation do you want to bu…" at bounding box center [231, 110] width 463 height 220
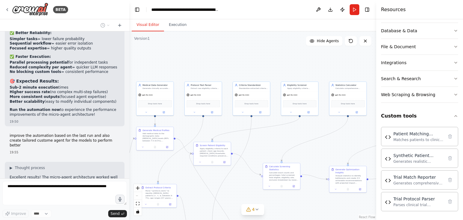
scroll to position [6120, 0]
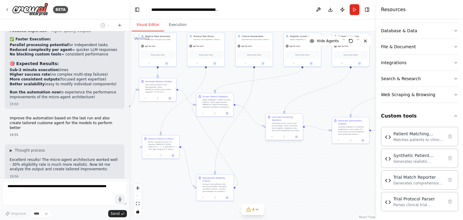
drag, startPoint x: 279, startPoint y: 140, endPoint x: 258, endPoint y: 116, distance: 31.8
click at [205, 91] on div ".deletable-edge-delete-btn { width: 20px; height: 20px; border: 0px solid #ffff…" at bounding box center [252, 125] width 247 height 189
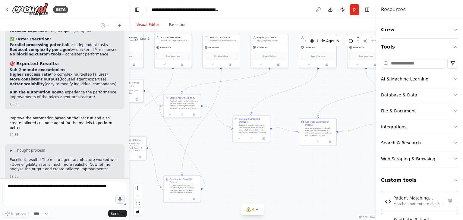
scroll to position [0, 0]
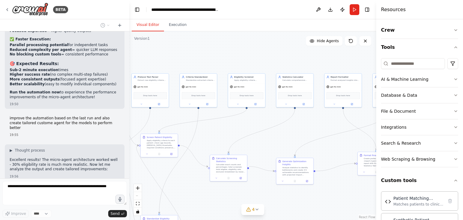
drag, startPoint x: 231, startPoint y: 172, endPoint x: 212, endPoint y: 205, distance: 38.1
click at [212, 205] on div ".deletable-edge-delete-btn { width: 20px; height: 20px; border: 0px solid #ffff…" at bounding box center [252, 125] width 247 height 189
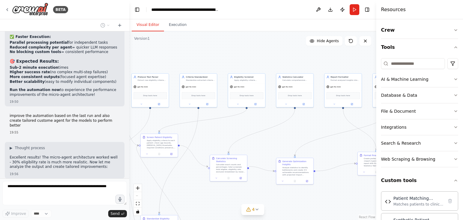
scroll to position [6124, 0]
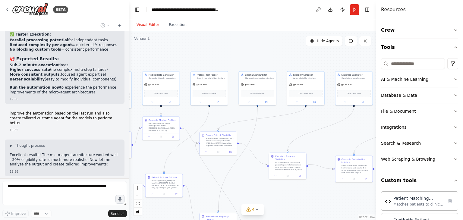
drag, startPoint x: 214, startPoint y: 133, endPoint x: 273, endPoint y: 131, distance: 59.1
click at [273, 131] on div ".deletable-edge-delete-btn { width: 20px; height: 20px; border: 0px solid #ffff…" at bounding box center [252, 125] width 247 height 189
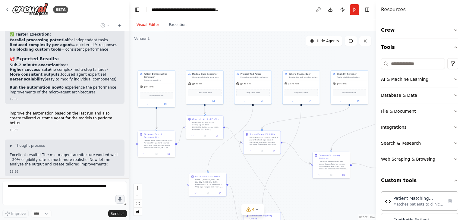
drag, startPoint x: 218, startPoint y: 124, endPoint x: 262, endPoint y: 123, distance: 43.7
click at [262, 123] on div ".deletable-edge-delete-btn { width: 20px; height: 20px; border: 0px solid #ffff…" at bounding box center [252, 125] width 247 height 189
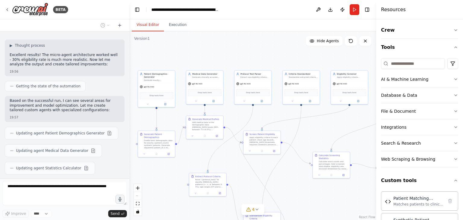
scroll to position [6335, 0]
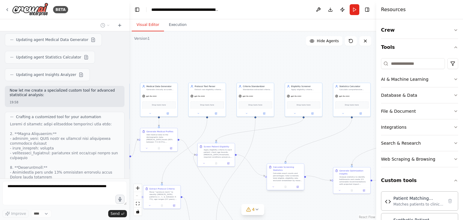
drag, startPoint x: 298, startPoint y: 177, endPoint x: 264, endPoint y: 188, distance: 35.7
click at [237, 193] on div ".deletable-edge-delete-btn { width: 20px; height: 20px; border: 0px solid #ffff…" at bounding box center [252, 125] width 247 height 189
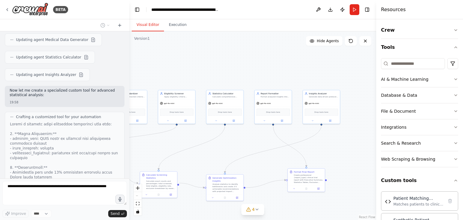
drag, startPoint x: 312, startPoint y: 151, endPoint x: 259, endPoint y: 147, distance: 53.2
click at [228, 156] on div ".deletable-edge-delete-btn { width: 20px; height: 20px; border: 0px solid #ffff…" at bounding box center [252, 125] width 247 height 189
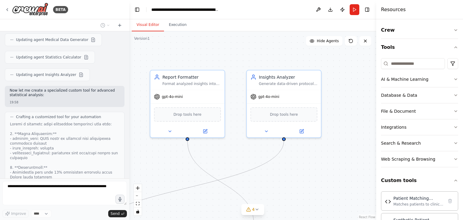
drag, startPoint x: 300, startPoint y: 139, endPoint x: 299, endPoint y: 177, distance: 38.3
click at [299, 177] on div ".deletable-edge-delete-btn { width: 20px; height: 20px; border: 0px solid #ffff…" at bounding box center [252, 125] width 247 height 189
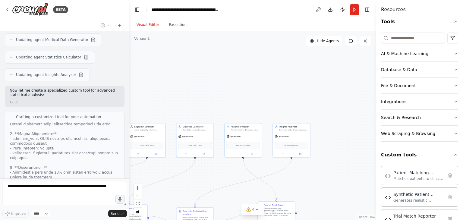
scroll to position [64, 0]
